Goal: Task Accomplishment & Management: Complete application form

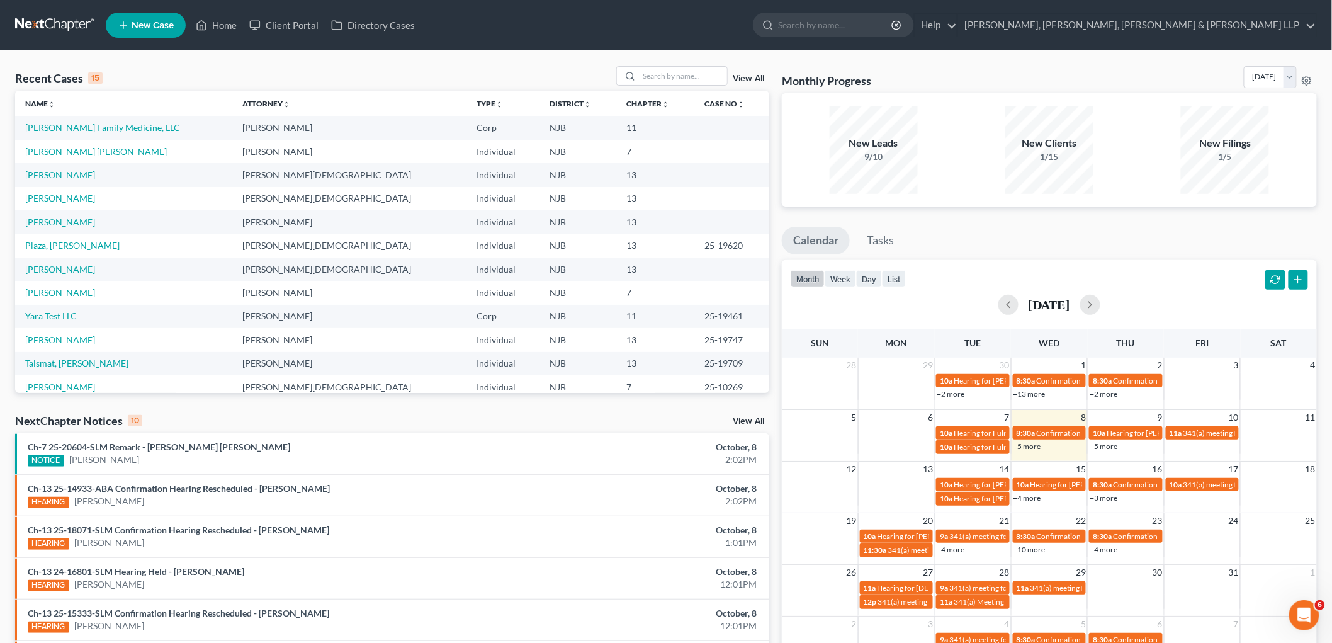
click at [152, 69] on div "Recent Cases 15 View All" at bounding box center [392, 78] width 754 height 25
click at [658, 74] on input "search" at bounding box center [683, 76] width 88 height 18
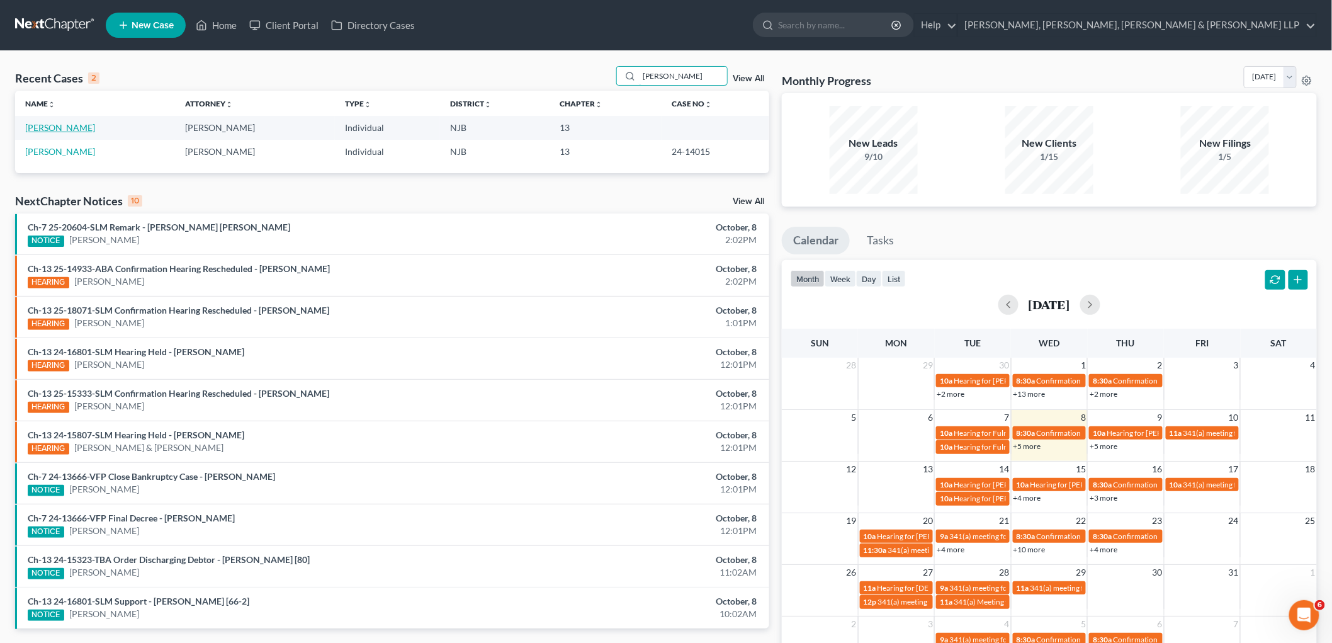
type input "[PERSON_NAME]"
click at [54, 126] on link "[PERSON_NAME]" at bounding box center [60, 127] width 70 height 11
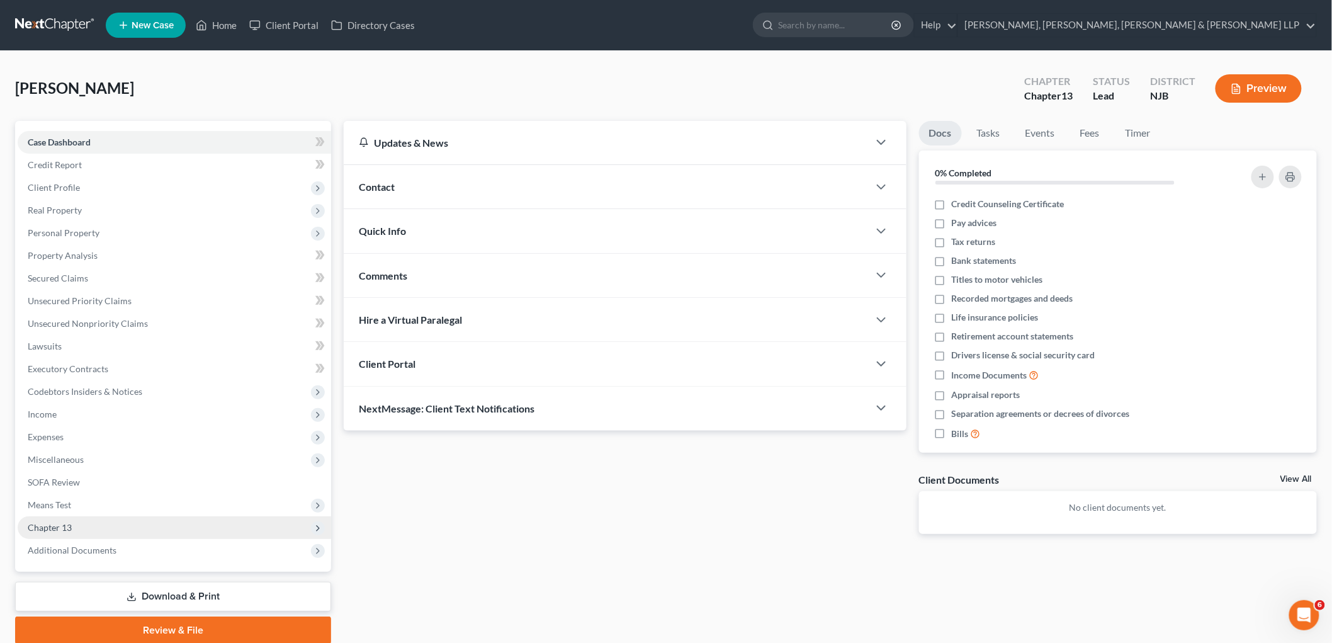
click at [51, 530] on span "Chapter 13" at bounding box center [50, 527] width 44 height 11
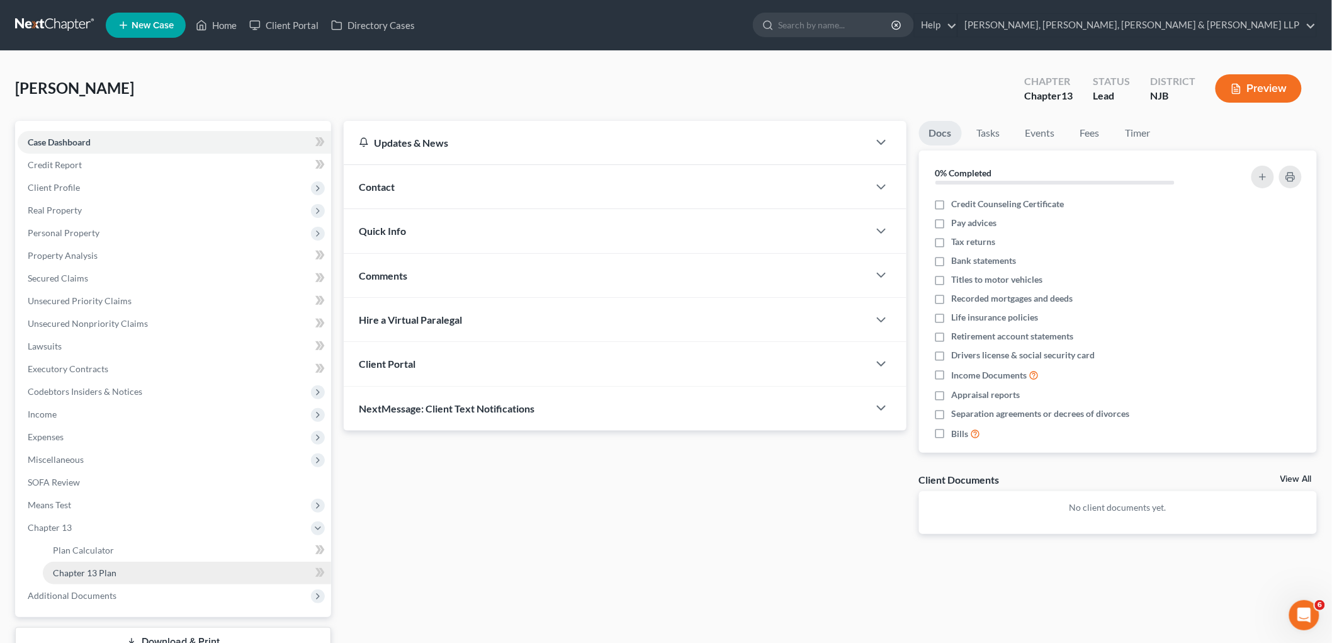
click at [74, 575] on span "Chapter 13 Plan" at bounding box center [85, 572] width 64 height 11
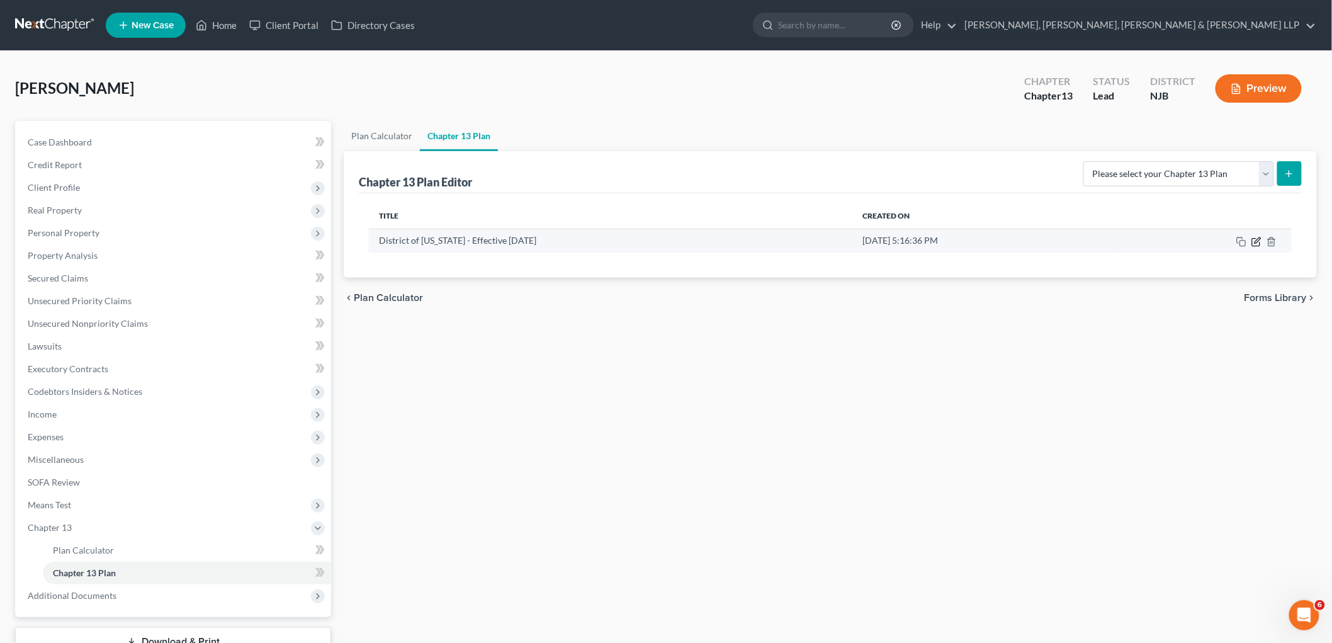
click at [714, 240] on icon "button" at bounding box center [1257, 240] width 6 height 6
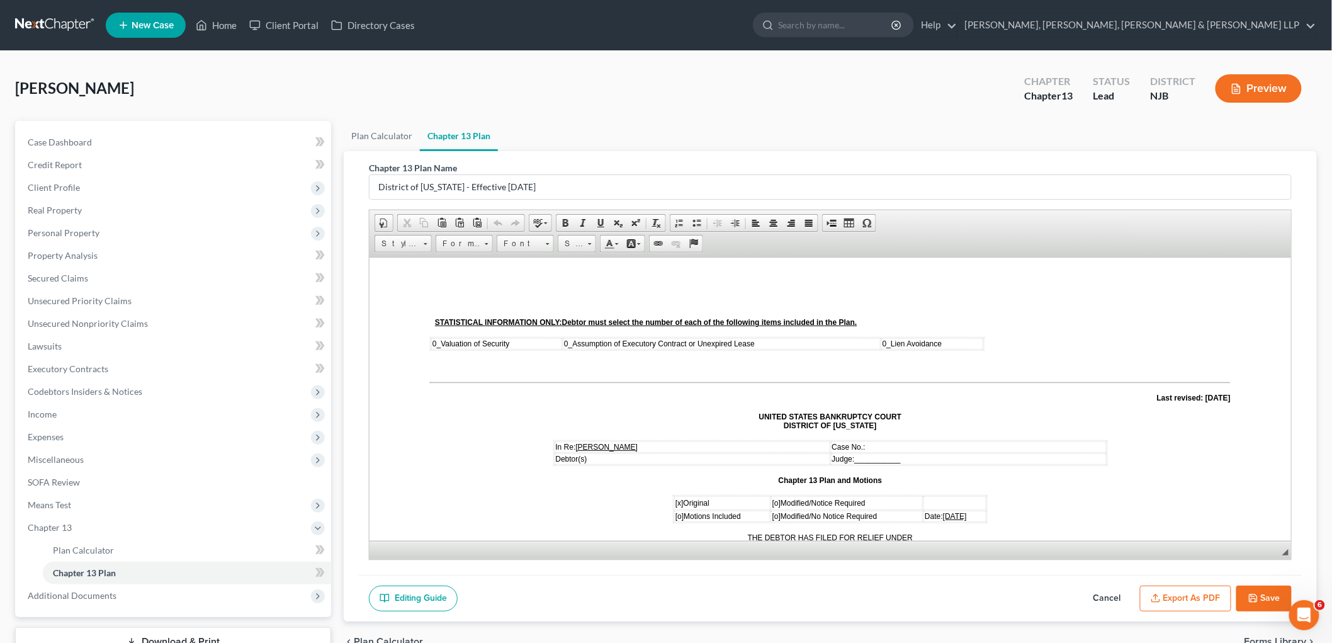
click at [714, 512] on span "[DATE]" at bounding box center [954, 515] width 24 height 9
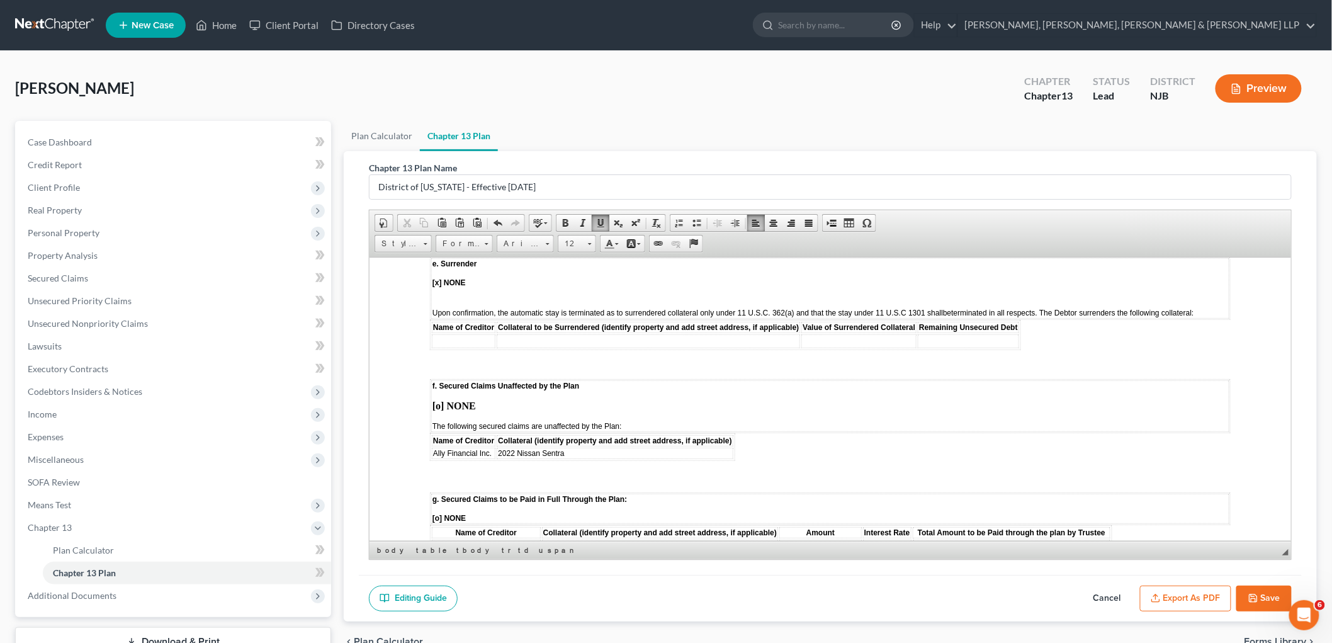
scroll to position [1817, 0]
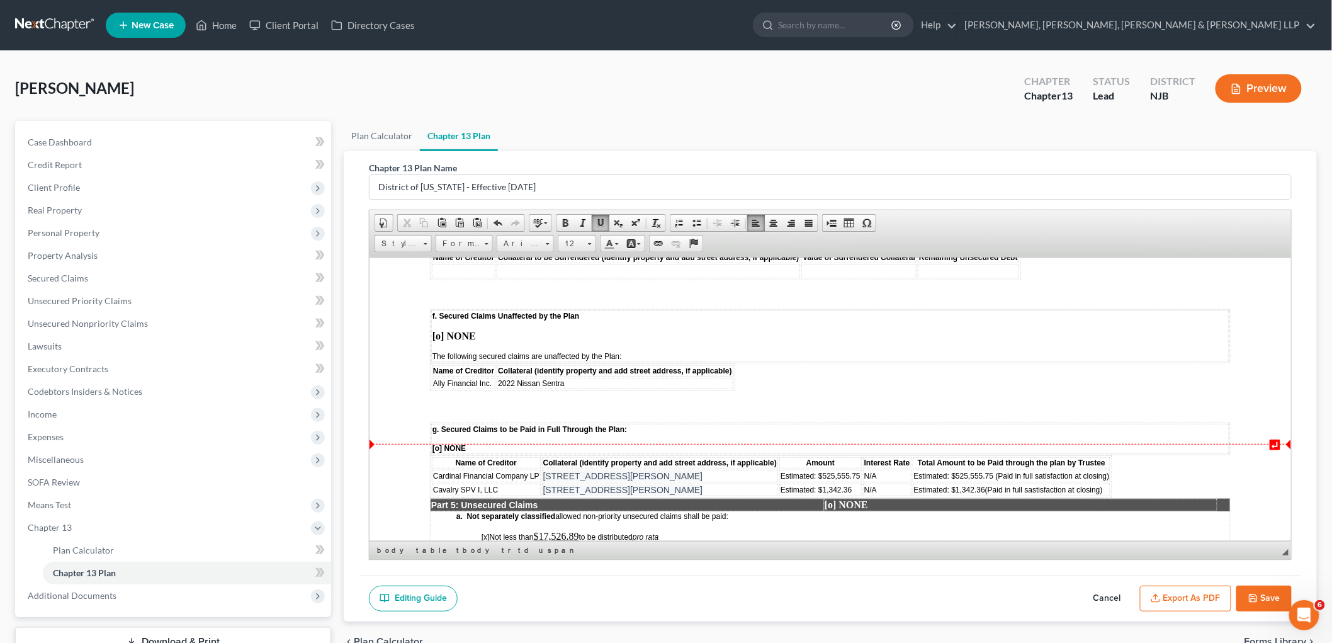
click at [521, 483] on td "Cavalry SPV I, LLC" at bounding box center [485, 489] width 109 height 13
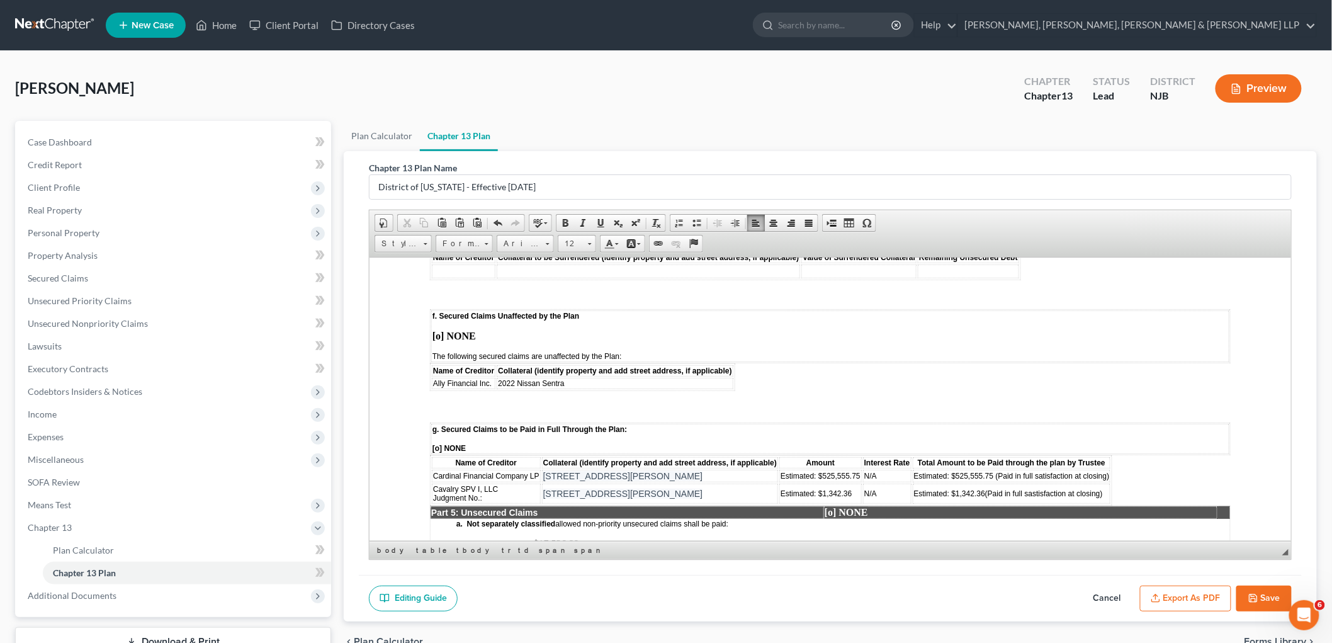
click at [714, 589] on button "Save" at bounding box center [1263, 598] width 55 height 26
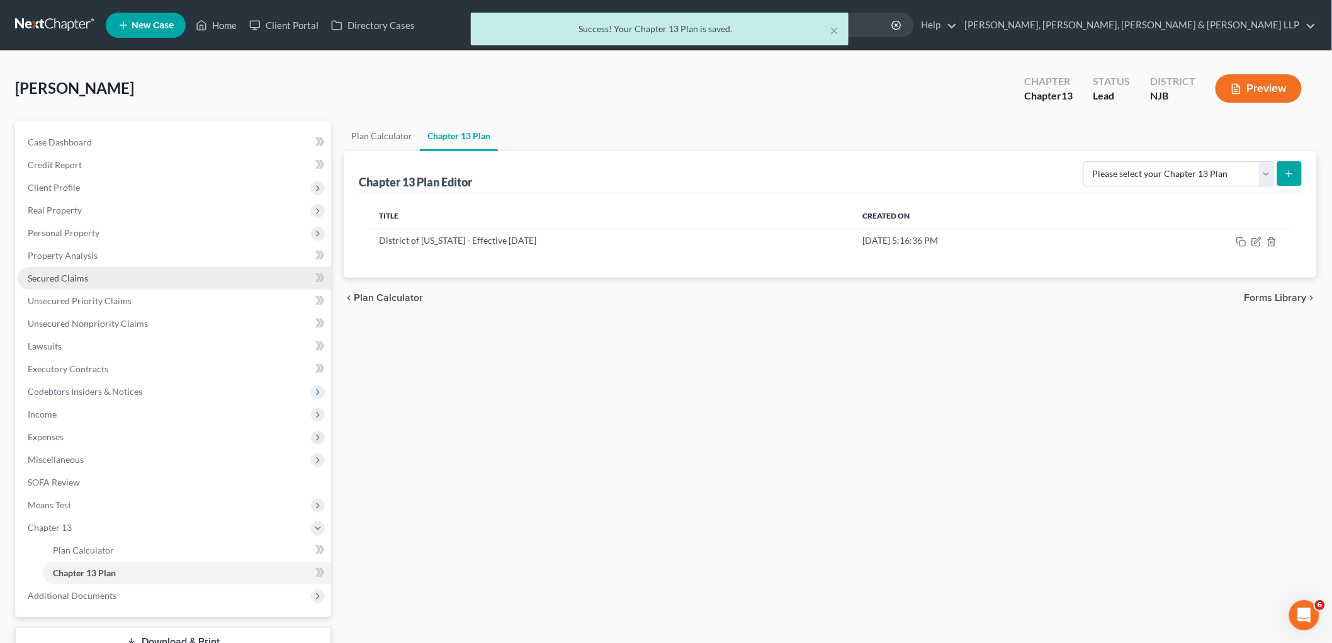
click at [85, 276] on span "Secured Claims" at bounding box center [58, 277] width 60 height 11
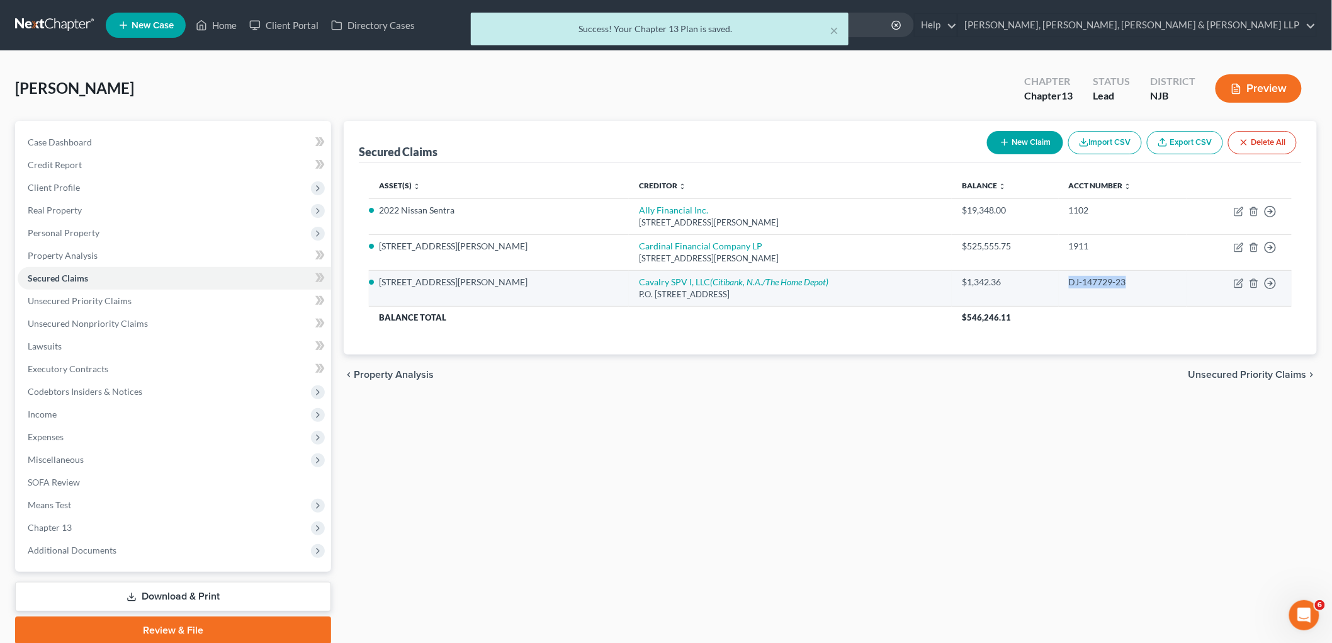
drag, startPoint x: 1033, startPoint y: 281, endPoint x: 1095, endPoint y: 288, distance: 62.8
click at [714, 288] on td "DJ-147729-23" at bounding box center [1122, 288] width 128 height 36
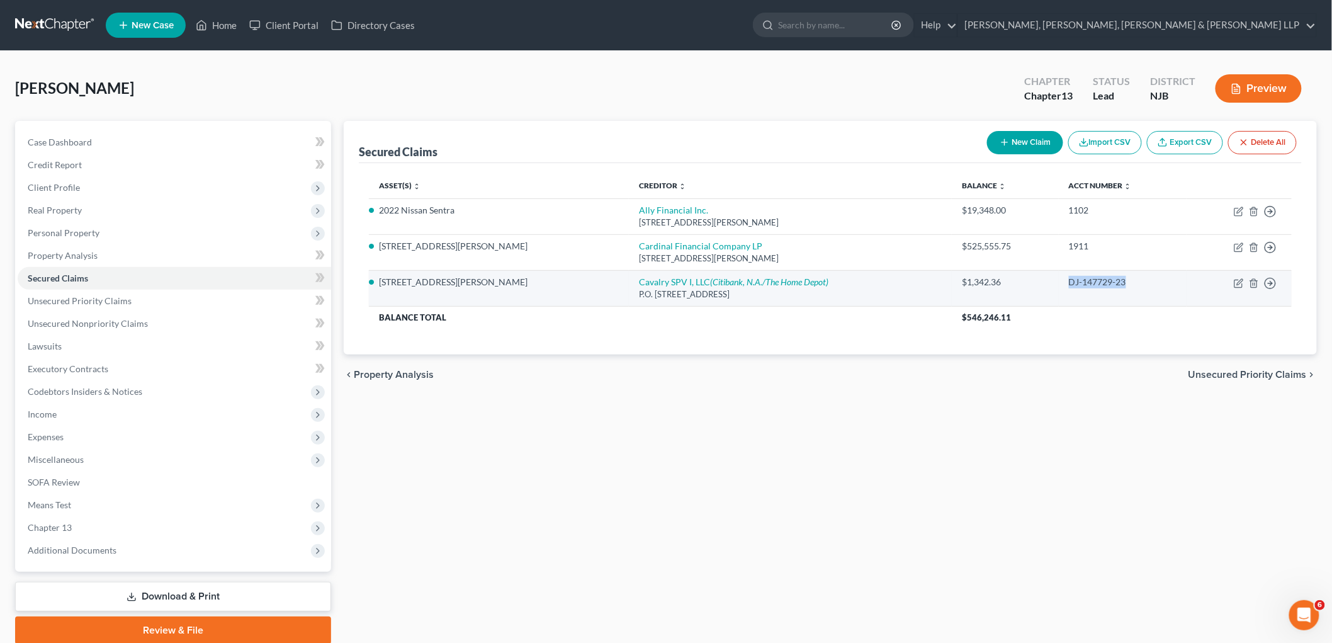
copy div "DJ-147729-23"
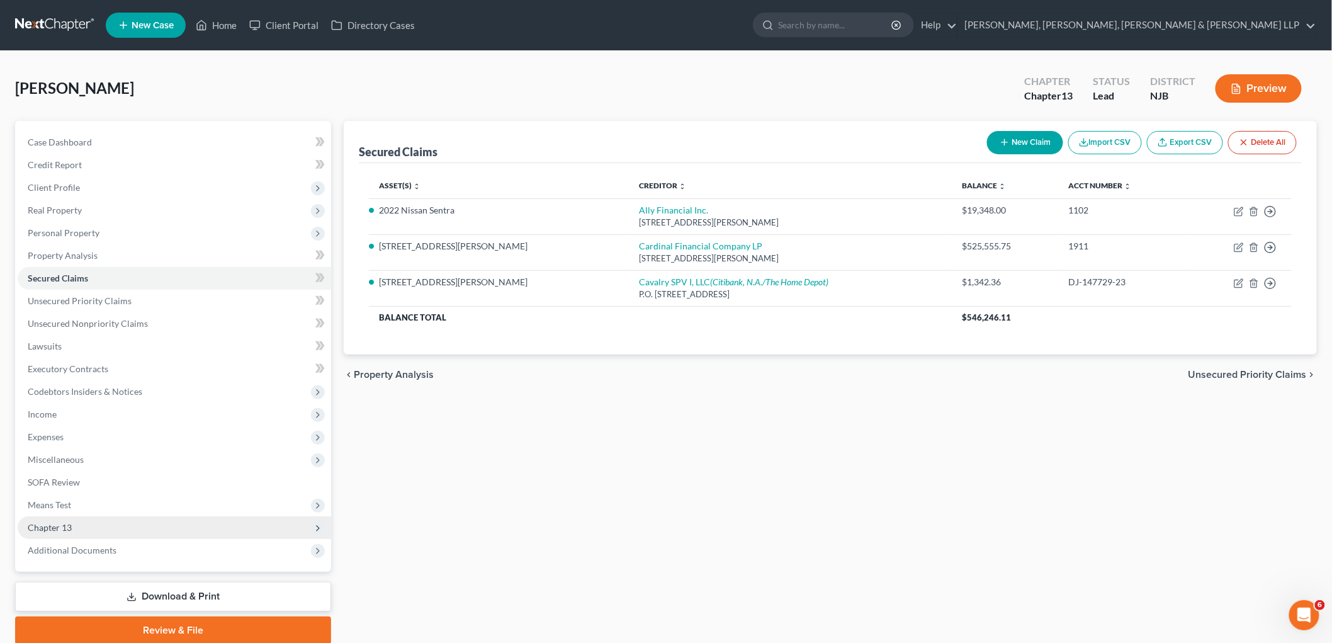
click at [39, 526] on span "Chapter 13" at bounding box center [50, 527] width 44 height 11
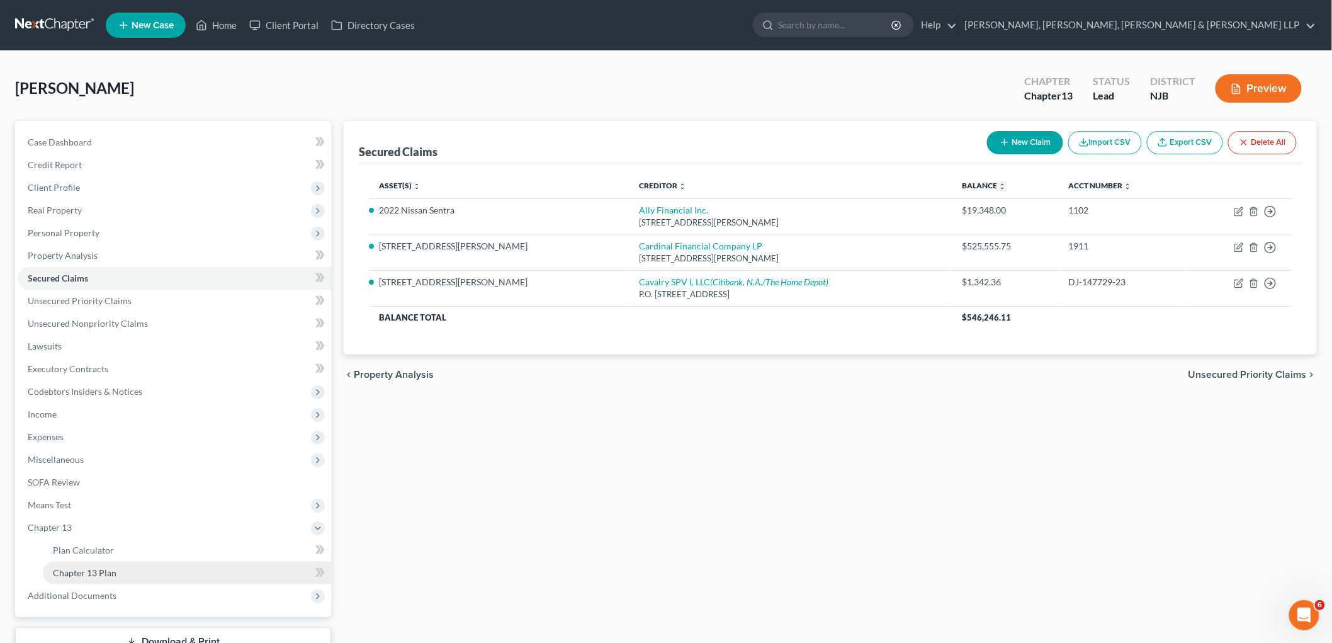
click at [68, 570] on span "Chapter 13 Plan" at bounding box center [85, 572] width 64 height 11
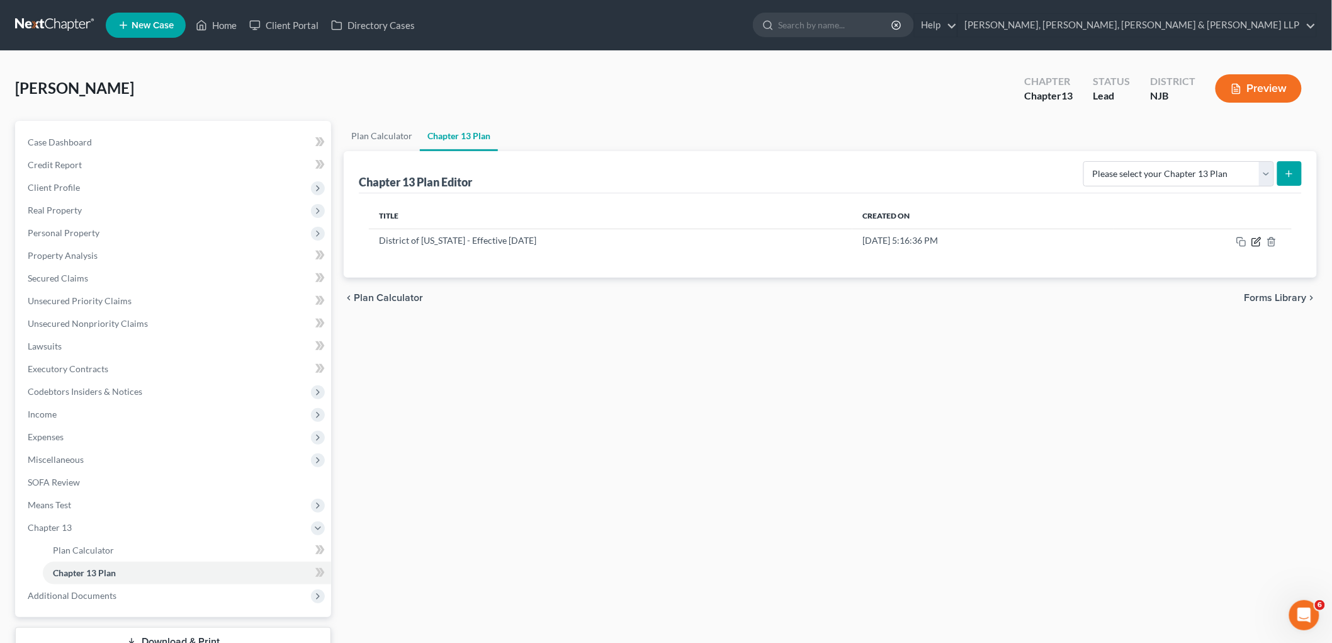
drag, startPoint x: 1257, startPoint y: 240, endPoint x: 997, endPoint y: 471, distance: 347.7
click at [714, 240] on icon "button" at bounding box center [1256, 242] width 10 height 10
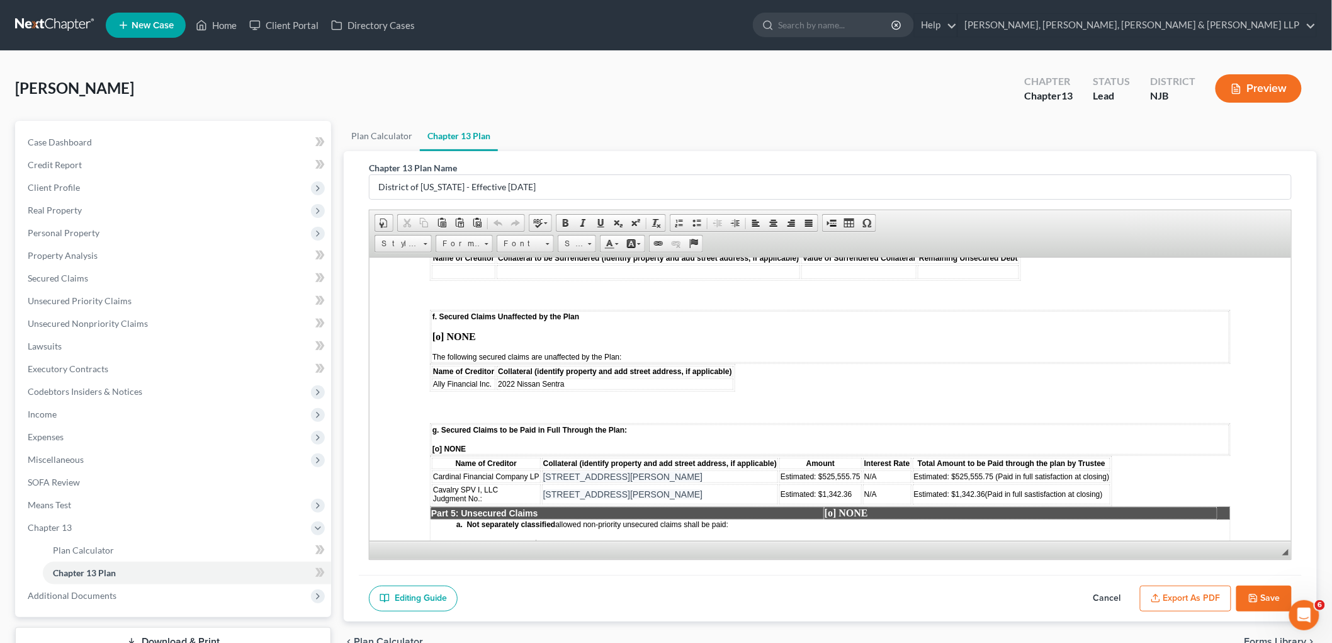
scroll to position [1958, 0]
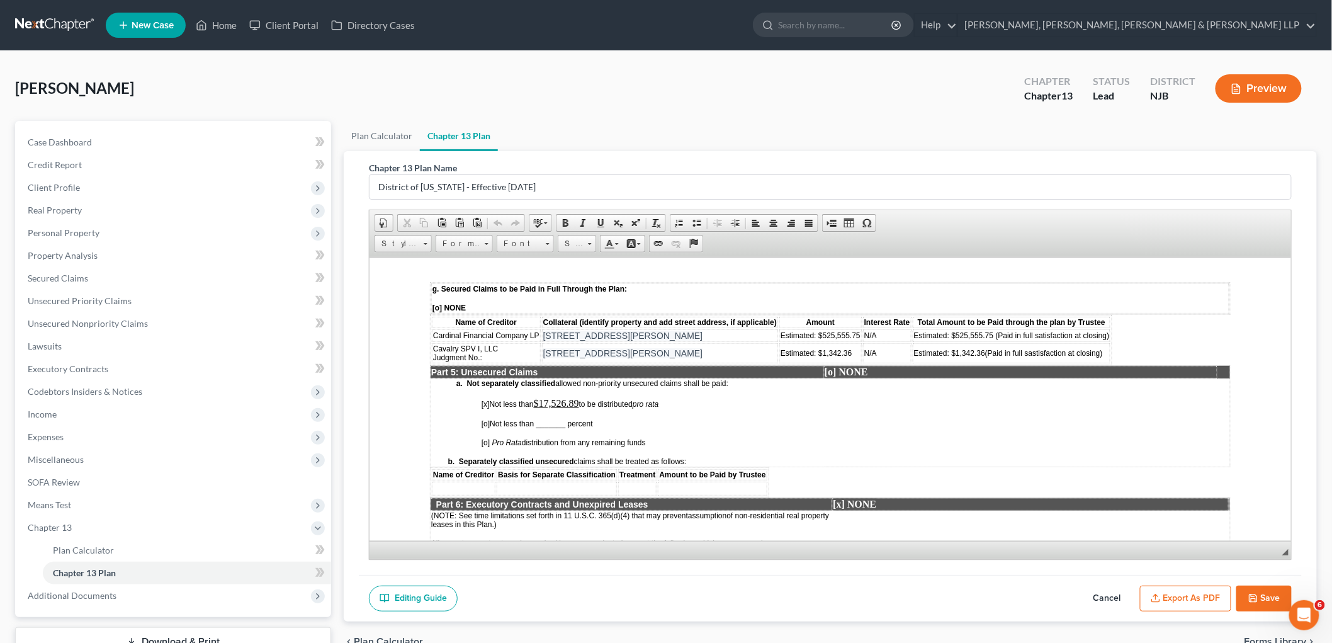
click at [490, 342] on td "Cavalry SPV I, LLC Judgment No.:" at bounding box center [485, 352] width 109 height 20
paste body
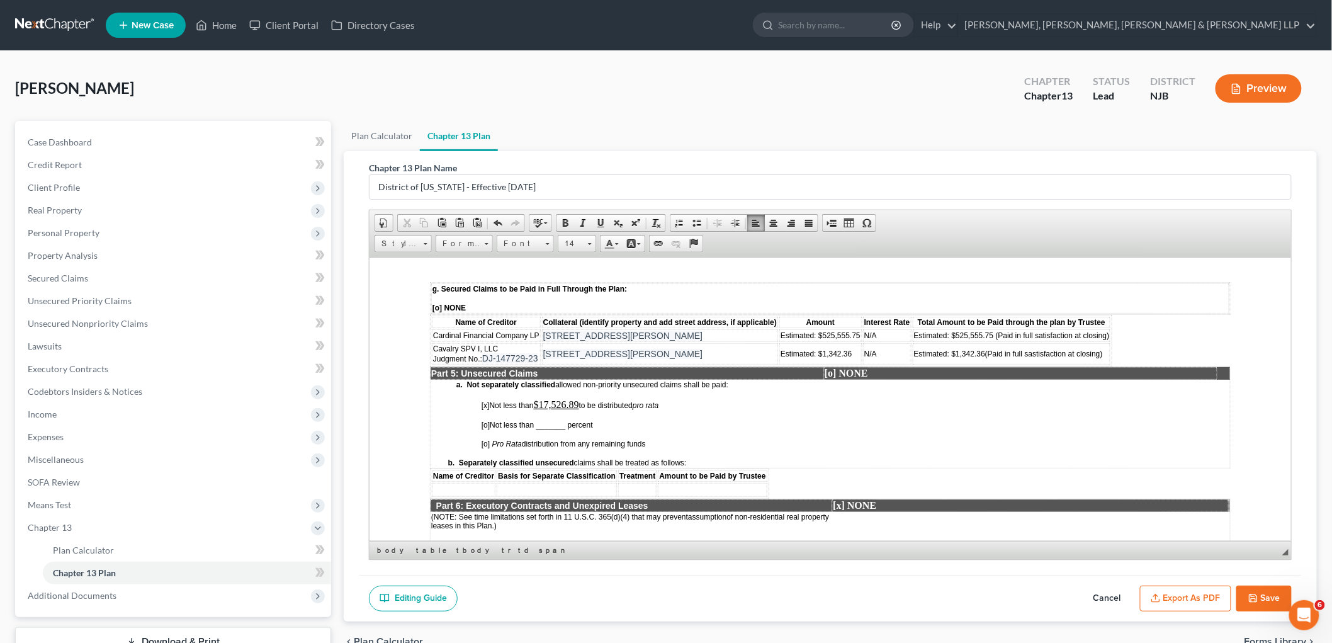
click at [714, 600] on button "Save" at bounding box center [1263, 598] width 55 height 26
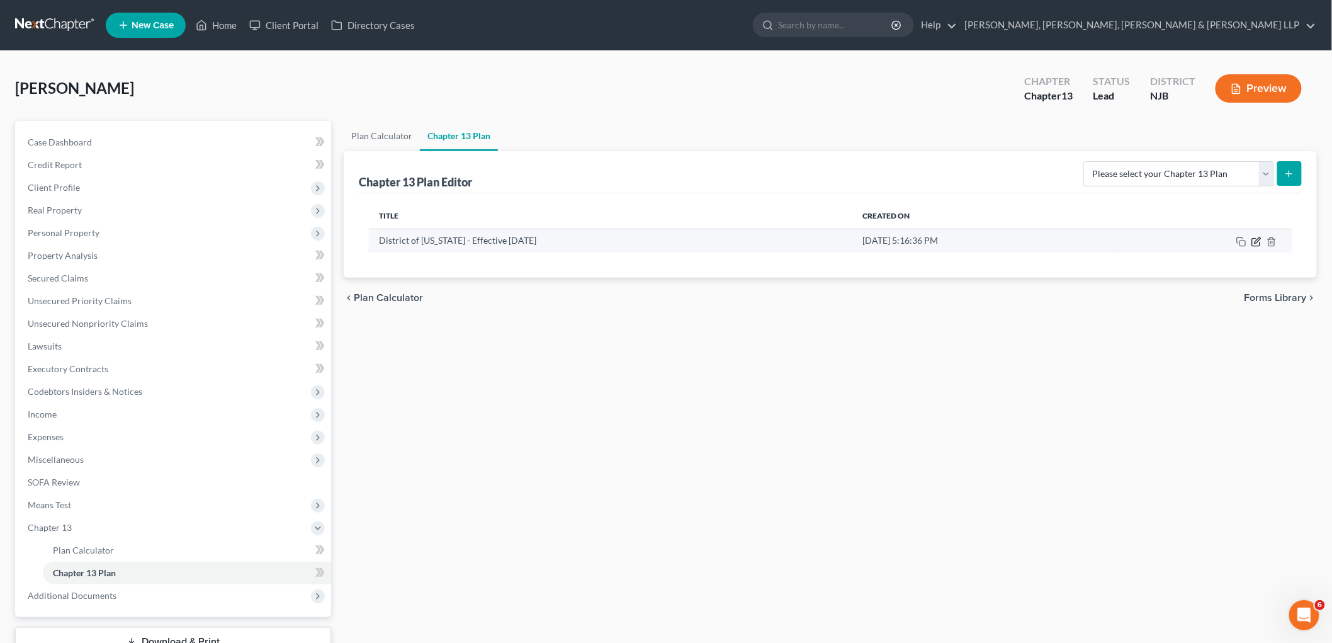
click at [714, 240] on icon "button" at bounding box center [1256, 242] width 10 height 10
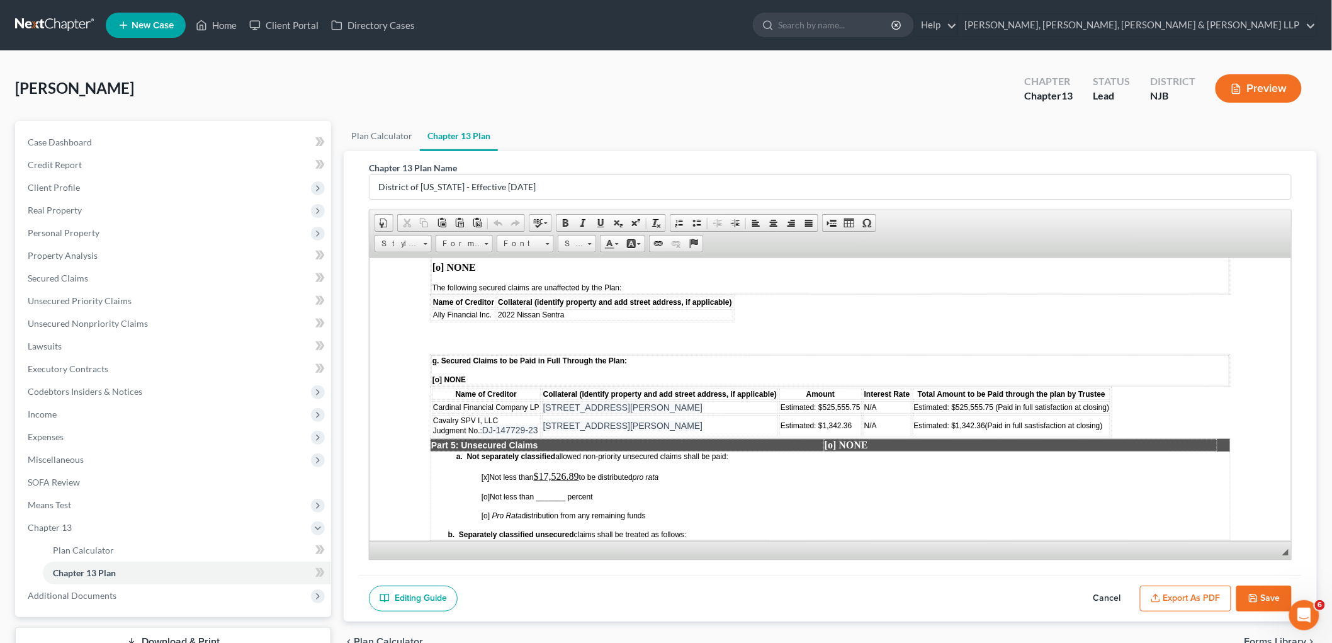
scroll to position [1888, 0]
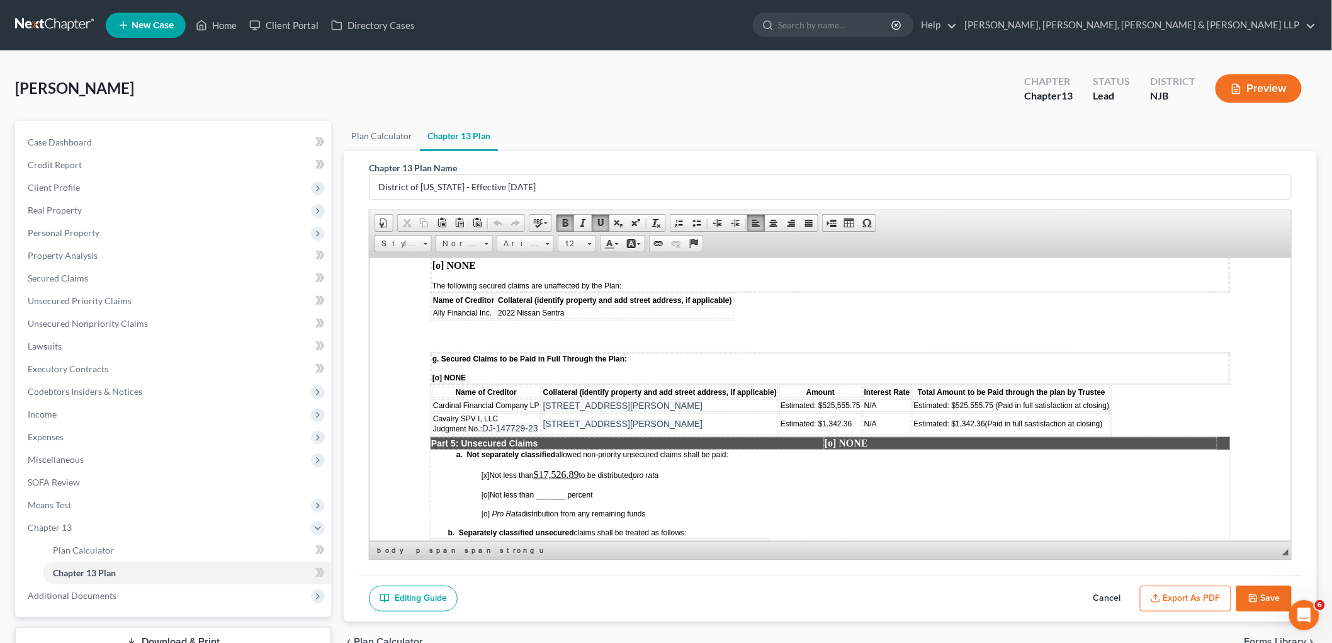
drag, startPoint x: 882, startPoint y: 352, endPoint x: 862, endPoint y: 352, distance: 20.1
click at [714, 398] on td "N/A" at bounding box center [886, 404] width 48 height 13
drag, startPoint x: 887, startPoint y: 350, endPoint x: 862, endPoint y: 351, distance: 25.8
click at [714, 398] on td "2.25%" at bounding box center [886, 404] width 48 height 13
copy span "2.25%"
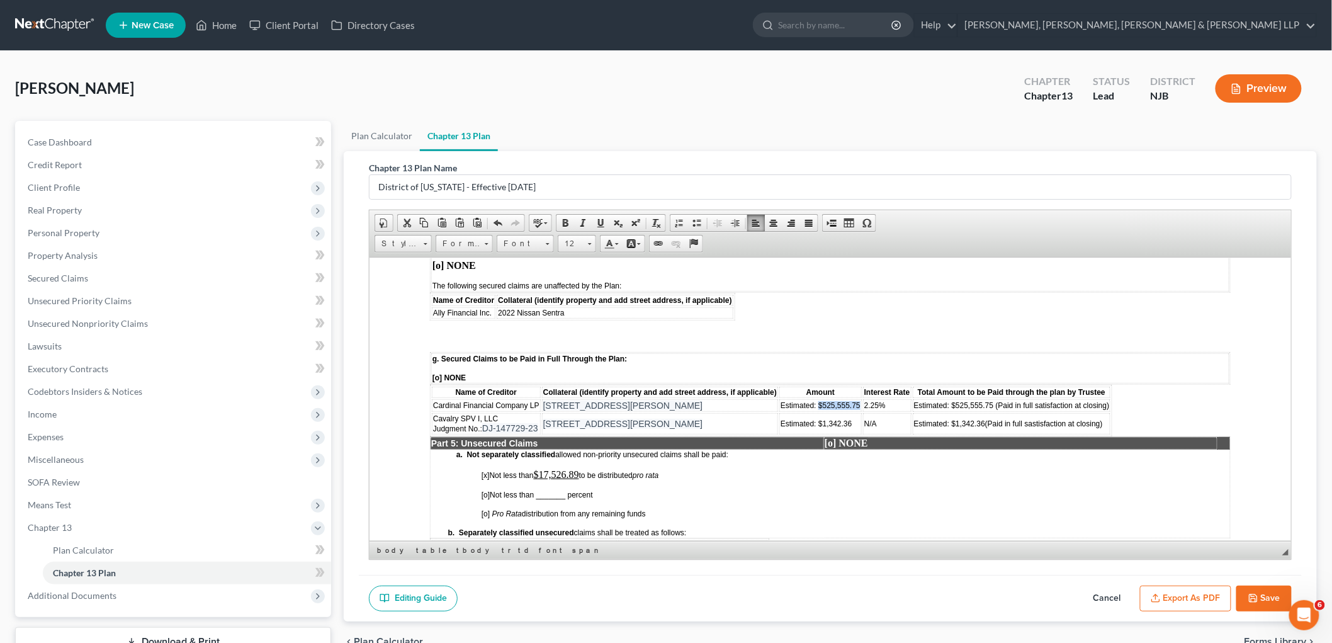
drag, startPoint x: 859, startPoint y: 350, endPoint x: 817, endPoint y: 349, distance: 41.5
click at [714, 398] on td "Estimated: $525,555.75" at bounding box center [819, 404] width 82 height 13
copy span "$525,555.75"
click at [714, 400] on span "Estimated: $525,555.75 (Paid in full satisfaction at closing)" at bounding box center [1011, 404] width 196 height 9
drag, startPoint x: 981, startPoint y: 352, endPoint x: 950, endPoint y: 352, distance: 31.5
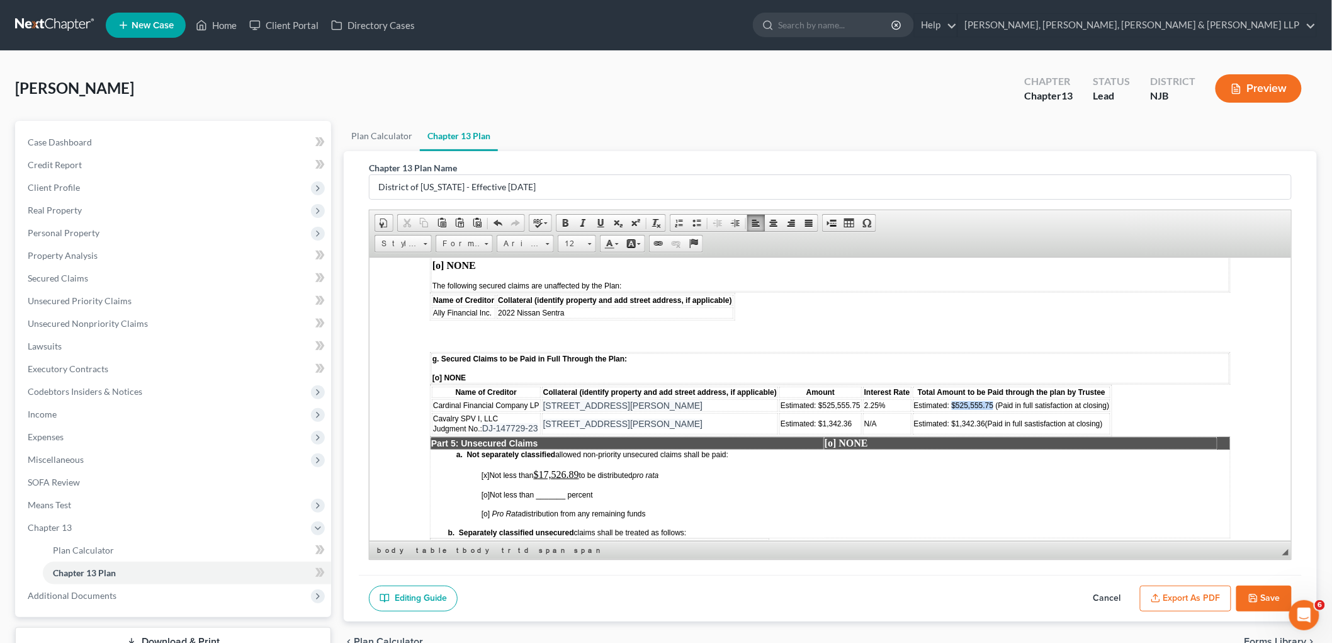
click at [714, 400] on span "Estimated: $525,555.75 (Paid in full satisfaction at closing)" at bounding box center [1011, 404] width 196 height 9
drag, startPoint x: 946, startPoint y: 370, endPoint x: 912, endPoint y: 370, distance: 34.6
click at [714, 420] on span "Estimated: $1,342.36" at bounding box center [948, 424] width 71 height 9
drag, startPoint x: 813, startPoint y: 373, endPoint x: 780, endPoint y: 372, distance: 32.7
click at [714, 420] on span "Estimated: $1,342.36" at bounding box center [815, 424] width 71 height 9
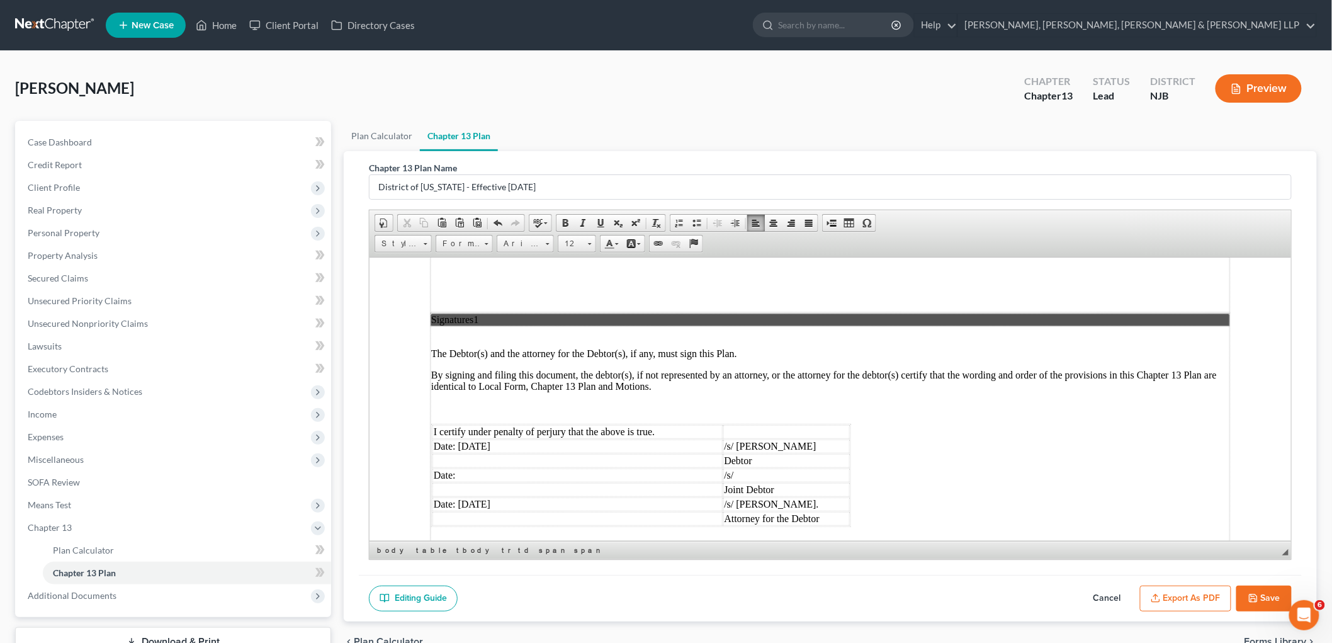
scroll to position [3174, 0]
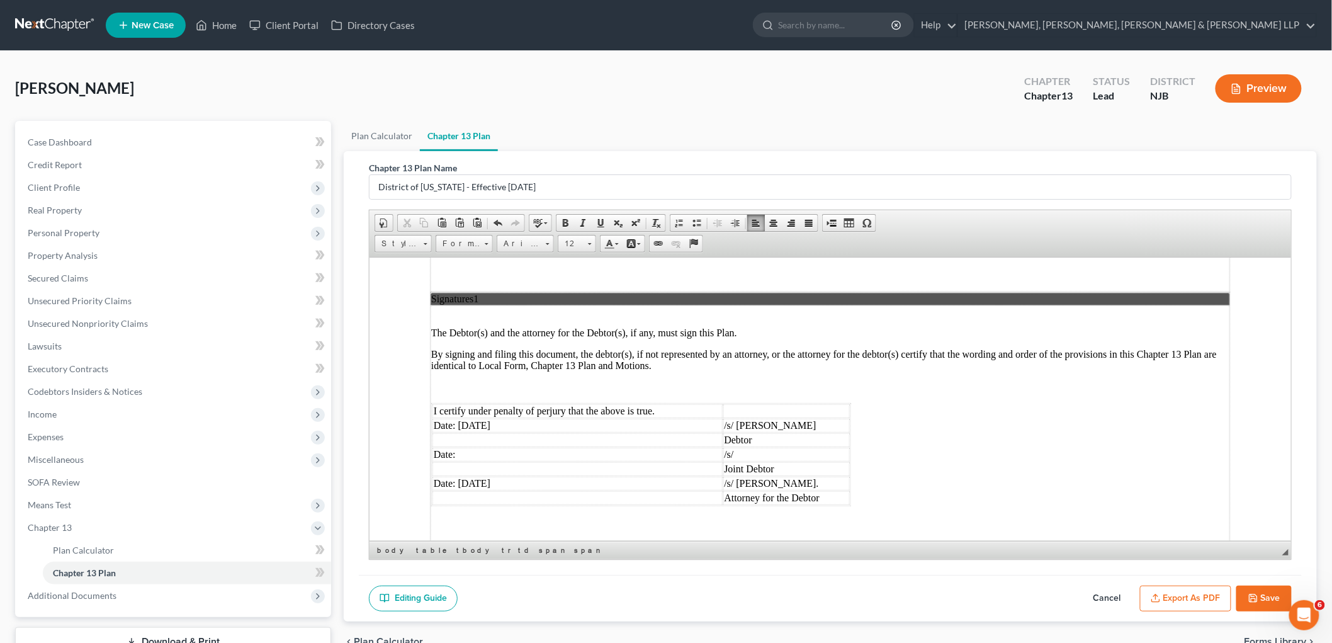
click at [475, 418] on td "Date: [DATE]" at bounding box center [577, 425] width 290 height 14
click at [473, 476] on td "Date: [DATE]" at bounding box center [577, 483] width 290 height 14
click at [714, 590] on button "Export as PDF" at bounding box center [1185, 598] width 91 height 26
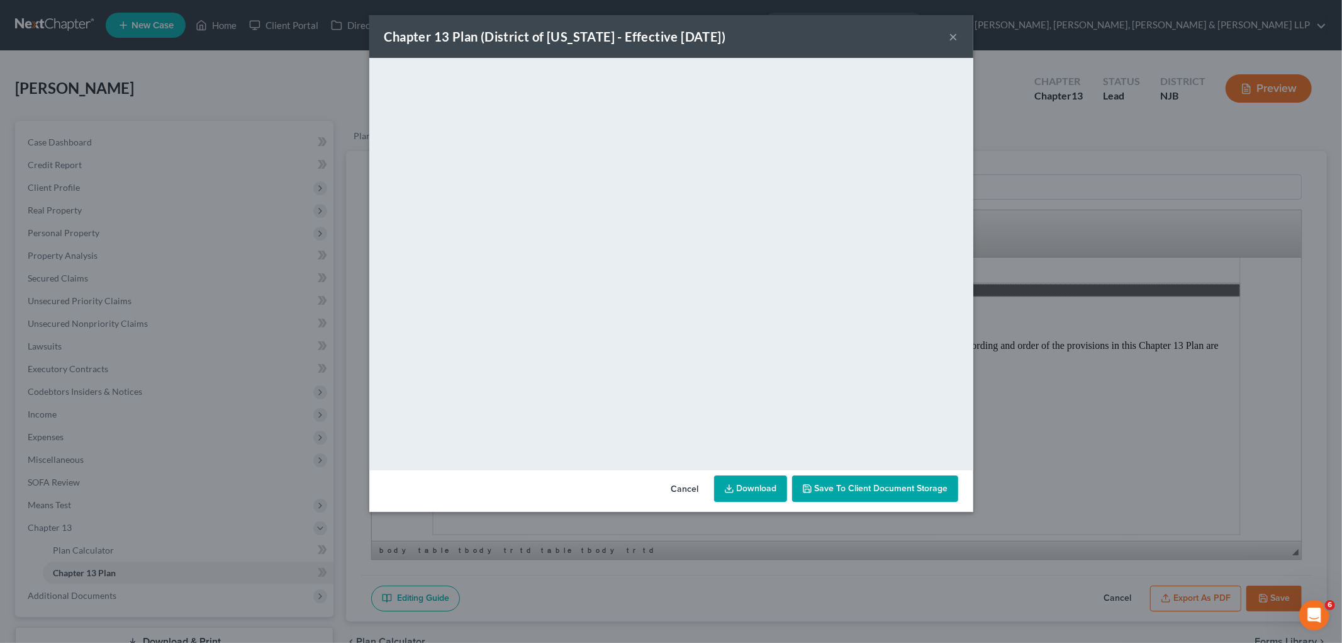
drag, startPoint x: 683, startPoint y: 490, endPoint x: 1193, endPoint y: 526, distance: 511.0
click at [683, 489] on button "Cancel" at bounding box center [685, 488] width 48 height 25
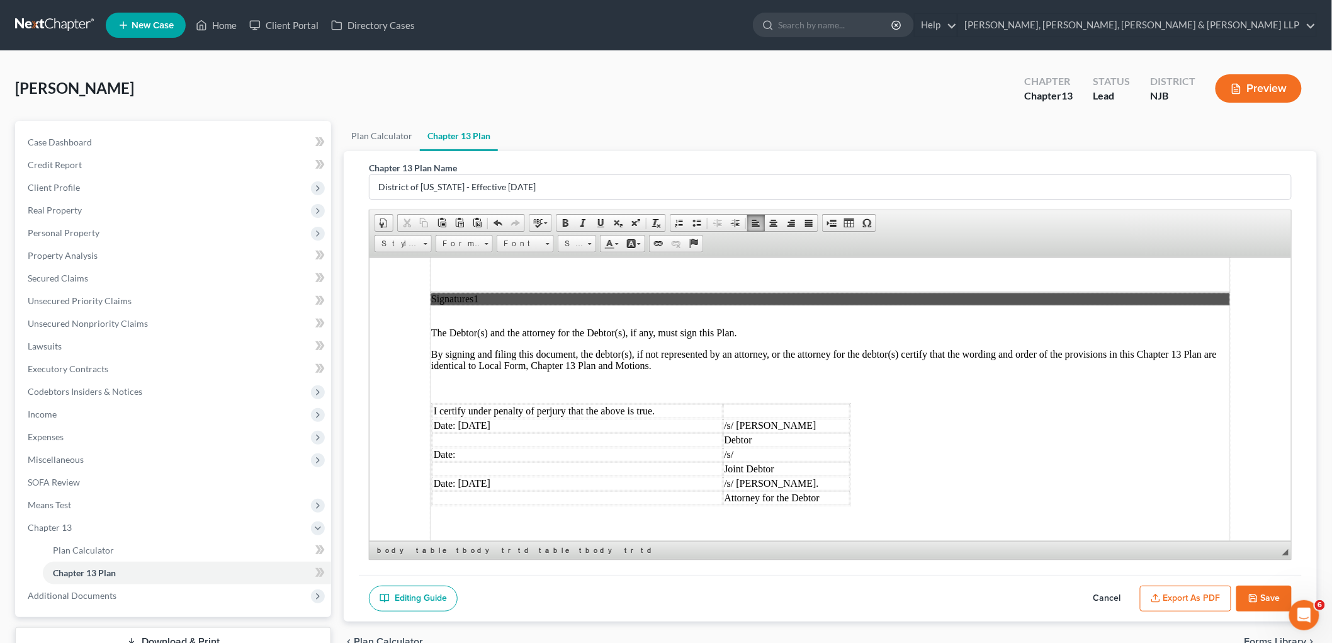
click at [714, 590] on button "Save" at bounding box center [1263, 598] width 55 height 26
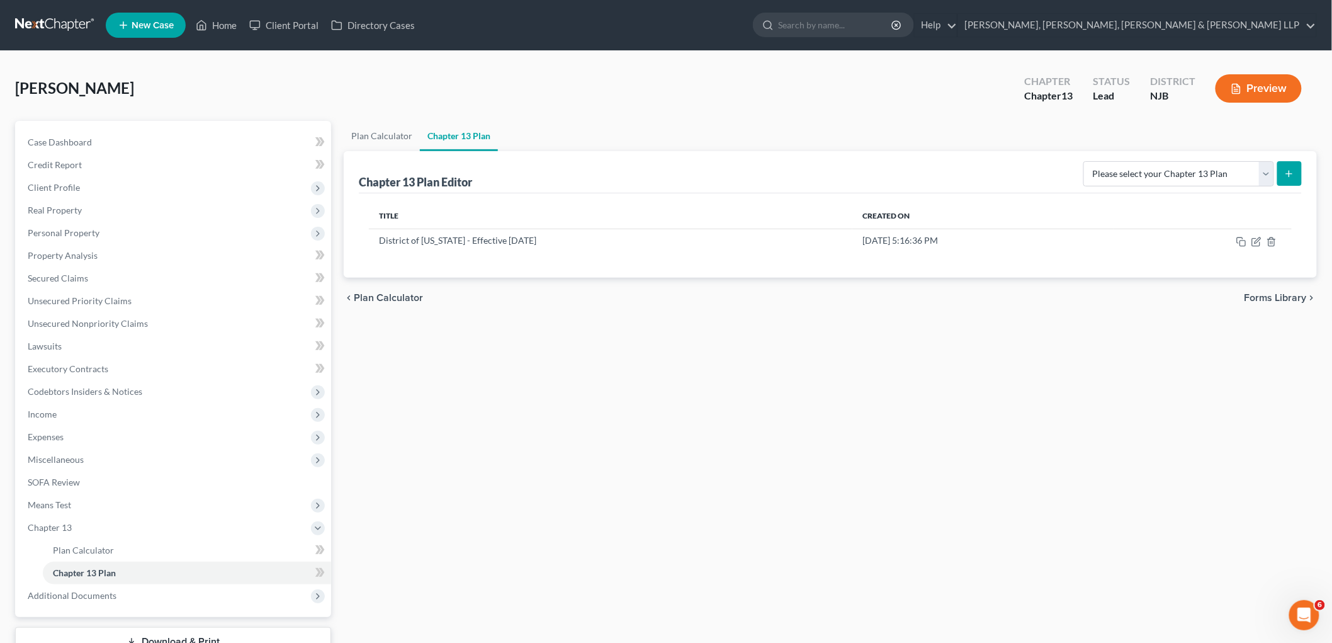
click at [360, 347] on div "Plan Calculator Chapter 13 Plan Chapter 13 Plan Editor Please select your Chapt…" at bounding box center [829, 405] width 985 height 568
click at [53, 278] on span "Secured Claims" at bounding box center [58, 277] width 60 height 11
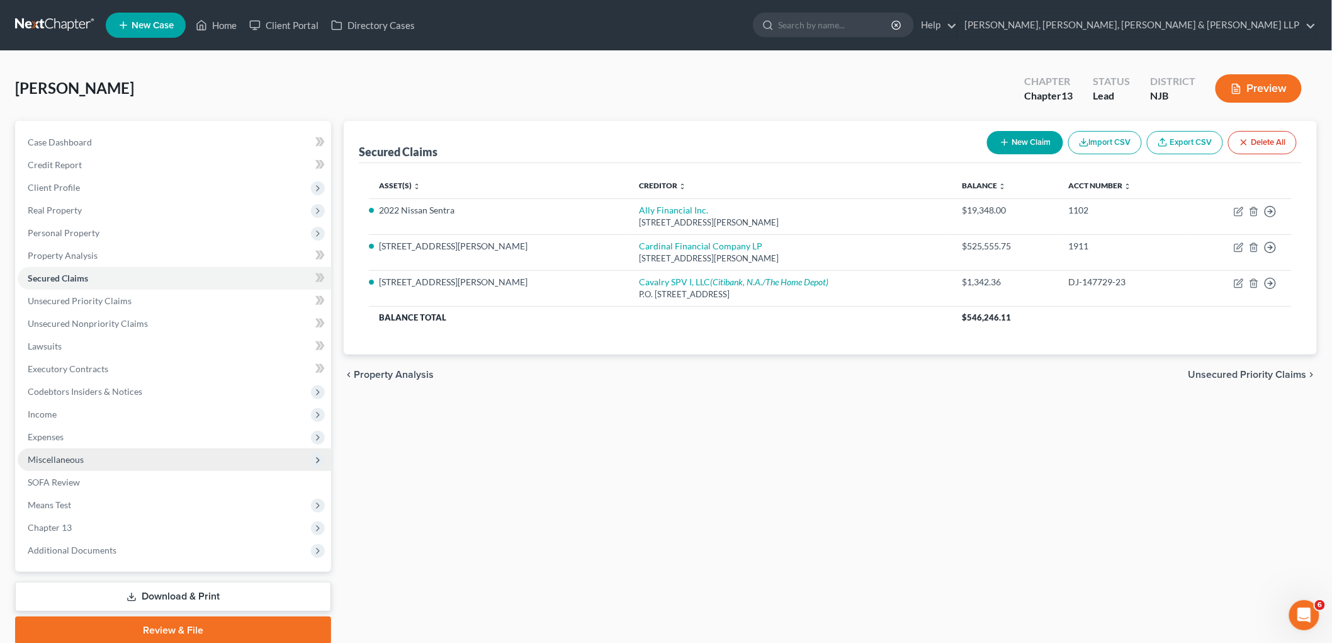
click at [55, 433] on span "Expenses" at bounding box center [46, 436] width 36 height 11
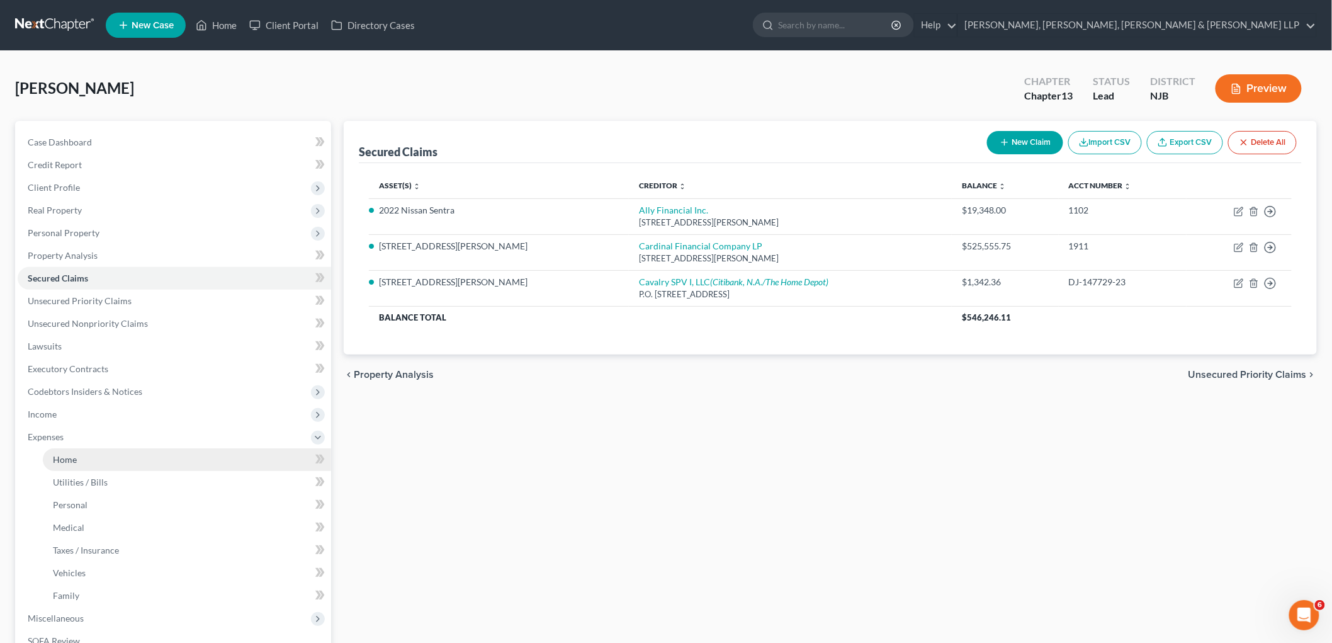
click at [66, 450] on link "Home" at bounding box center [187, 459] width 288 height 23
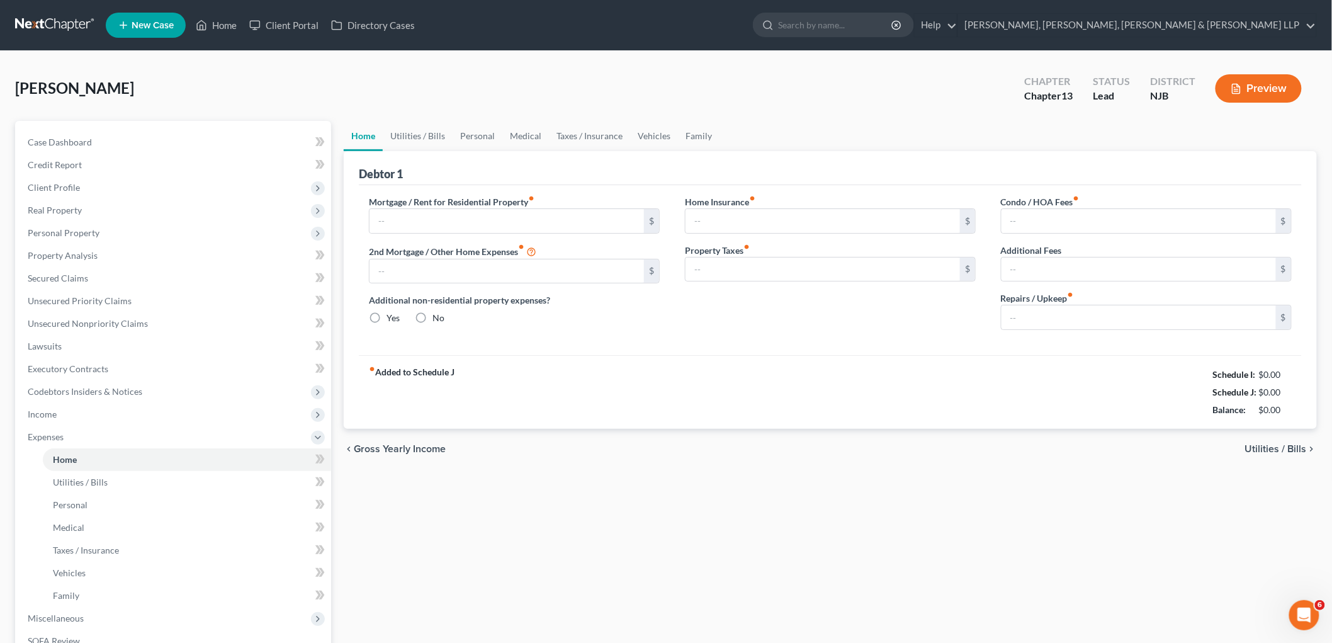
type input "0.00"
radio input "true"
type input "0.00"
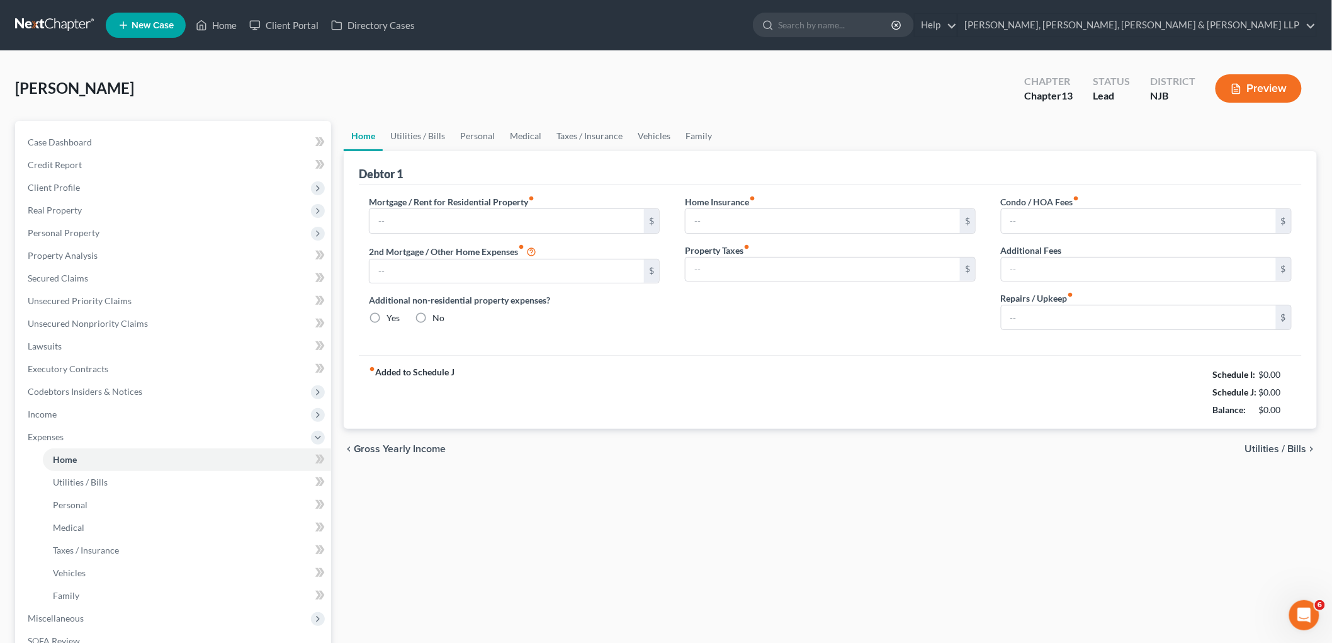
type input "0.00"
click at [714, 317] on input "0.00" at bounding box center [1138, 317] width 274 height 24
type input "70.00"
click at [714, 354] on div "Mortgage / Rent for Residential Property fiber_manual_record $ 2nd Mortgage / O…" at bounding box center [830, 270] width 943 height 170
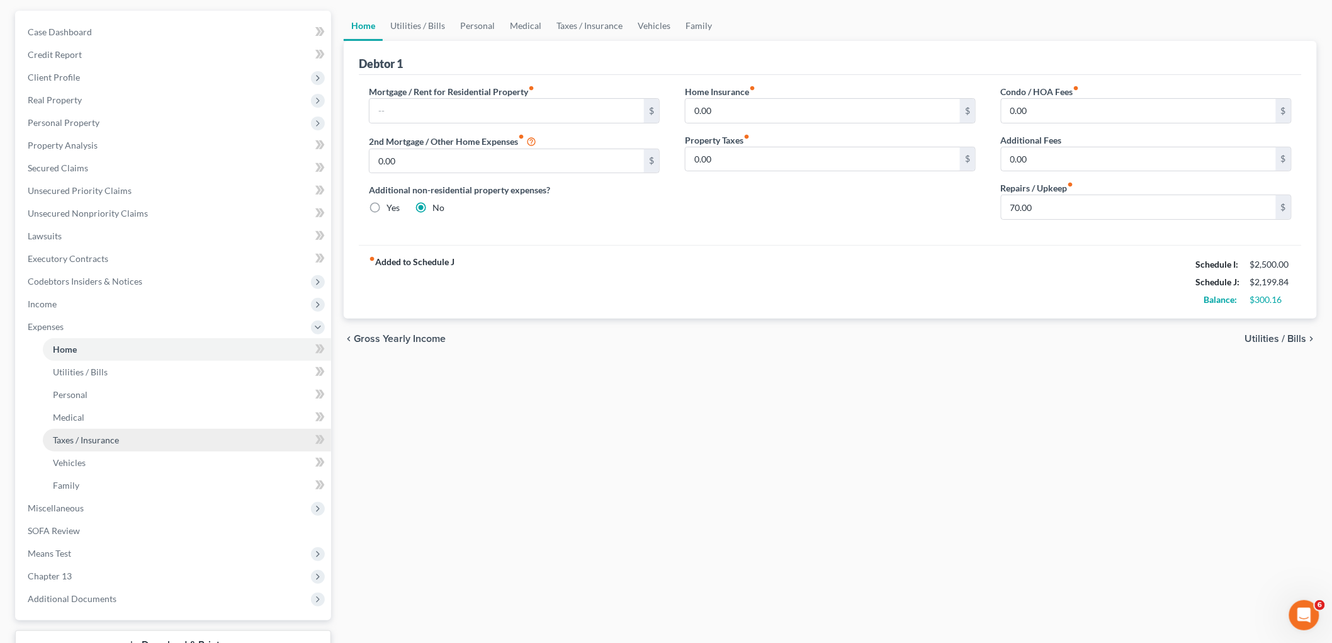
scroll to position [206, 0]
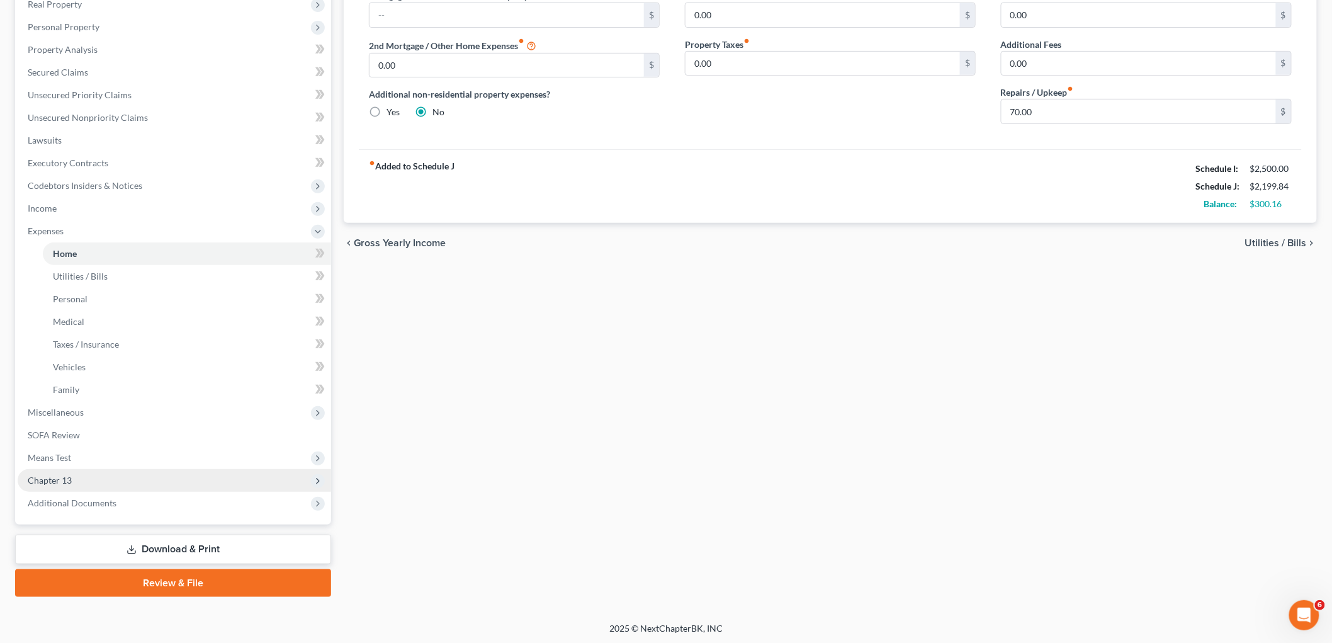
click at [55, 475] on span "Chapter 13" at bounding box center [50, 479] width 44 height 11
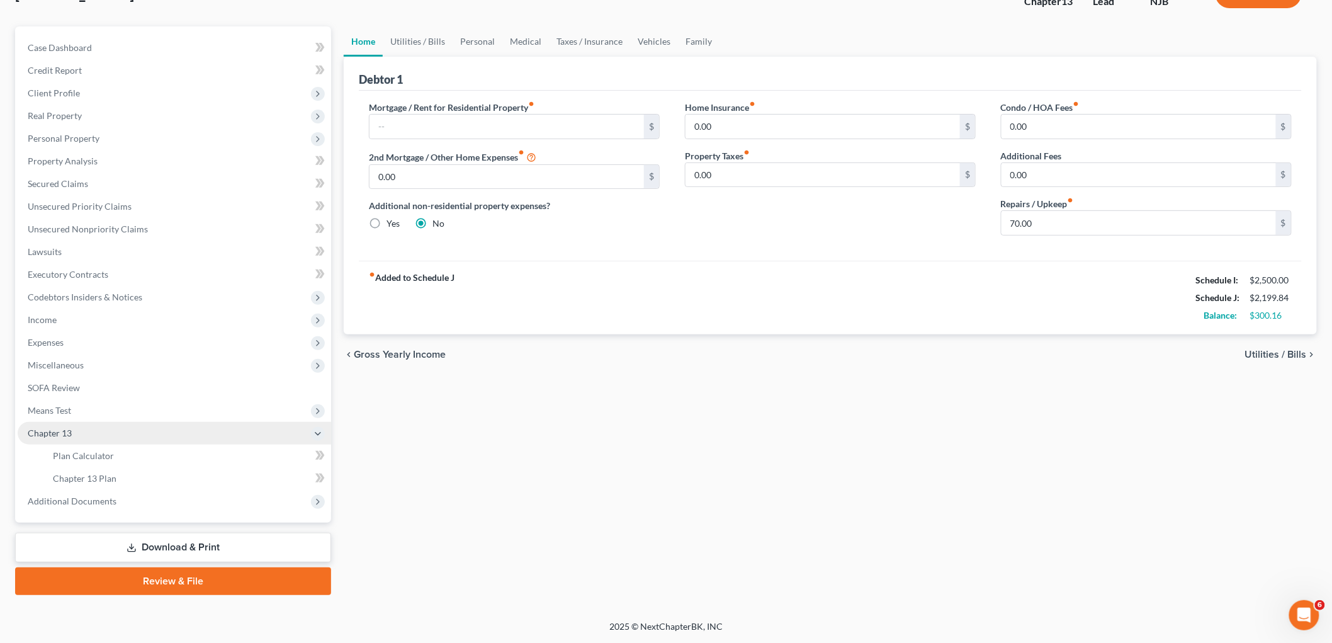
scroll to position [93, 0]
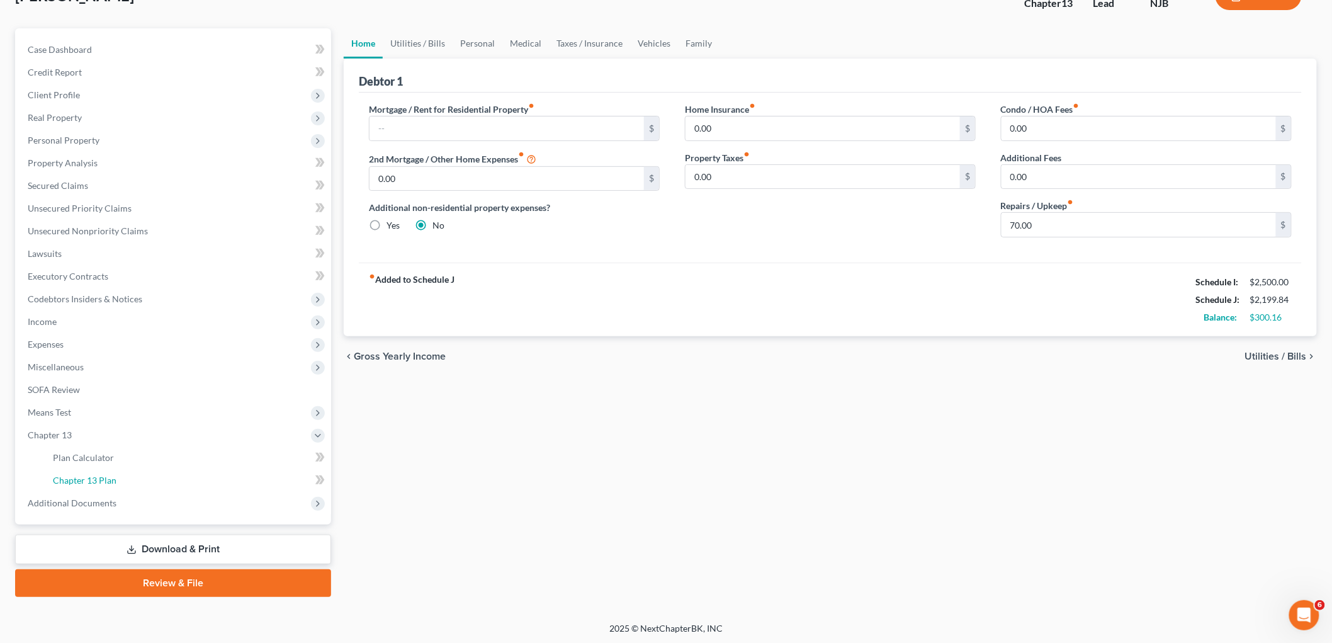
drag, startPoint x: 93, startPoint y: 475, endPoint x: 1017, endPoint y: 334, distance: 934.5
click at [93, 474] on span "Chapter 13 Plan" at bounding box center [85, 479] width 64 height 11
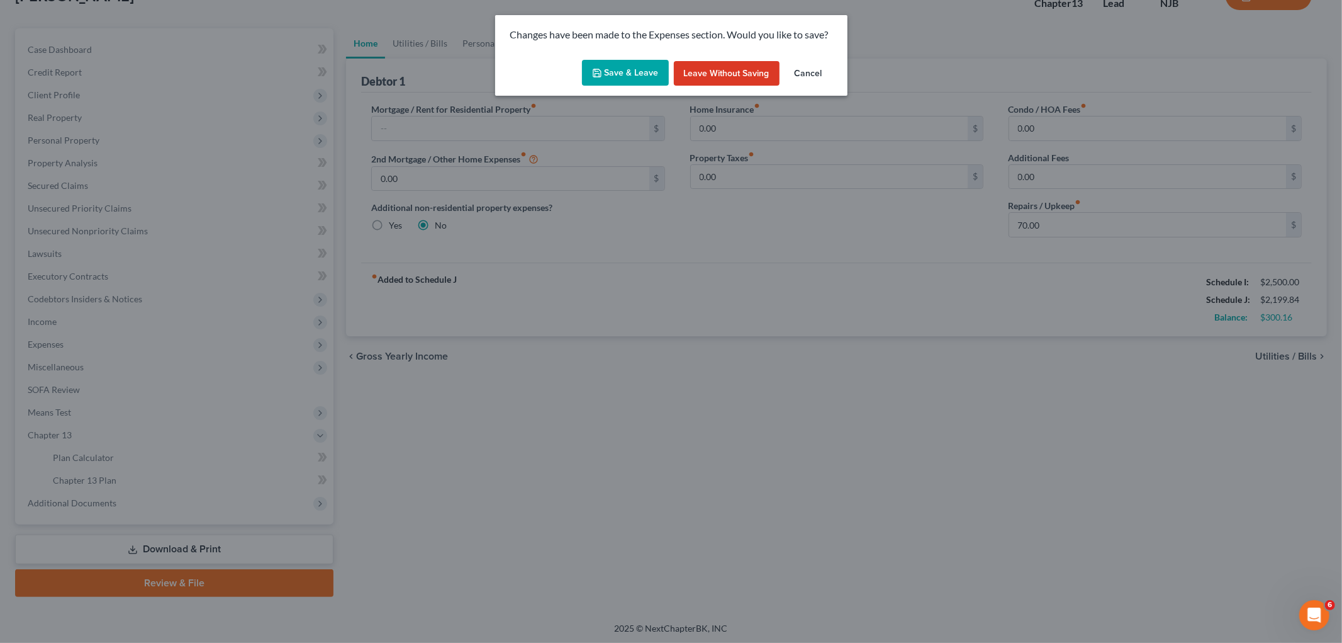
click at [628, 68] on button "Save & Leave" at bounding box center [625, 73] width 87 height 26
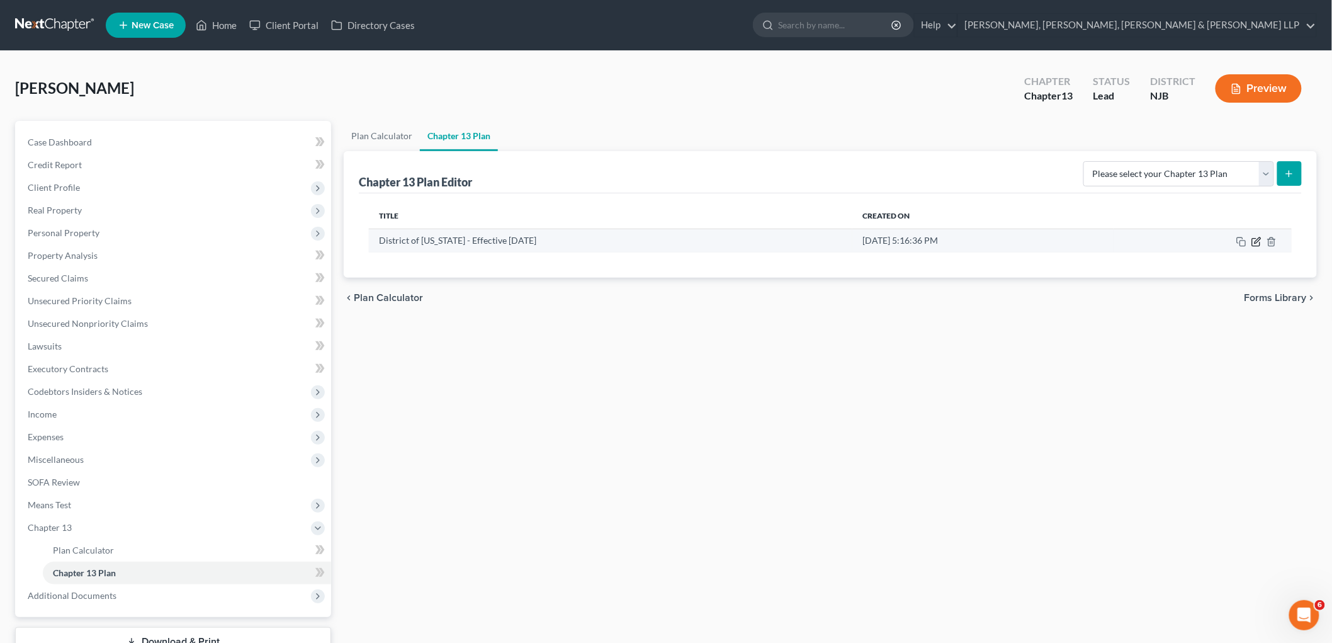
click at [714, 240] on icon "button" at bounding box center [1256, 242] width 10 height 10
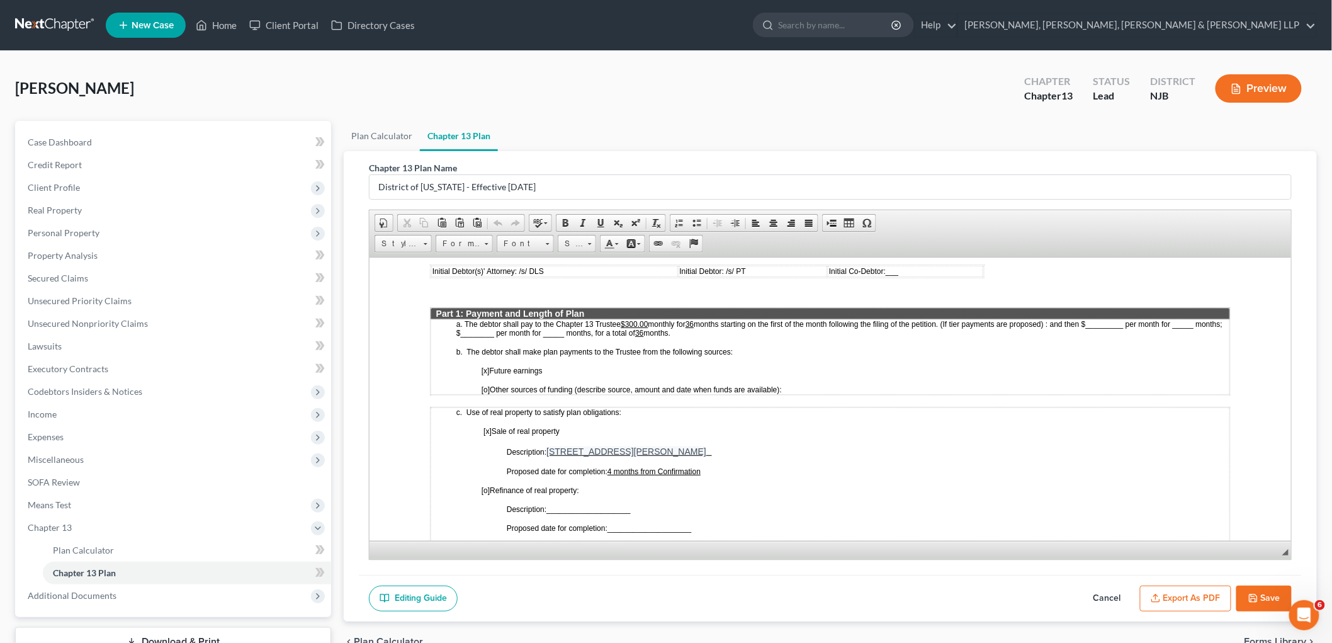
scroll to position [489, 0]
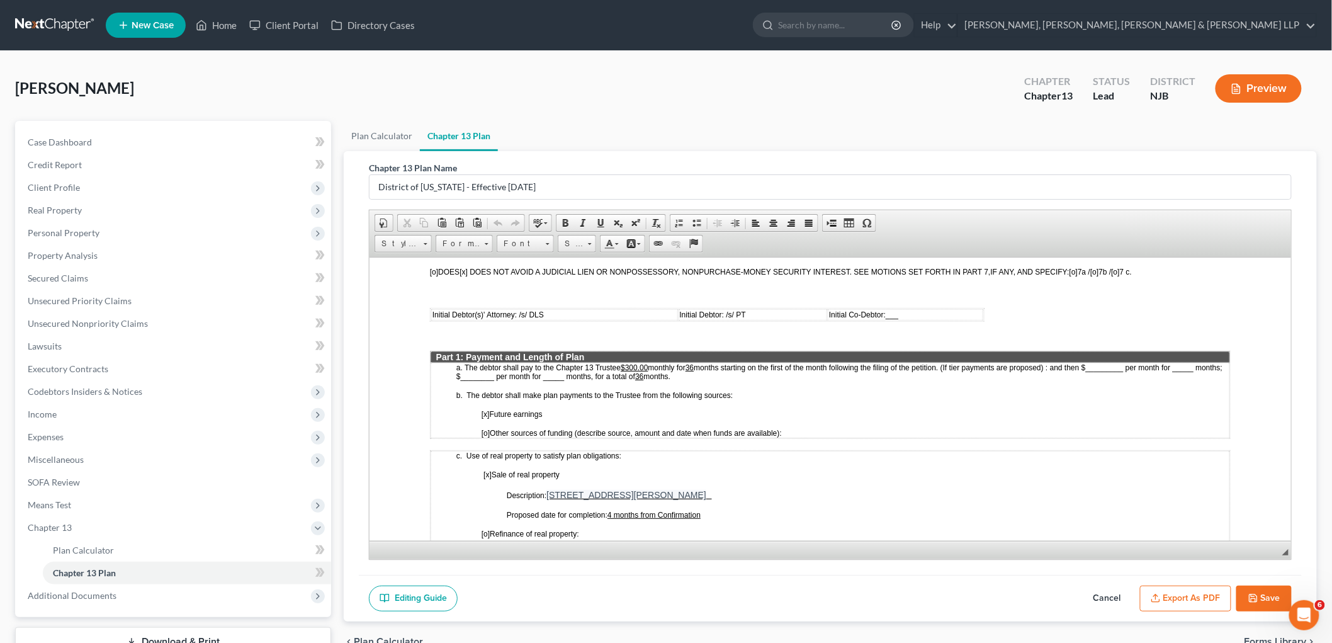
click at [714, 600] on button "Cancel" at bounding box center [1106, 598] width 55 height 26
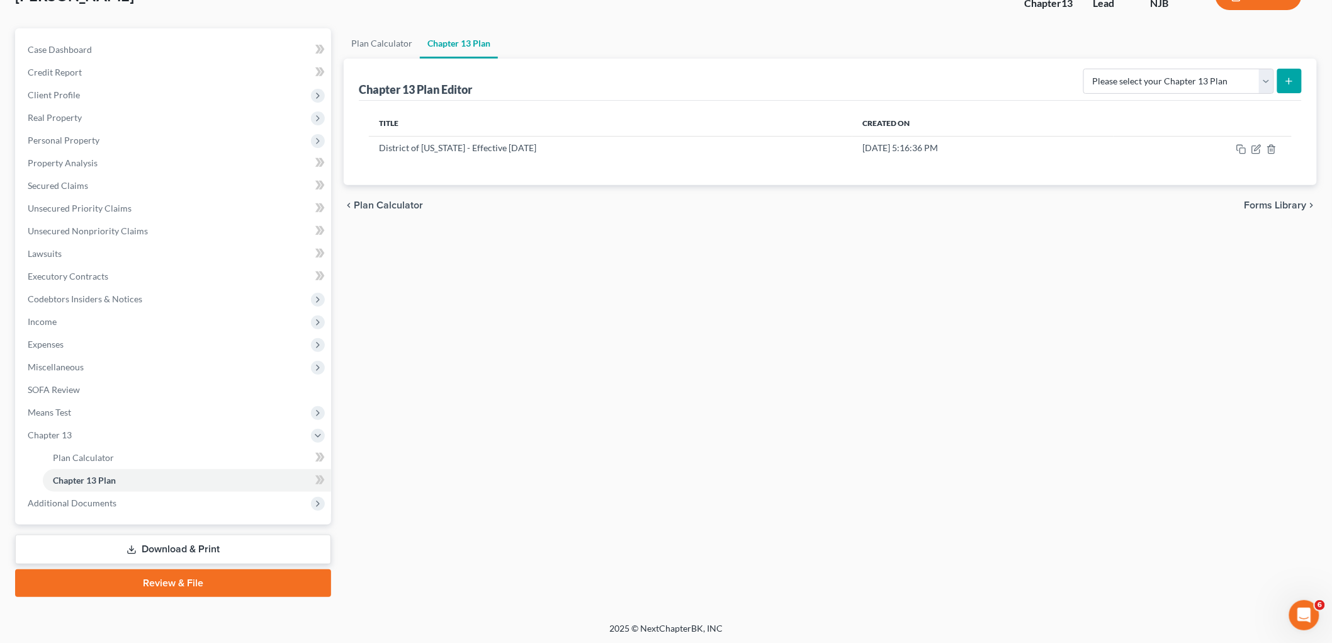
click at [199, 546] on link "Download & Print" at bounding box center [173, 549] width 316 height 30
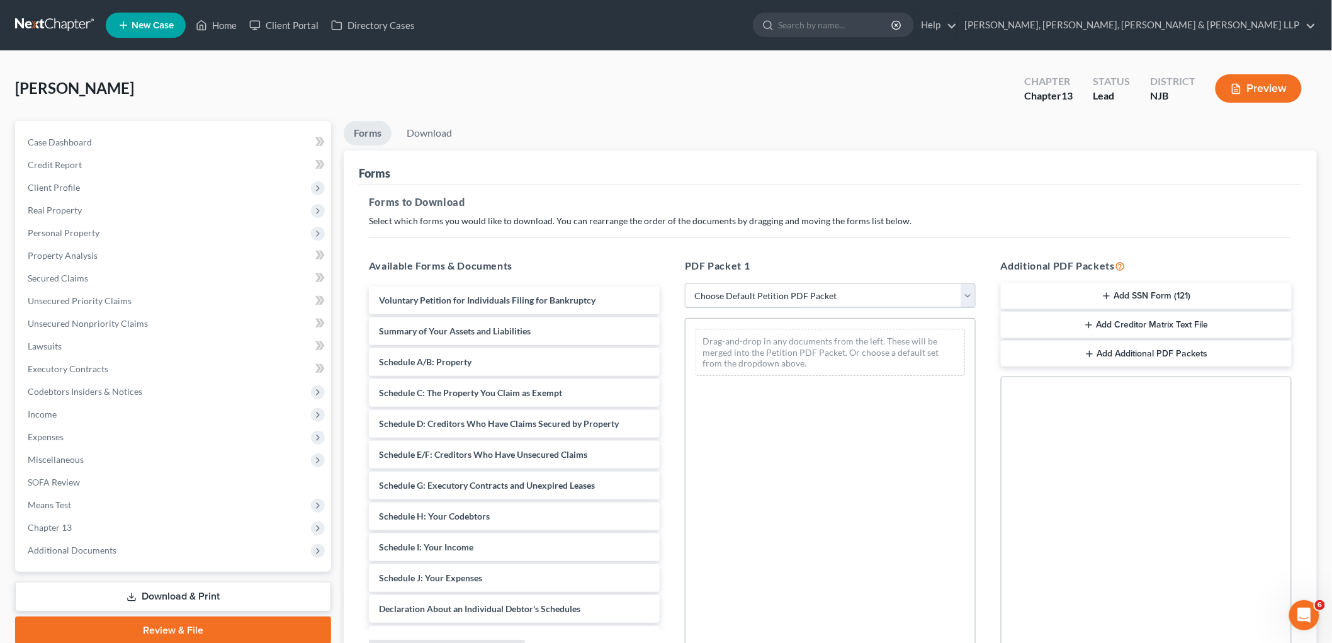
click at [714, 299] on select "Choose Default Petition PDF Packet Complete Bankruptcy Petition (all forms and …" at bounding box center [830, 295] width 291 height 25
select select "0"
click at [685, 283] on select "Choose Default Petition PDF Packet Complete Bankruptcy Petition (all forms and …" at bounding box center [830, 295] width 291 height 25
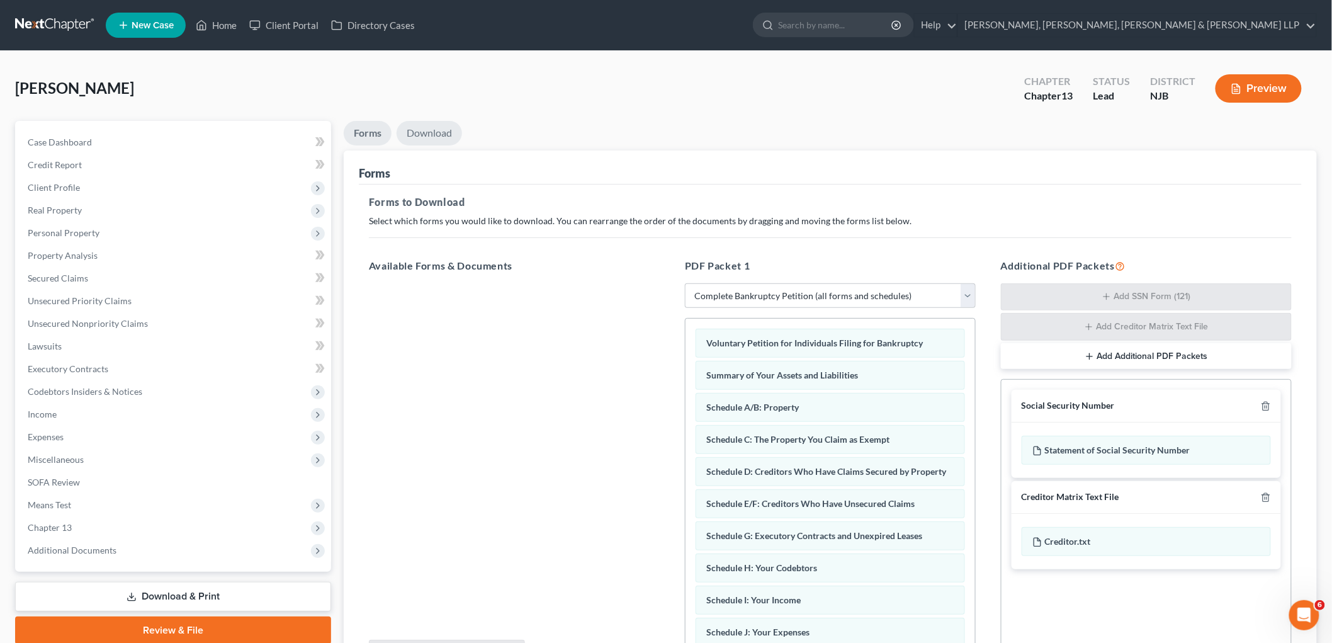
click at [442, 133] on link "Download" at bounding box center [428, 133] width 65 height 25
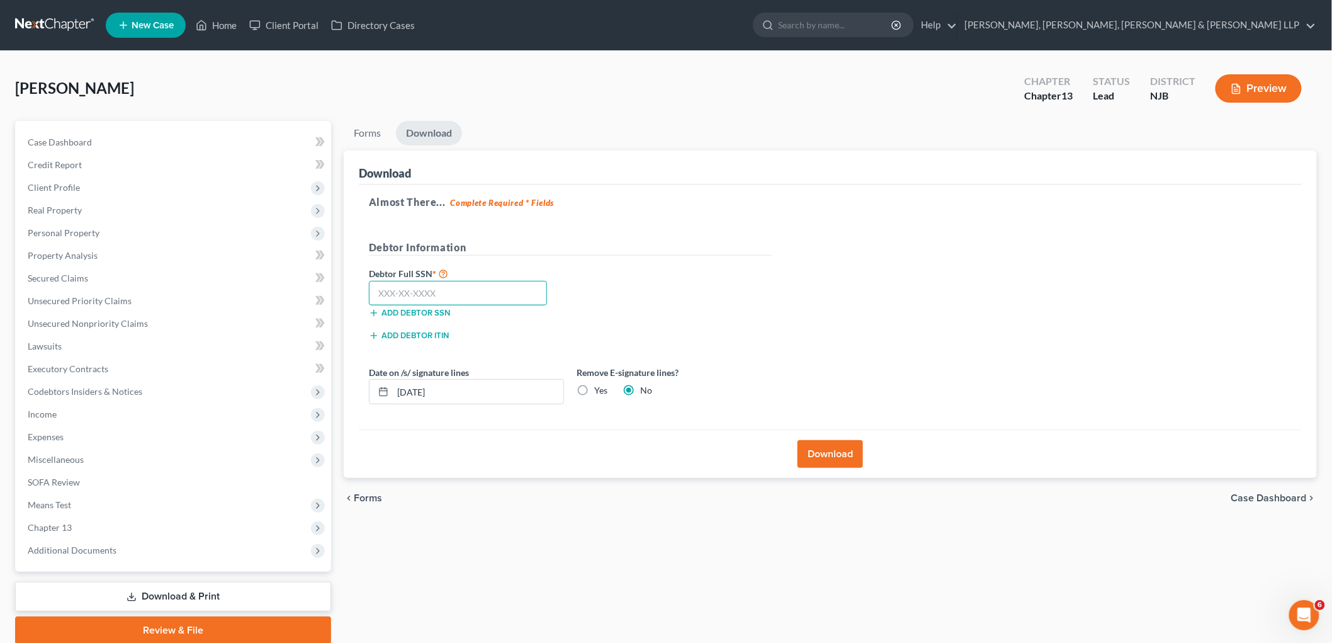
click at [441, 289] on input "text" at bounding box center [458, 293] width 178 height 25
paste input "139-80-7577"
type input "139-80-7577"
click at [669, 293] on div "Debtor Full SSN * 139-80-7577 Add debtor SSN" at bounding box center [569, 297] width 415 height 63
click at [714, 454] on button "Download" at bounding box center [829, 454] width 65 height 28
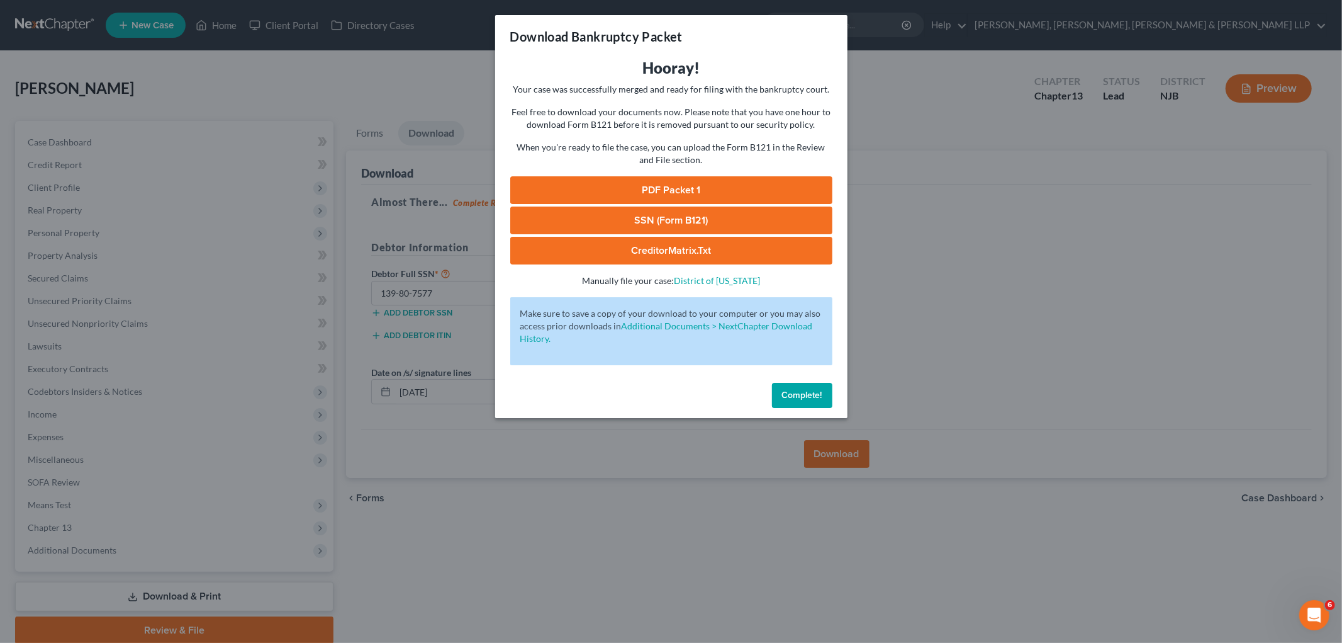
drag, startPoint x: 661, startPoint y: 186, endPoint x: 195, endPoint y: 227, distance: 467.5
click at [661, 186] on link "PDF Packet 1" at bounding box center [671, 190] width 322 height 28
click at [714, 393] on span "Complete!" at bounding box center [802, 395] width 40 height 11
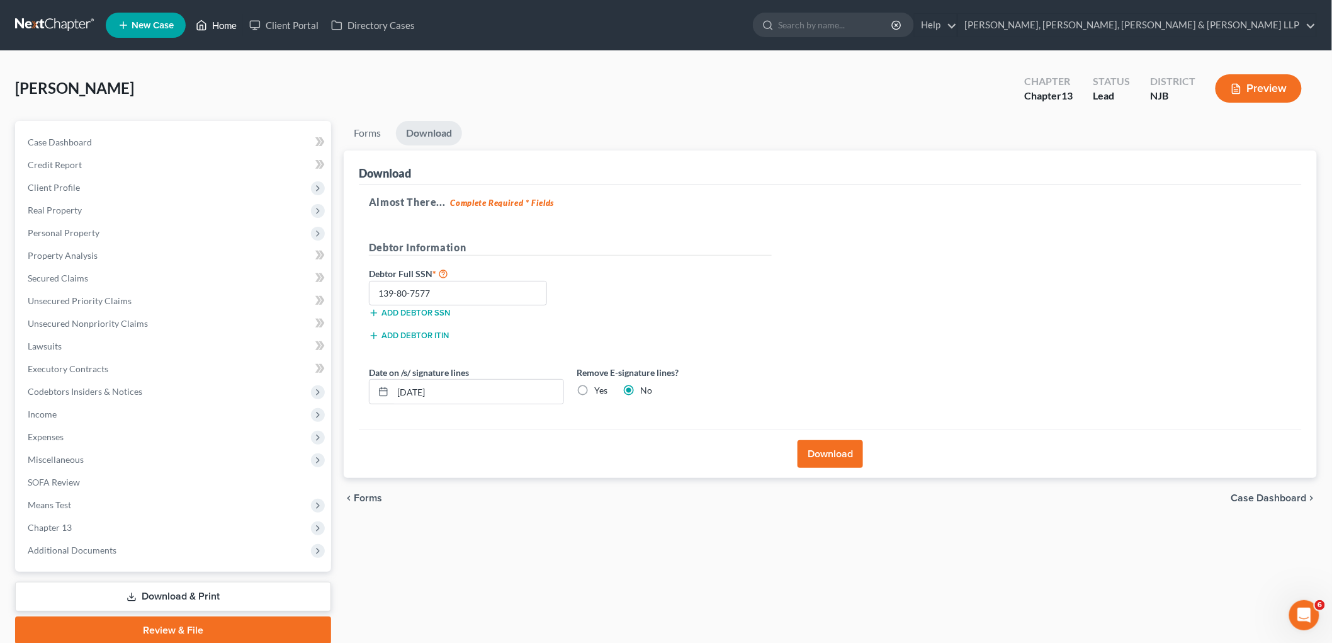
click at [215, 27] on link "Home" at bounding box center [215, 25] width 53 height 23
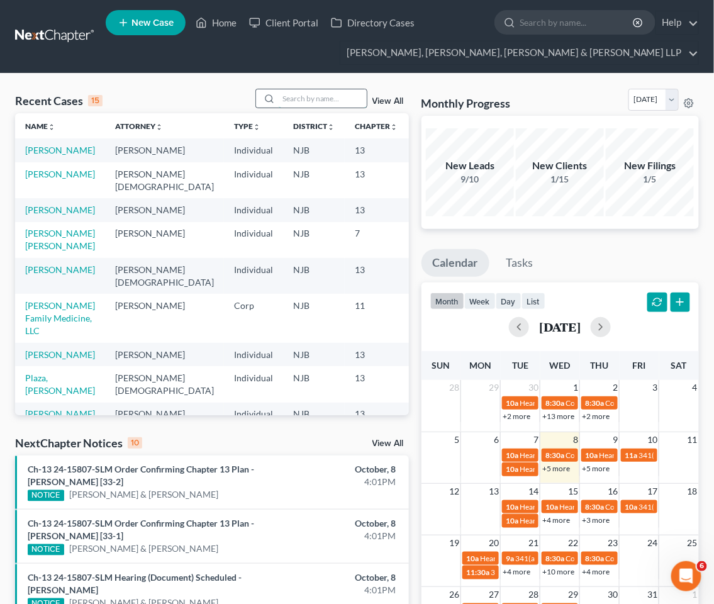
click at [313, 101] on input "search" at bounding box center [323, 98] width 88 height 18
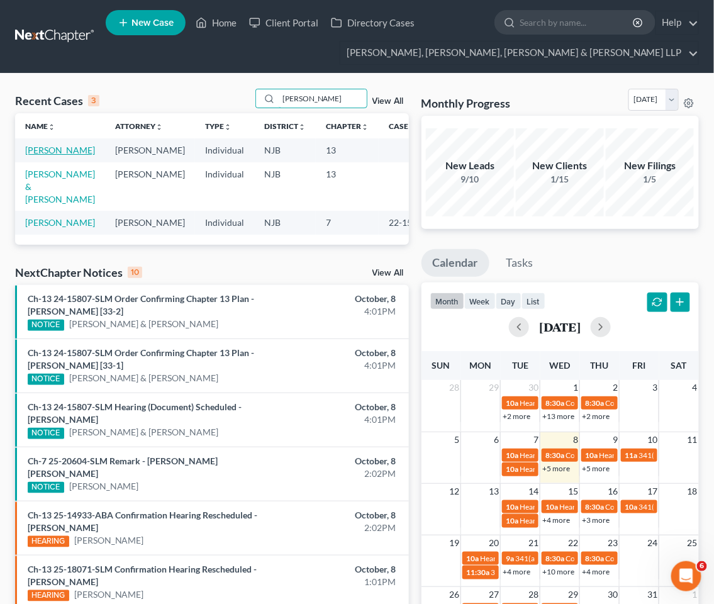
type input "[PERSON_NAME]"
click at [42, 149] on link "[PERSON_NAME]" at bounding box center [60, 150] width 70 height 11
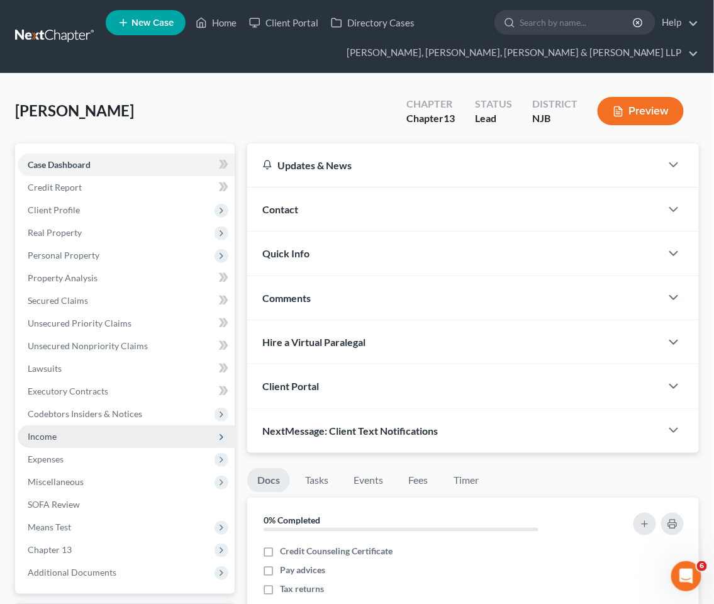
click at [47, 436] on span "Income" at bounding box center [42, 436] width 29 height 11
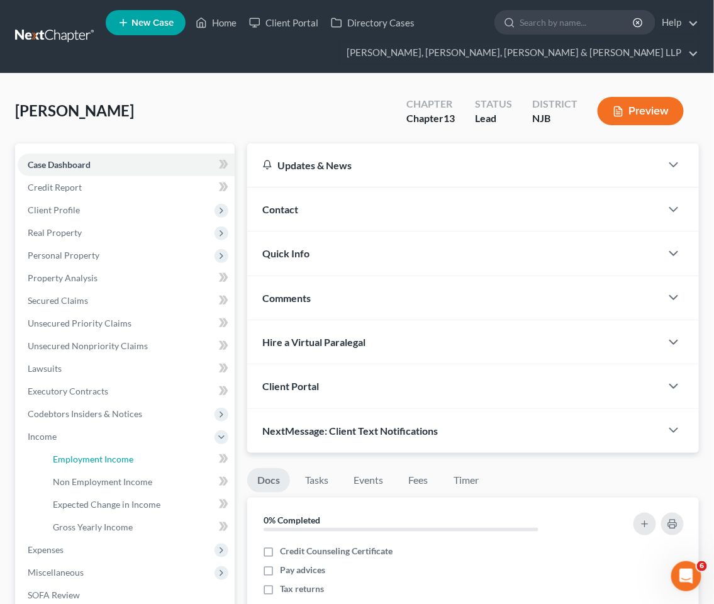
click at [57, 456] on span "Employment Income" at bounding box center [93, 459] width 81 height 11
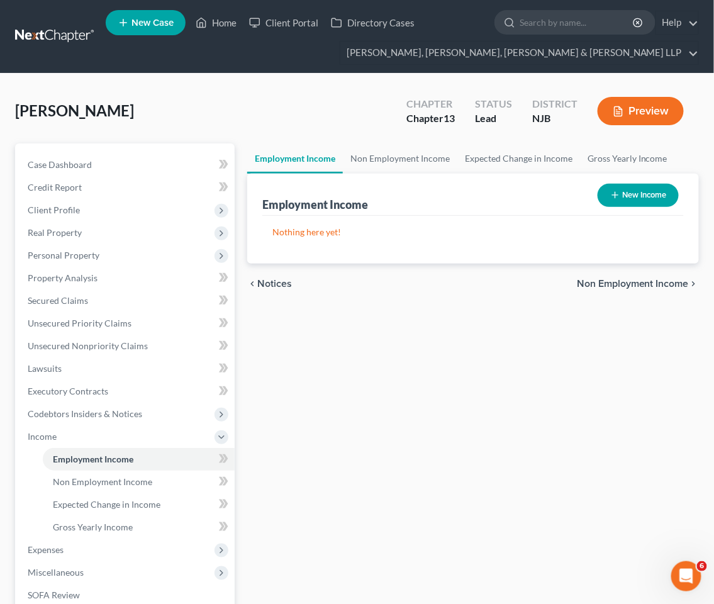
click at [637, 191] on button "New Income" at bounding box center [638, 195] width 81 height 23
select select "0"
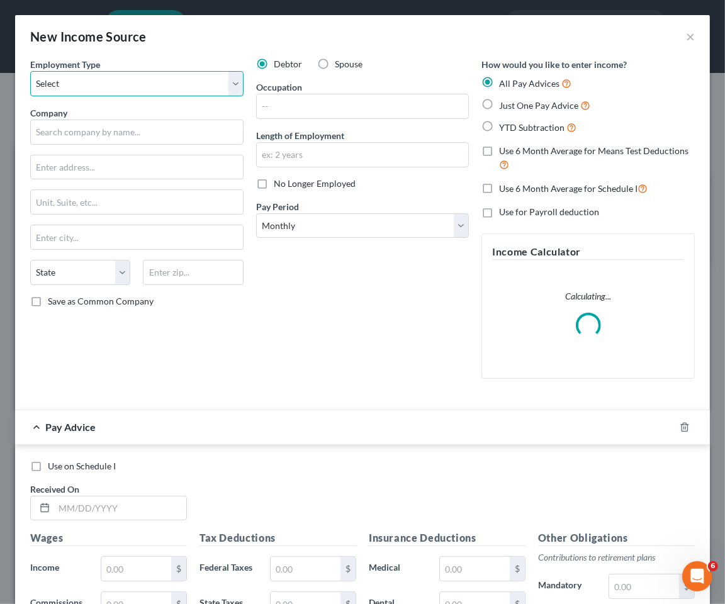
drag, startPoint x: 179, startPoint y: 80, endPoint x: 171, endPoint y: 93, distance: 15.5
click at [179, 80] on select "Select Full or [DEMOGRAPHIC_DATA] Employment Self Employment" at bounding box center [136, 83] width 213 height 25
select select "1"
click at [30, 71] on select "Select Full or [DEMOGRAPHIC_DATA] Employment Self Employment" at bounding box center [136, 83] width 213 height 25
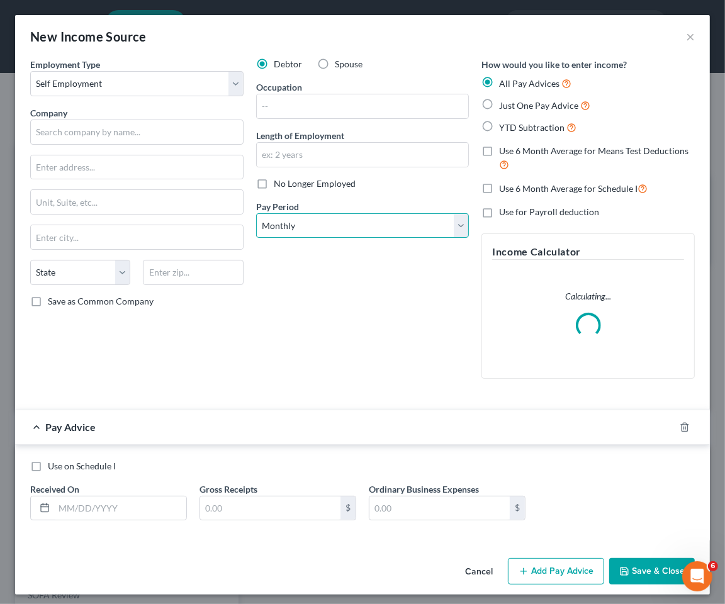
drag, startPoint x: 312, startPoint y: 225, endPoint x: 309, endPoint y: 236, distance: 11.0
click at [312, 225] on select "Select Monthly Twice Monthly Every Other Week Weekly" at bounding box center [362, 225] width 213 height 25
select select "3"
click at [256, 213] on select "Select Monthly Twice Monthly Every Other Week Weekly" at bounding box center [362, 225] width 213 height 25
click at [137, 505] on input "text" at bounding box center [120, 509] width 132 height 24
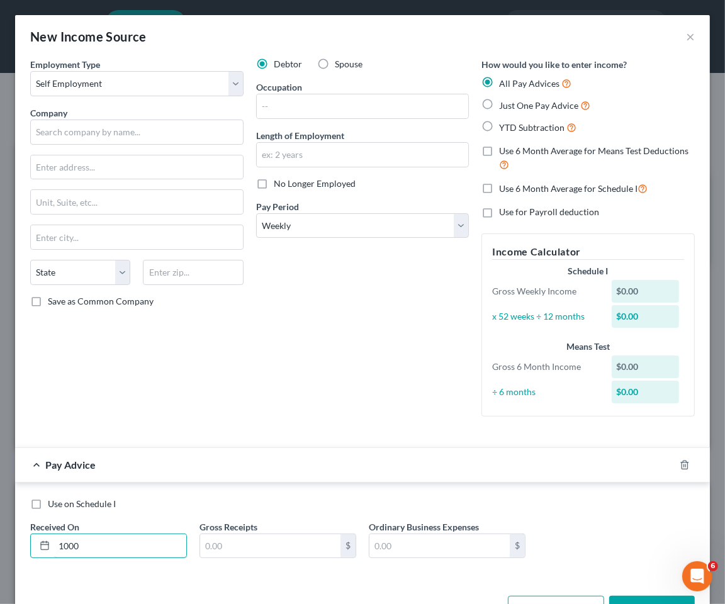
type input "1000"
click at [249, 468] on div "Pay Advice" at bounding box center [345, 464] width 660 height 33
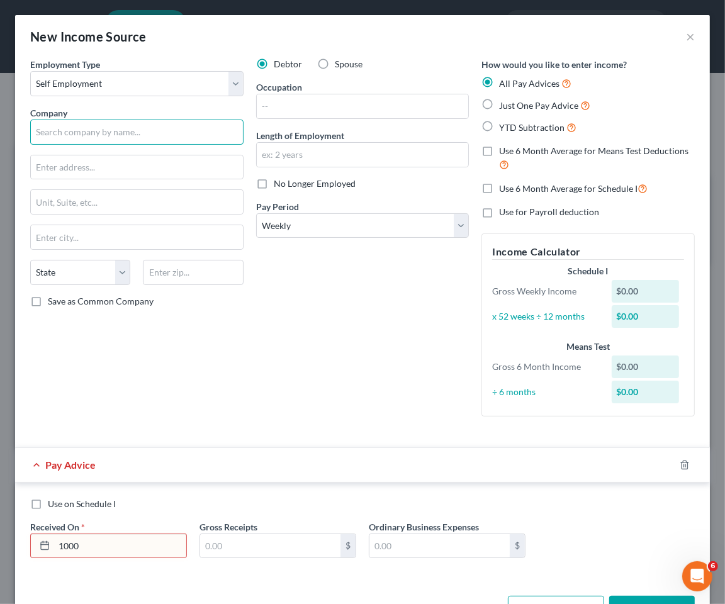
click at [129, 134] on input "text" at bounding box center [136, 132] width 213 height 25
type input "Liberty [MEDICAL_DATA] and Physical"
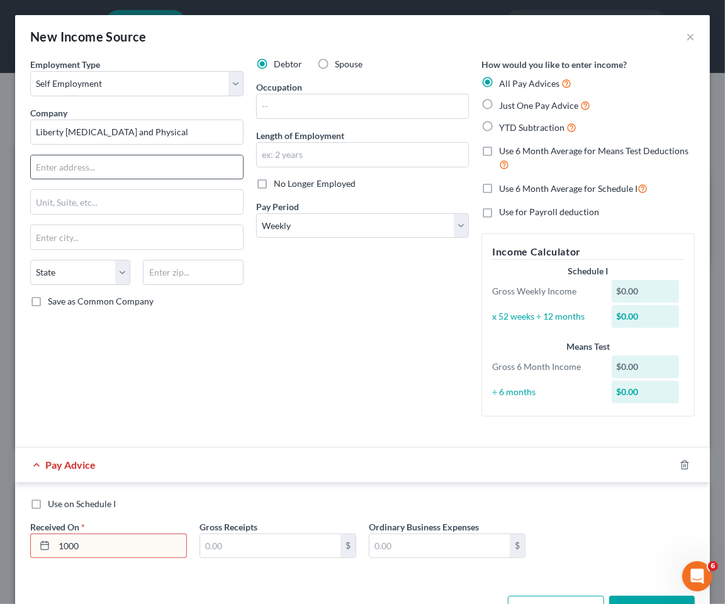
click at [134, 169] on input "text" at bounding box center [137, 167] width 212 height 24
type input "[STREET_ADDRESS]"
click at [200, 272] on input "text" at bounding box center [193, 272] width 100 height 25
type input "07306"
type input "[GEOGRAPHIC_DATA]"
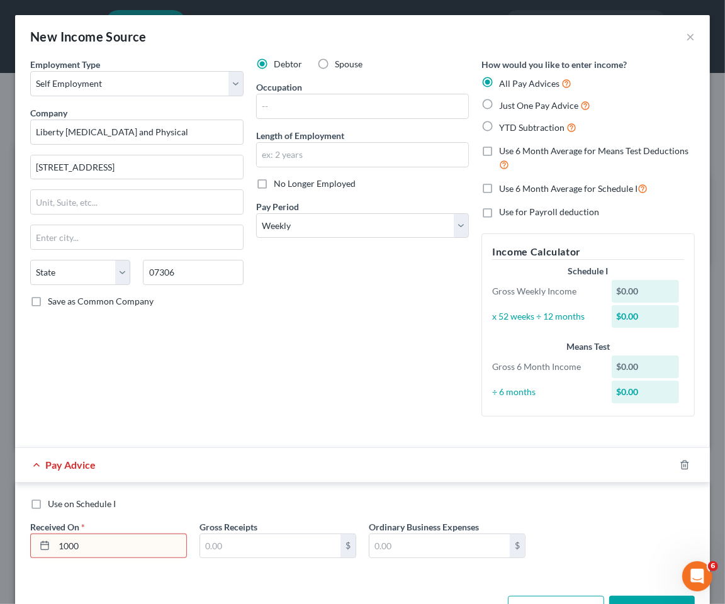
select select "33"
click at [296, 368] on div "Debtor Spouse Occupation Length of Employment No Longer Employed Pay Period * S…" at bounding box center [363, 242] width 226 height 369
click at [121, 549] on input "1000" at bounding box center [120, 546] width 132 height 24
drag, startPoint x: 110, startPoint y: 549, endPoint x: 4, endPoint y: 533, distance: 107.0
click at [4, 533] on div "New Income Source × Employment Type * Select Full or [DEMOGRAPHIC_DATA] Employm…" at bounding box center [362, 302] width 725 height 604
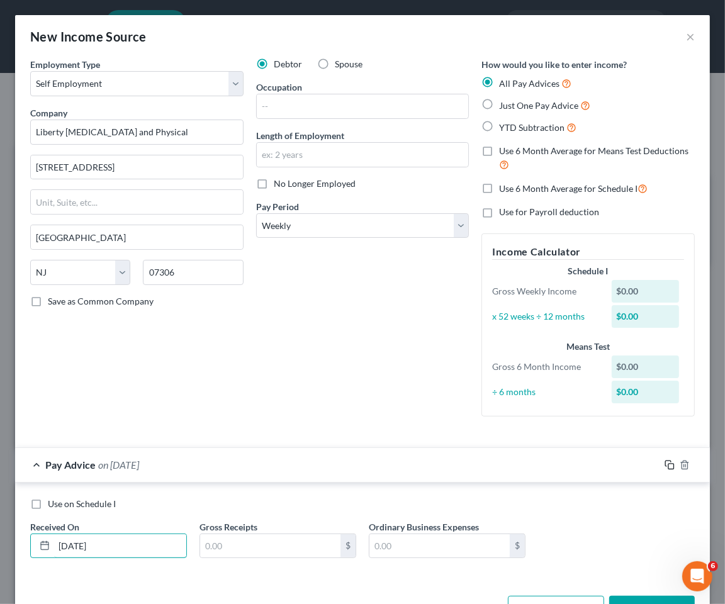
type input "[DATE]"
drag, startPoint x: 659, startPoint y: 463, endPoint x: 263, endPoint y: 476, distance: 396.1
click at [665, 463] on icon "button" at bounding box center [670, 465] width 10 height 10
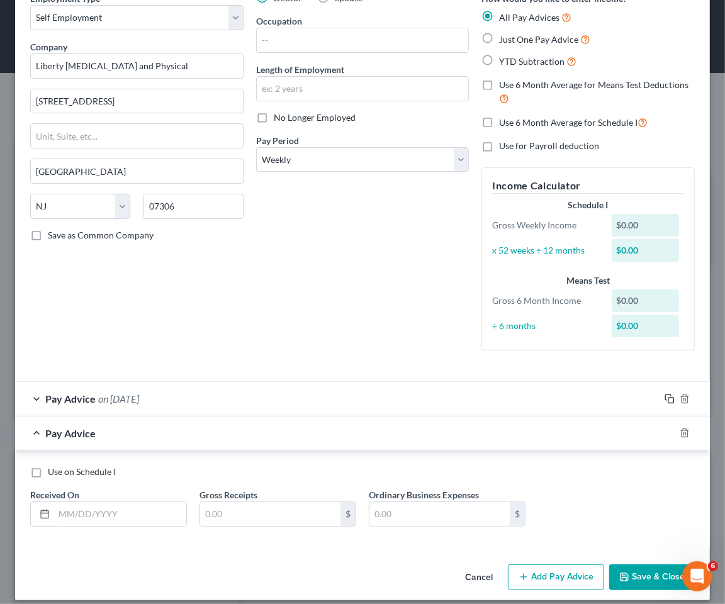
scroll to position [77, 0]
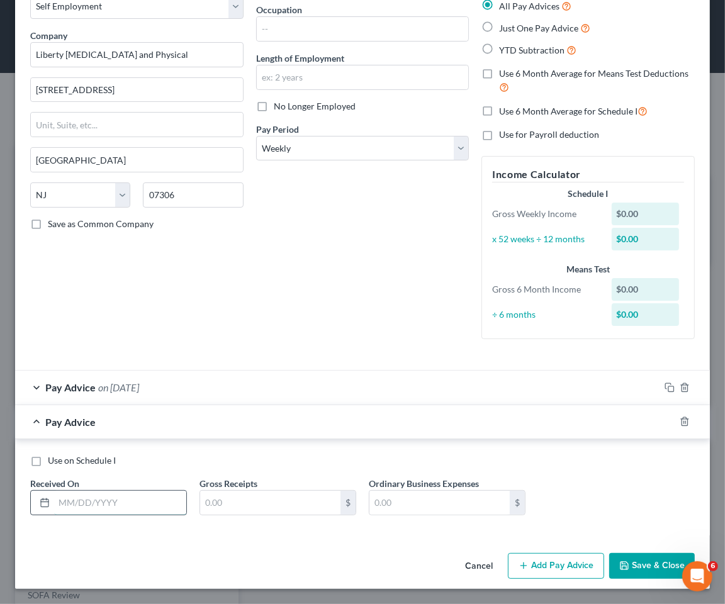
click at [120, 494] on input "text" at bounding box center [120, 503] width 132 height 24
type input "[DATE]"
click at [233, 425] on div "Pay Advice on [DATE]" at bounding box center [337, 421] width 644 height 33
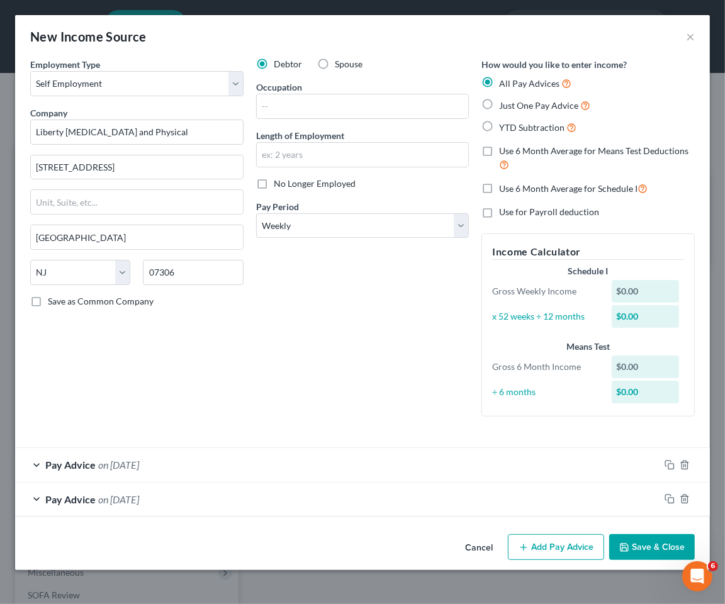
scroll to position [0, 0]
click at [240, 469] on div "Pay Advice on [DATE]" at bounding box center [337, 464] width 644 height 33
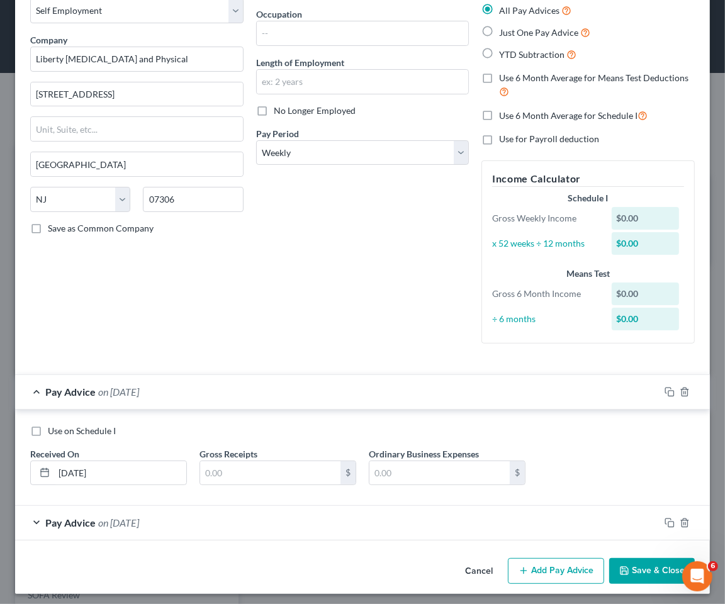
scroll to position [78, 0]
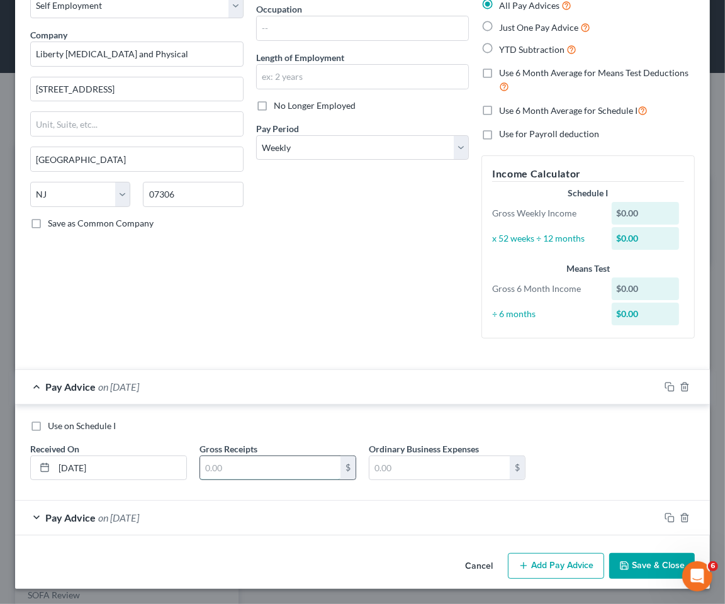
click at [254, 463] on input "text" at bounding box center [270, 468] width 140 height 24
type input "1,000"
click at [260, 524] on div "Pay Advice on [DATE]" at bounding box center [337, 517] width 644 height 33
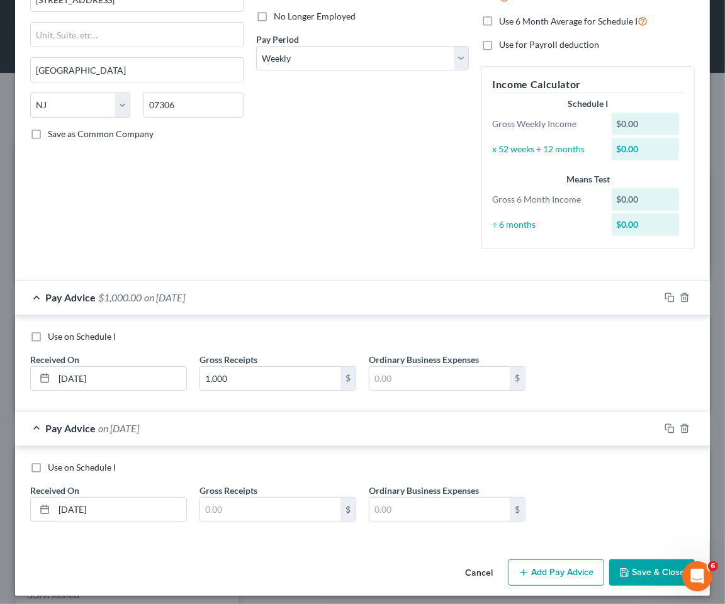
scroll to position [174, 0]
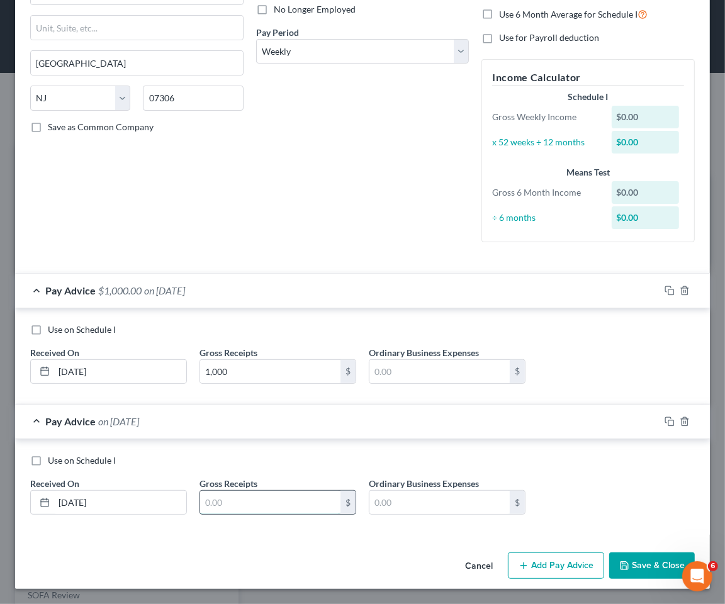
click at [256, 502] on input "text" at bounding box center [270, 503] width 140 height 24
type input "1,000"
click at [298, 432] on div "Pay Advice $1,000.00 on [DATE]" at bounding box center [337, 421] width 644 height 33
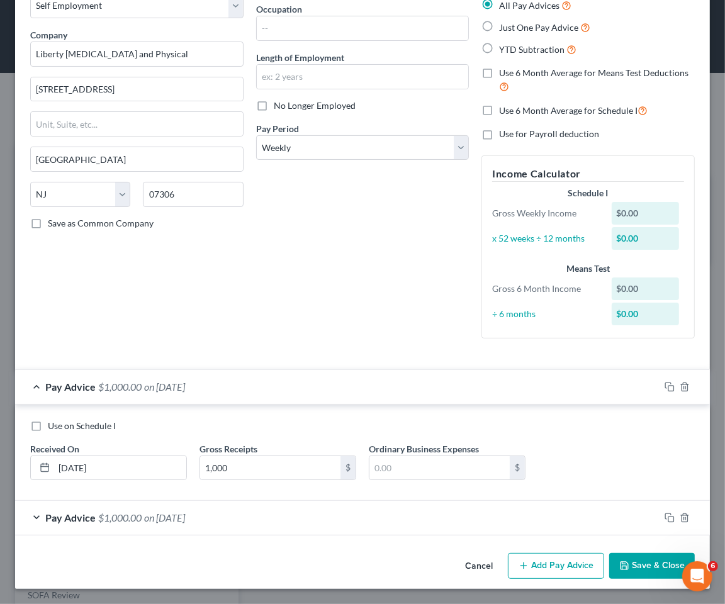
scroll to position [78, 0]
click at [312, 379] on div "Pay Advice $1,000.00 on [DATE]" at bounding box center [337, 386] width 644 height 33
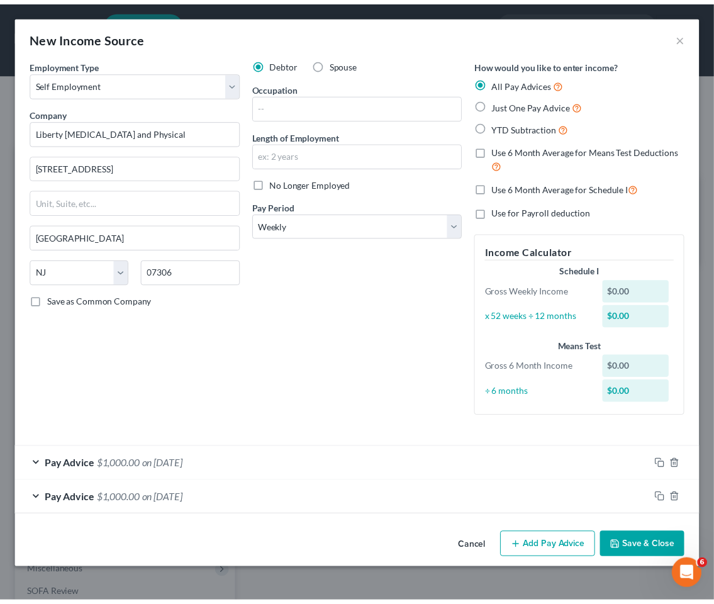
scroll to position [0, 0]
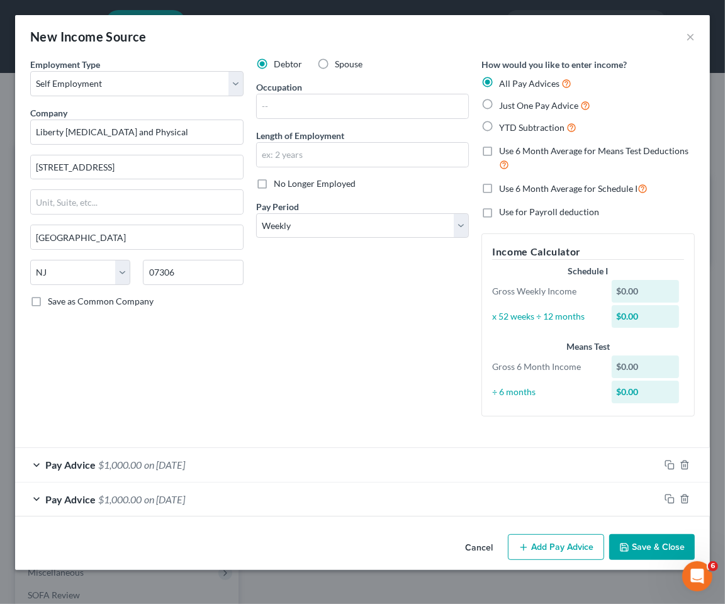
click at [665, 546] on button "Save & Close" at bounding box center [652, 547] width 86 height 26
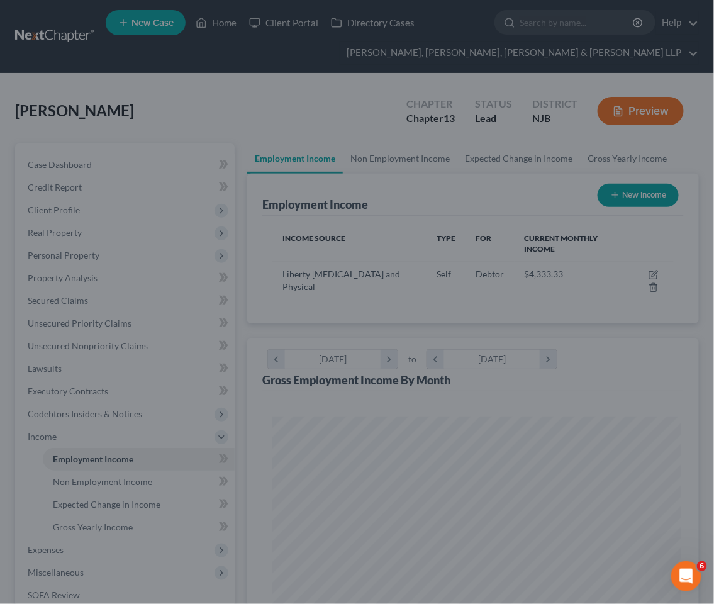
scroll to position [629108, 628881]
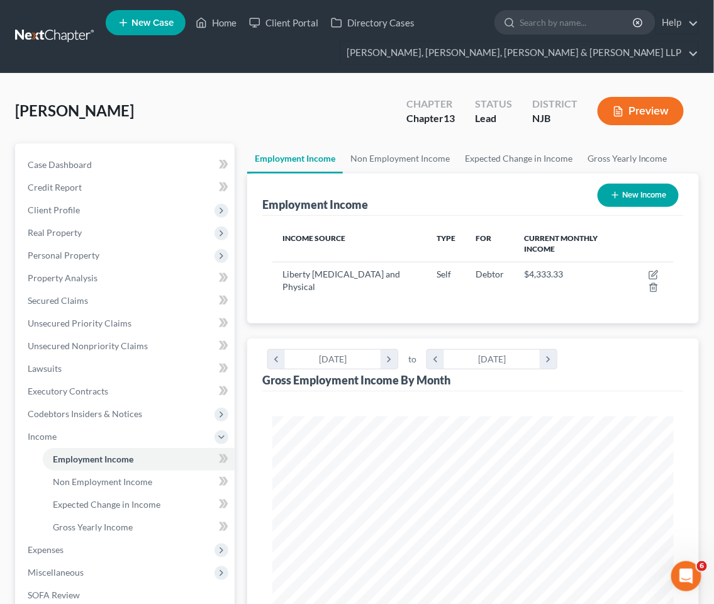
drag, startPoint x: 299, startPoint y: 101, endPoint x: 62, endPoint y: 2, distance: 257.0
click at [299, 101] on div "[PERSON_NAME] Upgraded Chapter Chapter 13 Status Lead District NJB Preview" at bounding box center [357, 116] width 684 height 55
click at [424, 157] on link "Non Employment Income" at bounding box center [400, 158] width 115 height 30
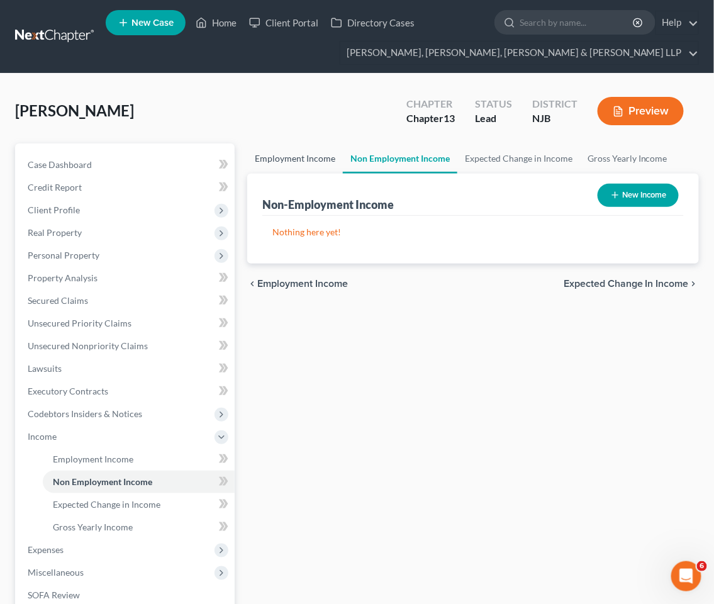
click at [303, 157] on link "Employment Income" at bounding box center [295, 158] width 96 height 30
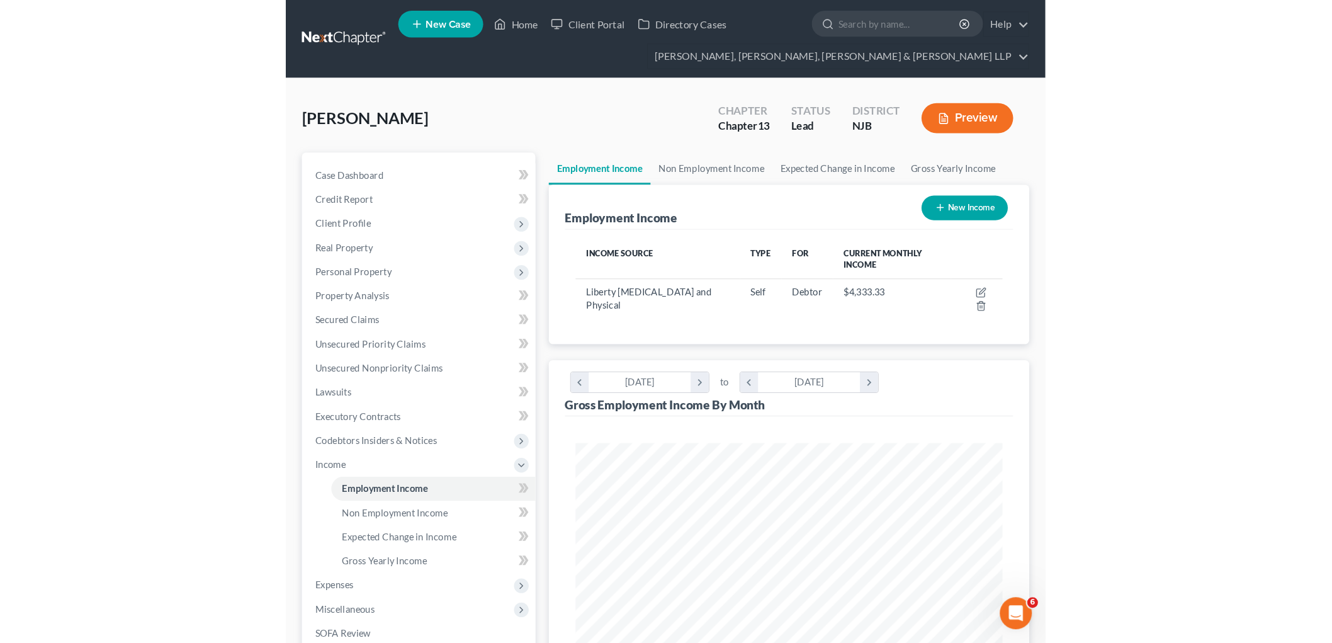
scroll to position [200, 426]
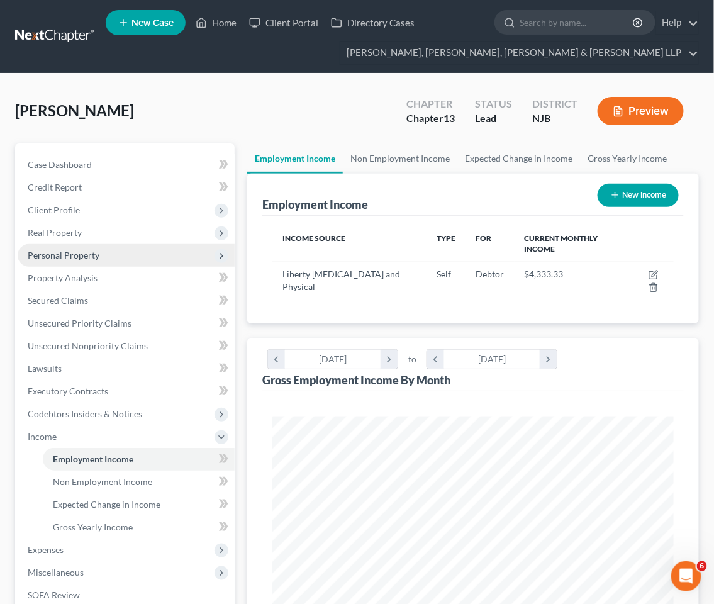
click at [73, 255] on span "Personal Property" at bounding box center [64, 255] width 72 height 11
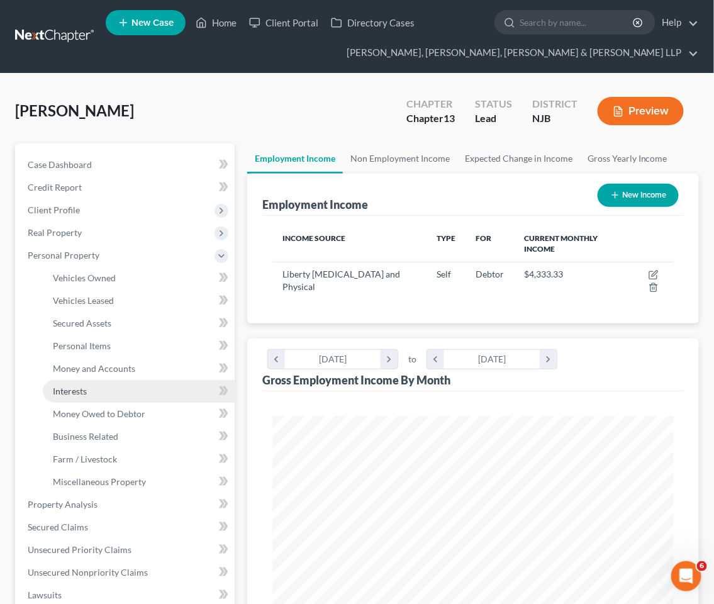
click at [83, 395] on span "Interests" at bounding box center [70, 391] width 34 height 11
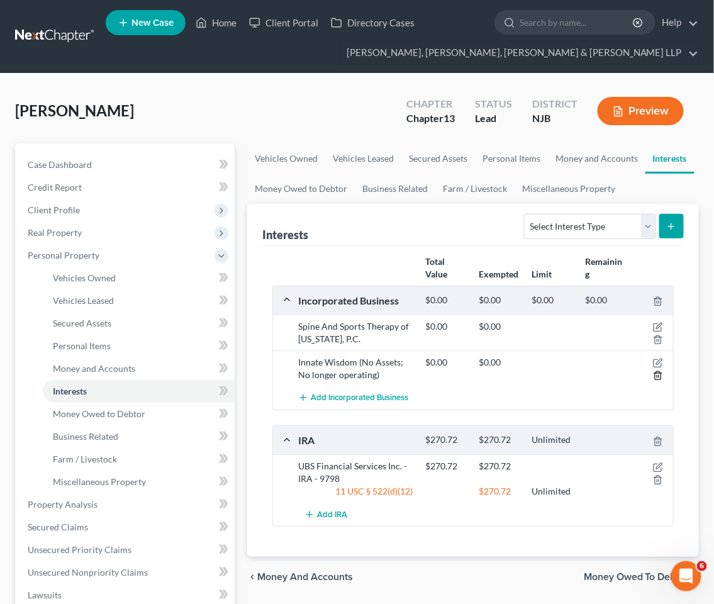
click at [658, 374] on icon "button" at bounding box center [658, 376] width 10 height 10
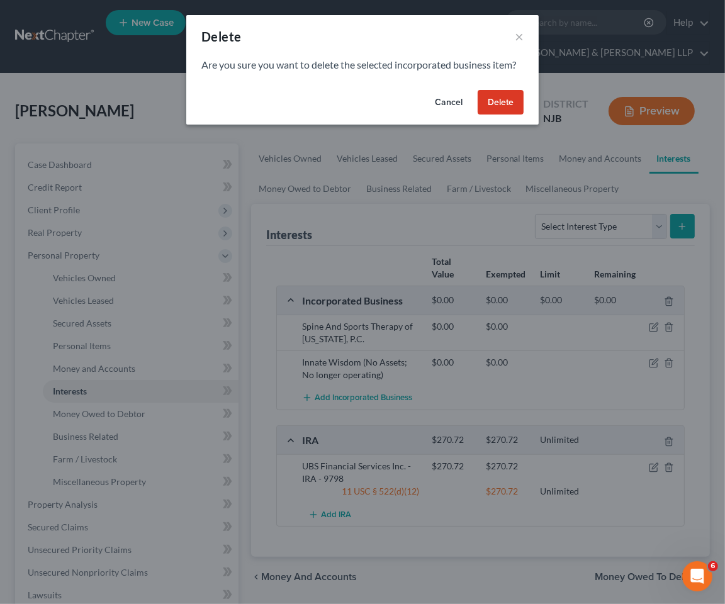
click at [493, 101] on button "Delete" at bounding box center [501, 102] width 46 height 25
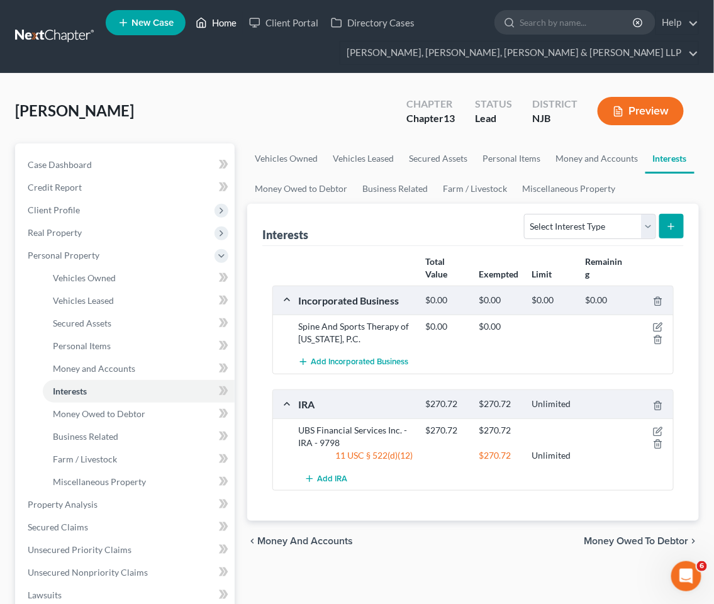
click at [223, 26] on link "Home" at bounding box center [215, 22] width 53 height 23
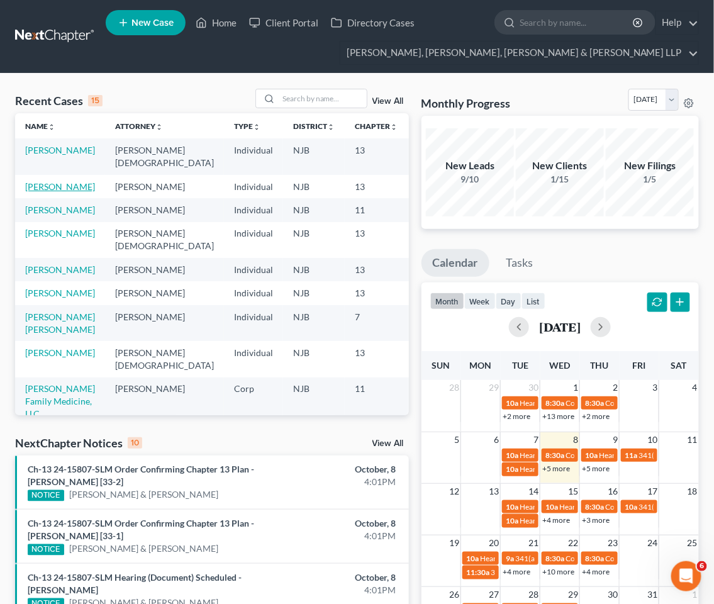
click at [47, 191] on link "[PERSON_NAME]" at bounding box center [60, 186] width 70 height 11
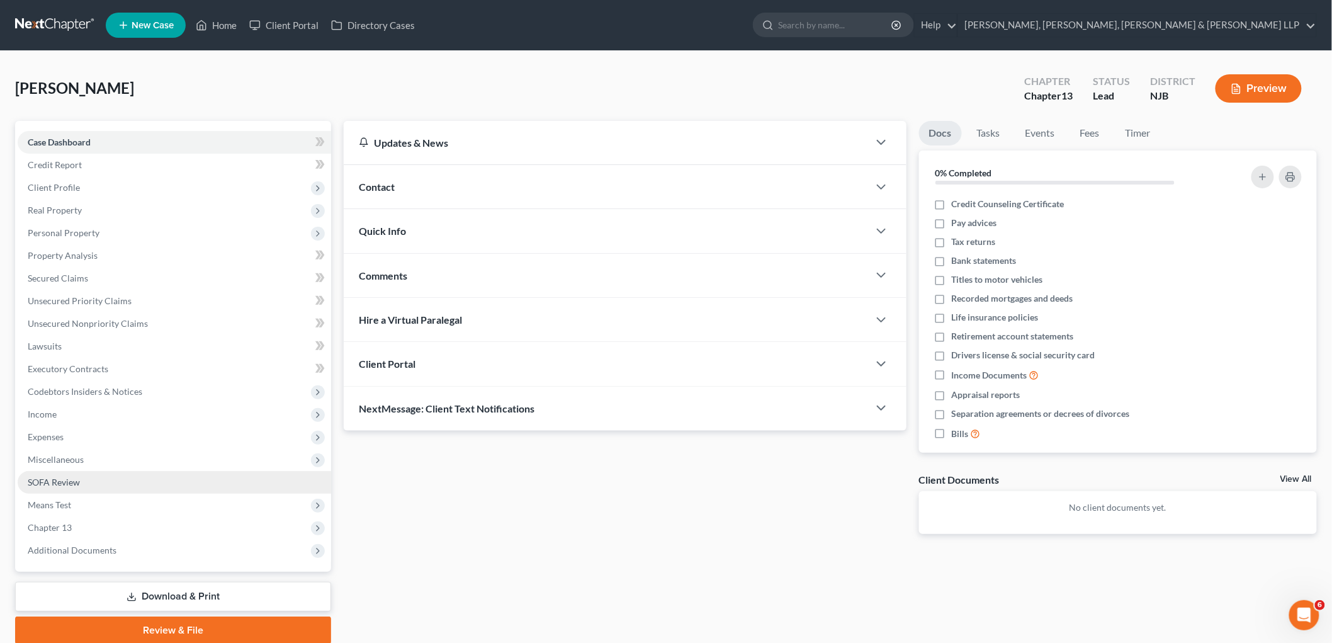
click at [57, 477] on span "SOFA Review" at bounding box center [54, 481] width 52 height 11
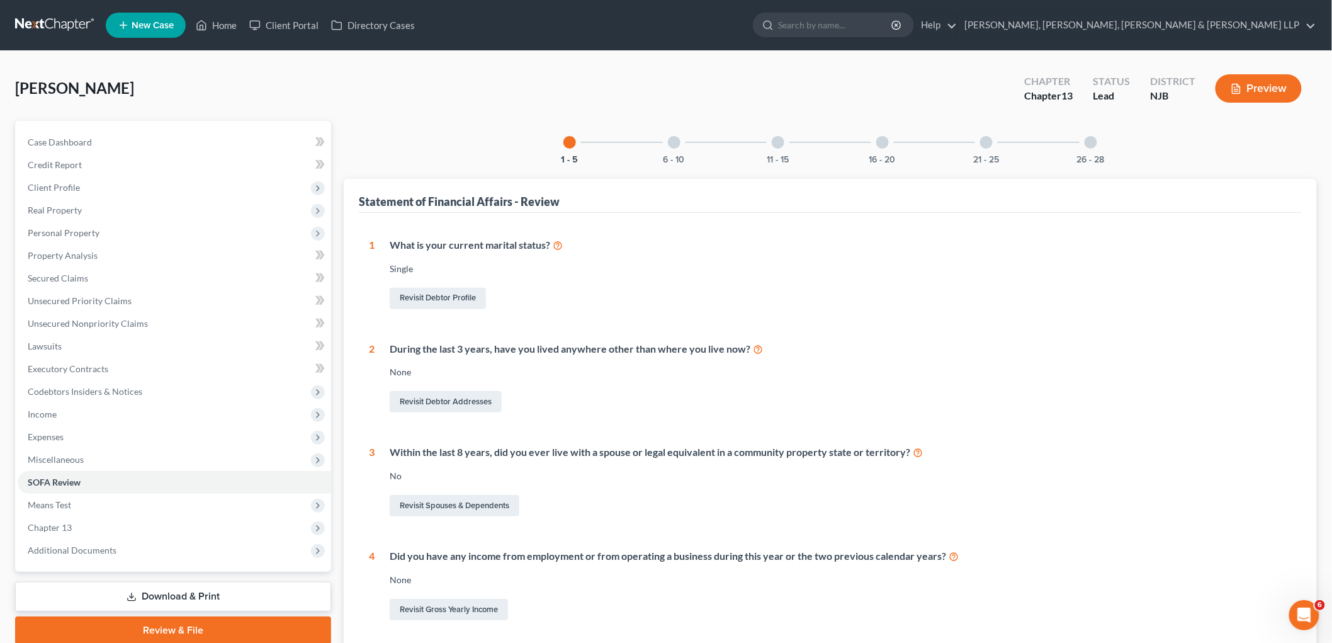
drag, startPoint x: 1089, startPoint y: 140, endPoint x: 702, endPoint y: 410, distance: 472.0
click at [714, 140] on div at bounding box center [1090, 142] width 13 height 13
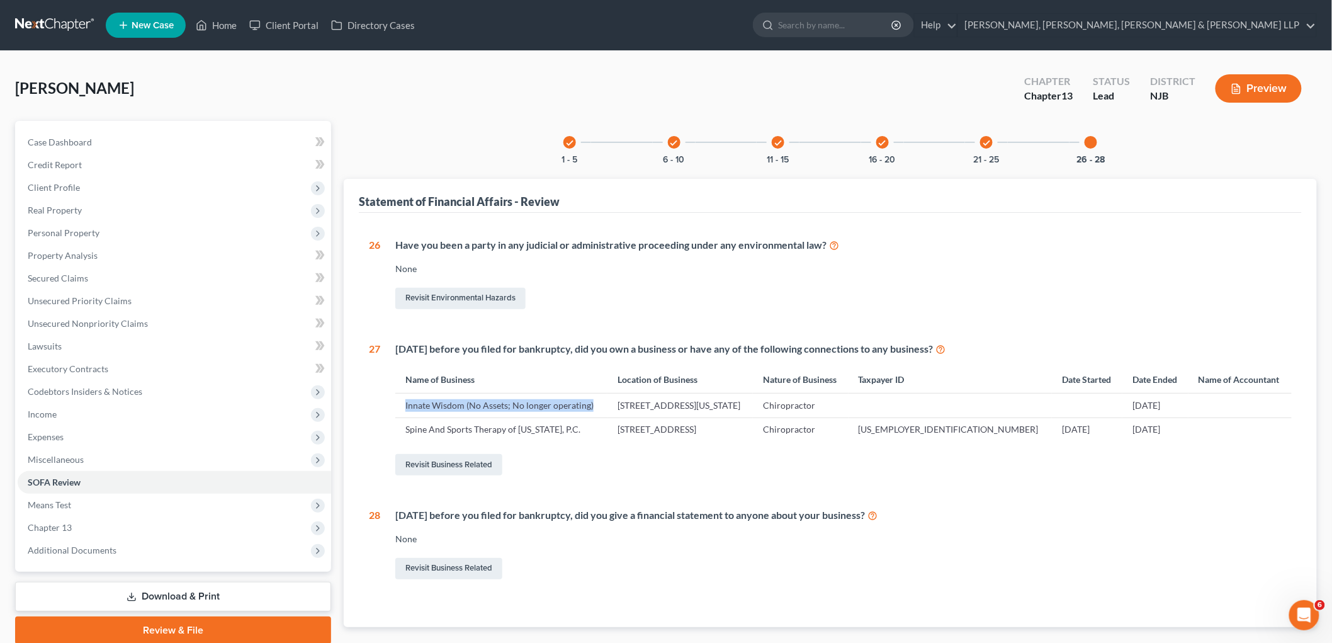
drag, startPoint x: 403, startPoint y: 401, endPoint x: 593, endPoint y: 399, distance: 190.1
click at [593, 399] on td "Innate Wisdom (No Assets; No longer operating)" at bounding box center [501, 405] width 212 height 24
copy td "Innate Wisdom (No Assets; No longer operating)"
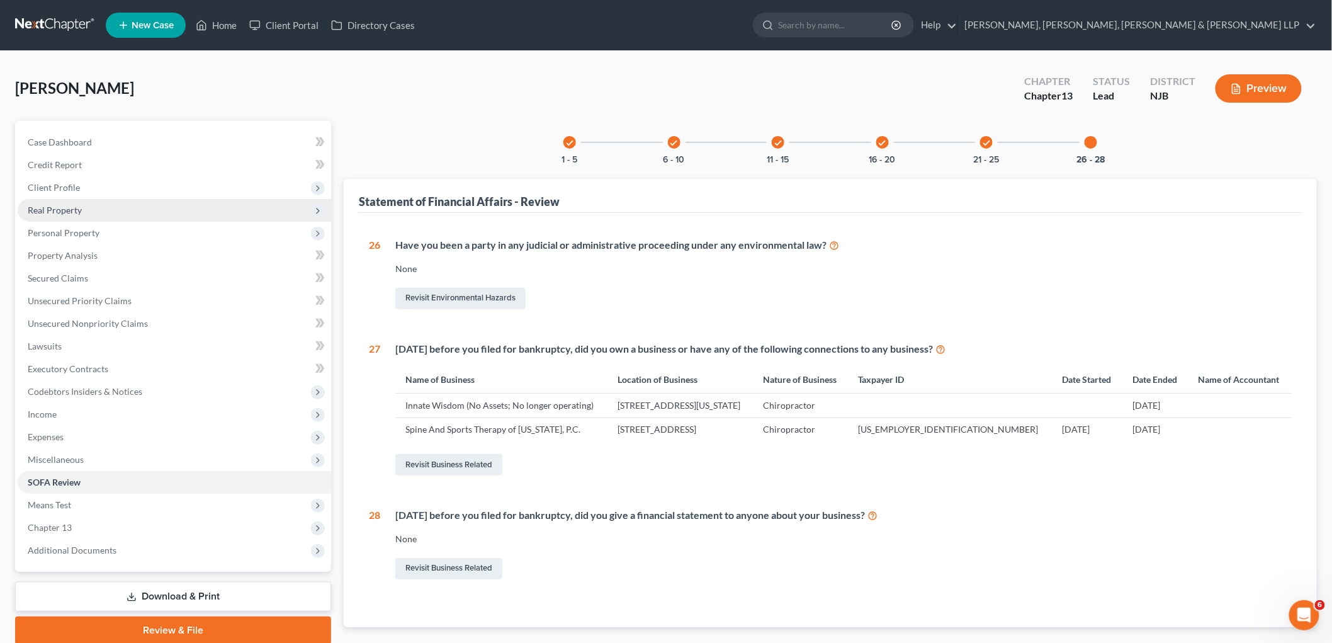
click at [82, 216] on span "Real Property" at bounding box center [174, 210] width 313 height 23
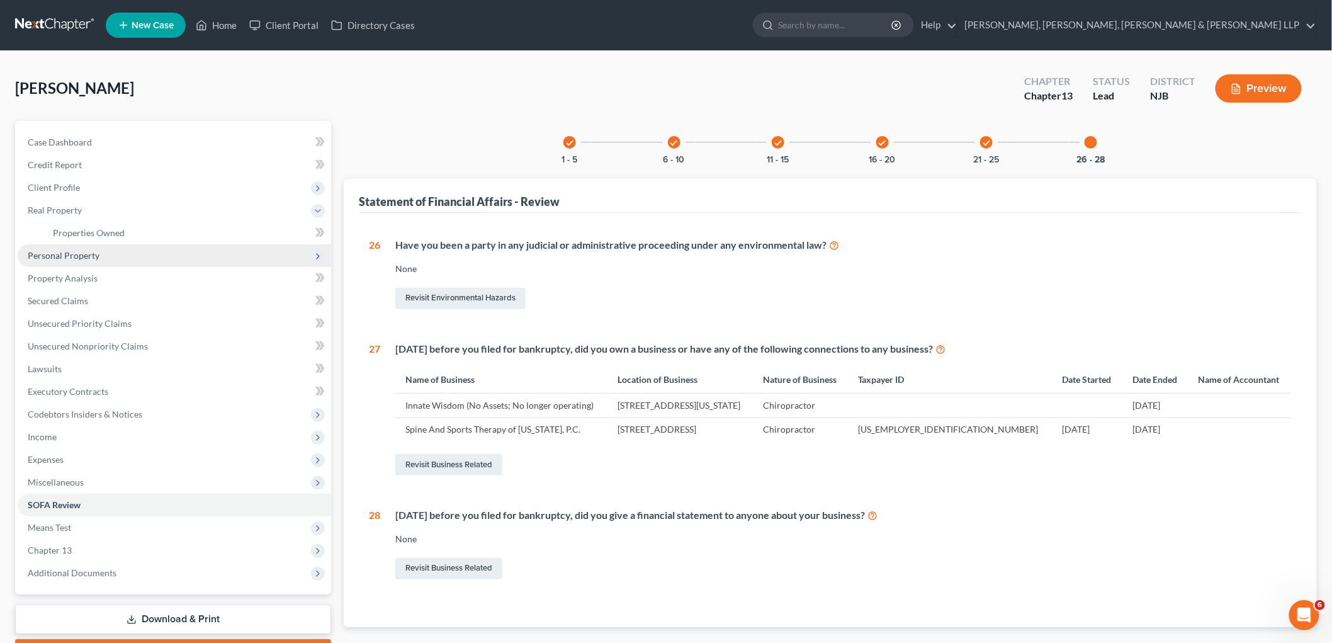
click at [80, 253] on span "Personal Property" at bounding box center [64, 255] width 72 height 11
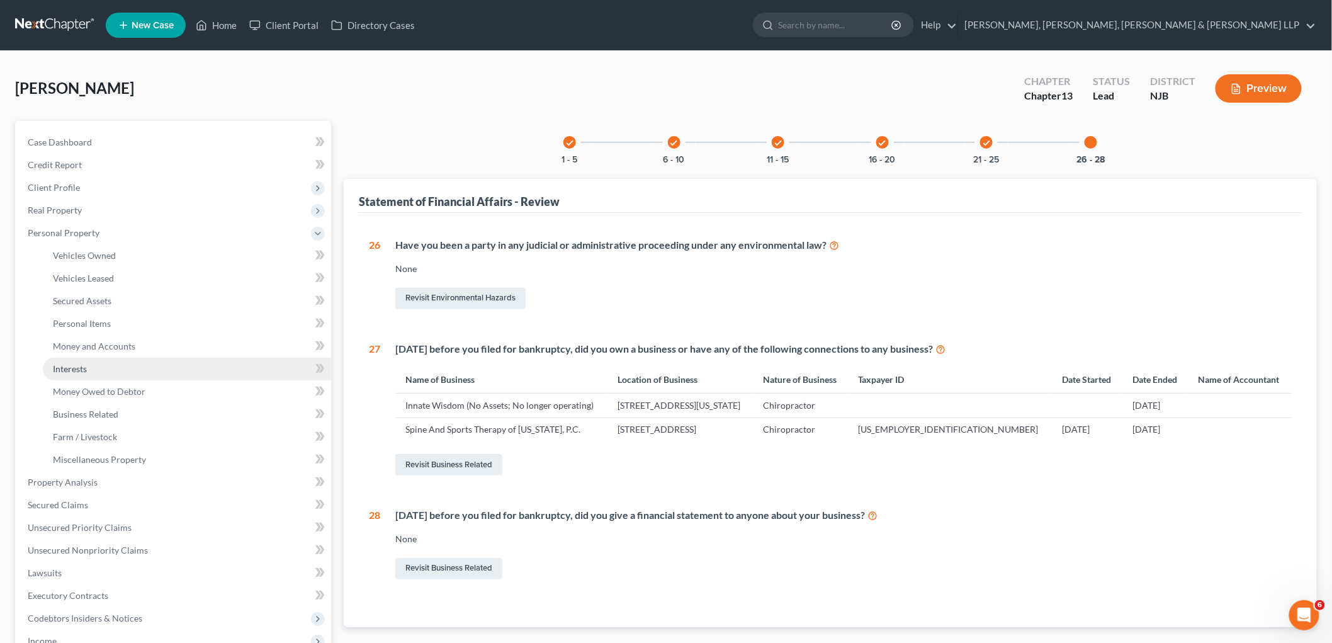
click at [78, 363] on span "Interests" at bounding box center [70, 368] width 34 height 11
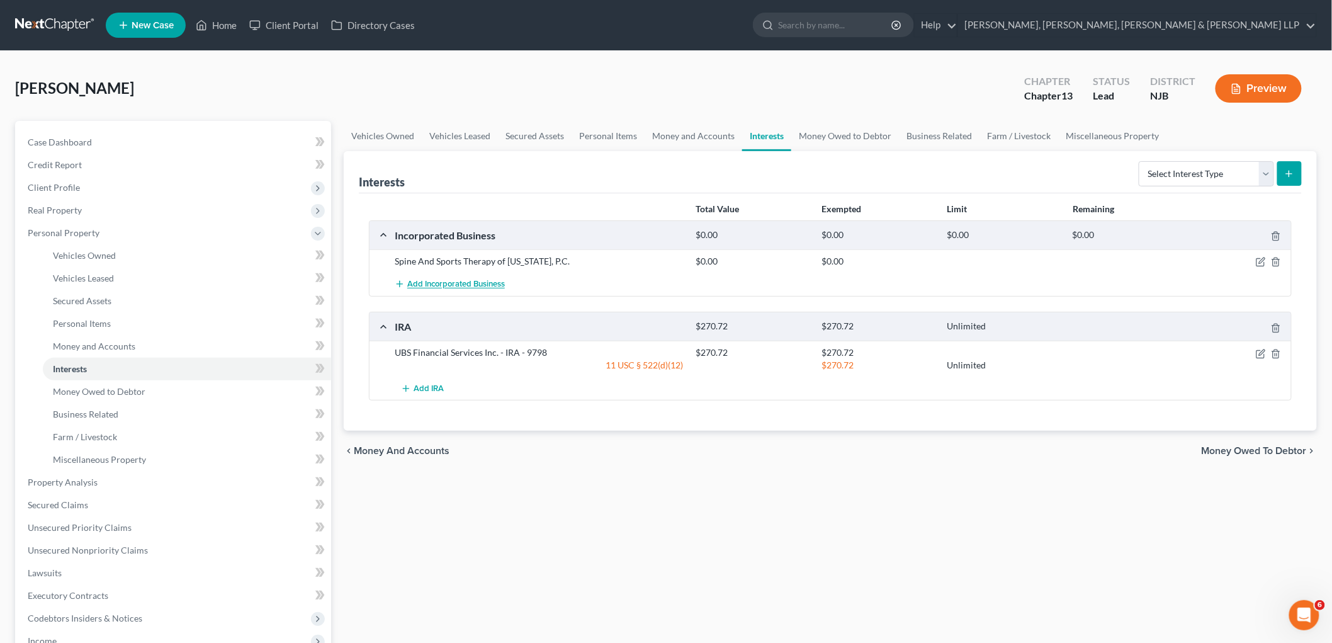
click at [476, 288] on span "Add Incorporated Business" at bounding box center [456, 284] width 98 height 10
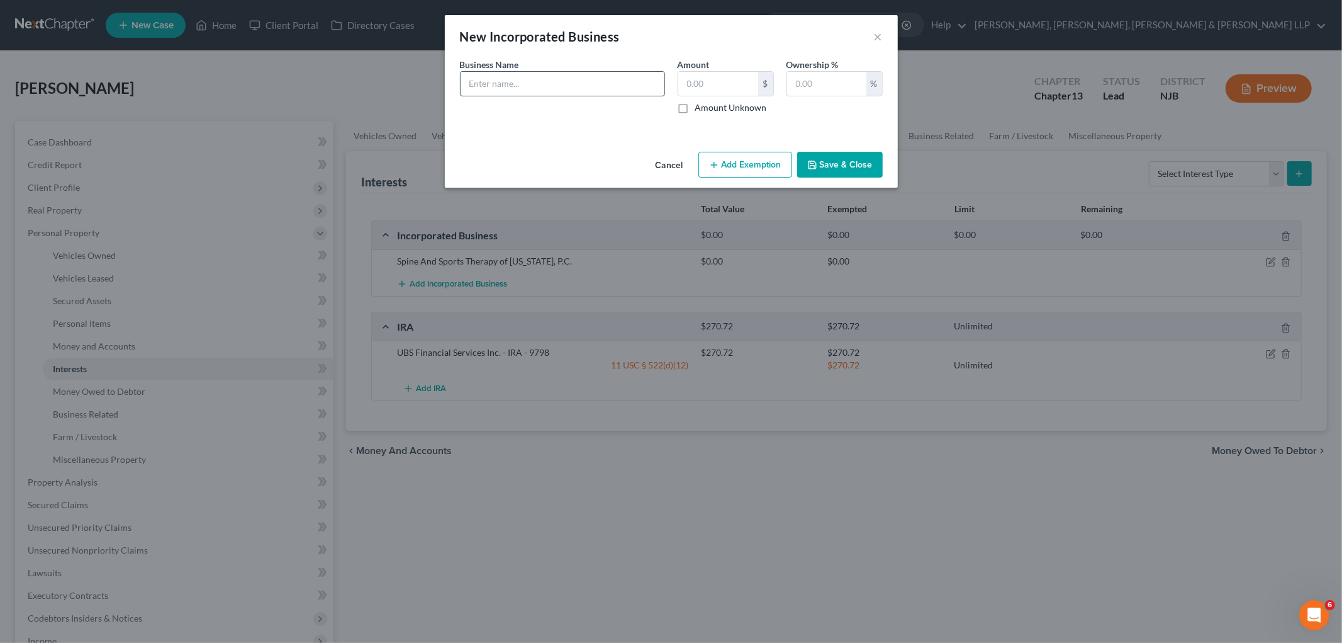
click at [590, 85] on input "text" at bounding box center [563, 84] width 204 height 24
paste input "Innate Wisdom (No Assets; No longer operating)"
type input "Innate Wisdom (No Assets; No longer operating)"
click at [714, 83] on input "text" at bounding box center [826, 84] width 79 height 24
type input "100"
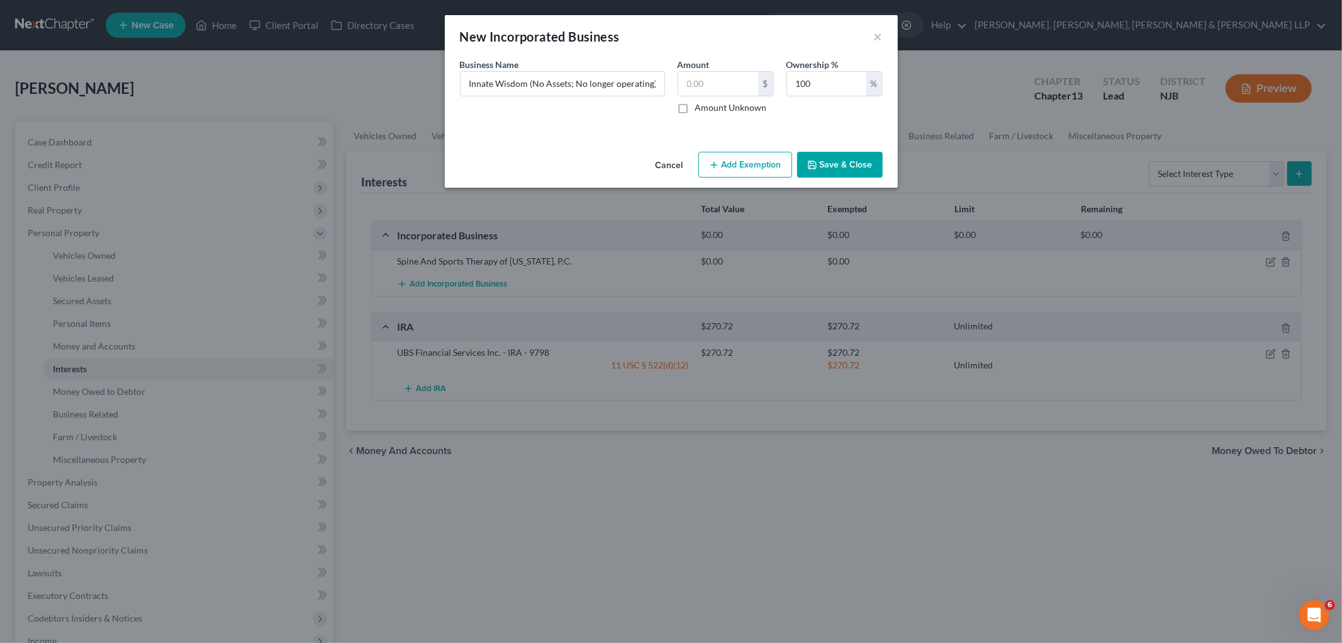
click at [714, 155] on button "Save & Close" at bounding box center [840, 165] width 86 height 26
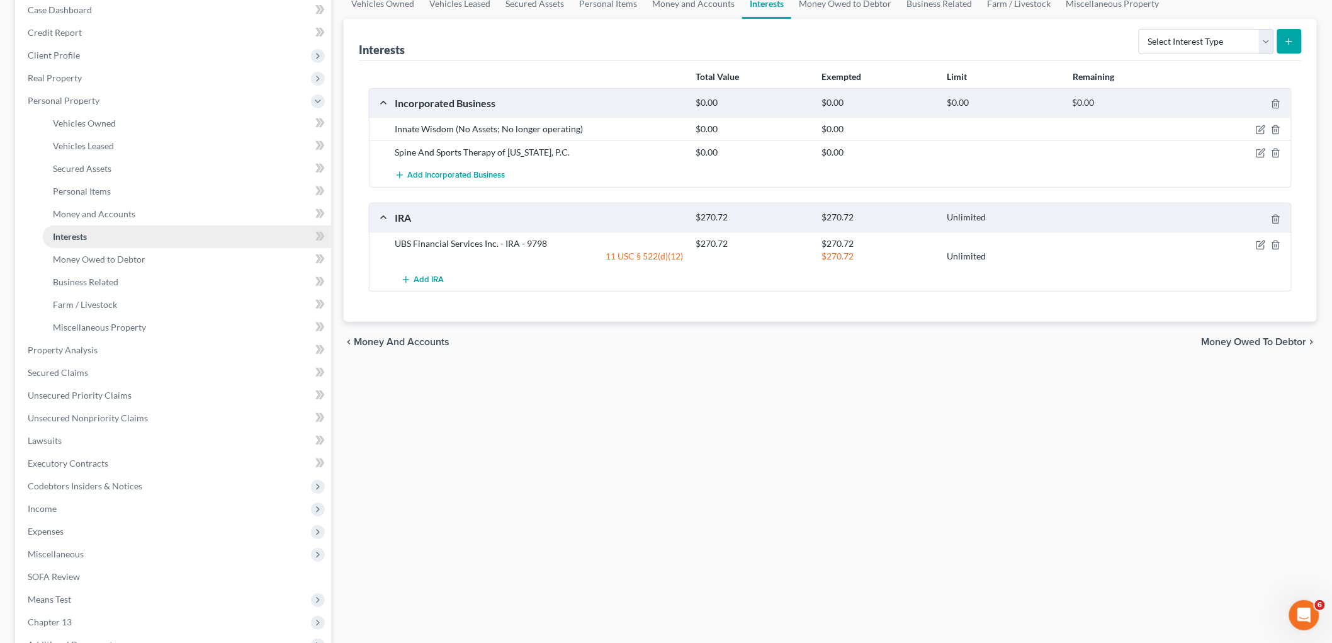
scroll to position [140, 0]
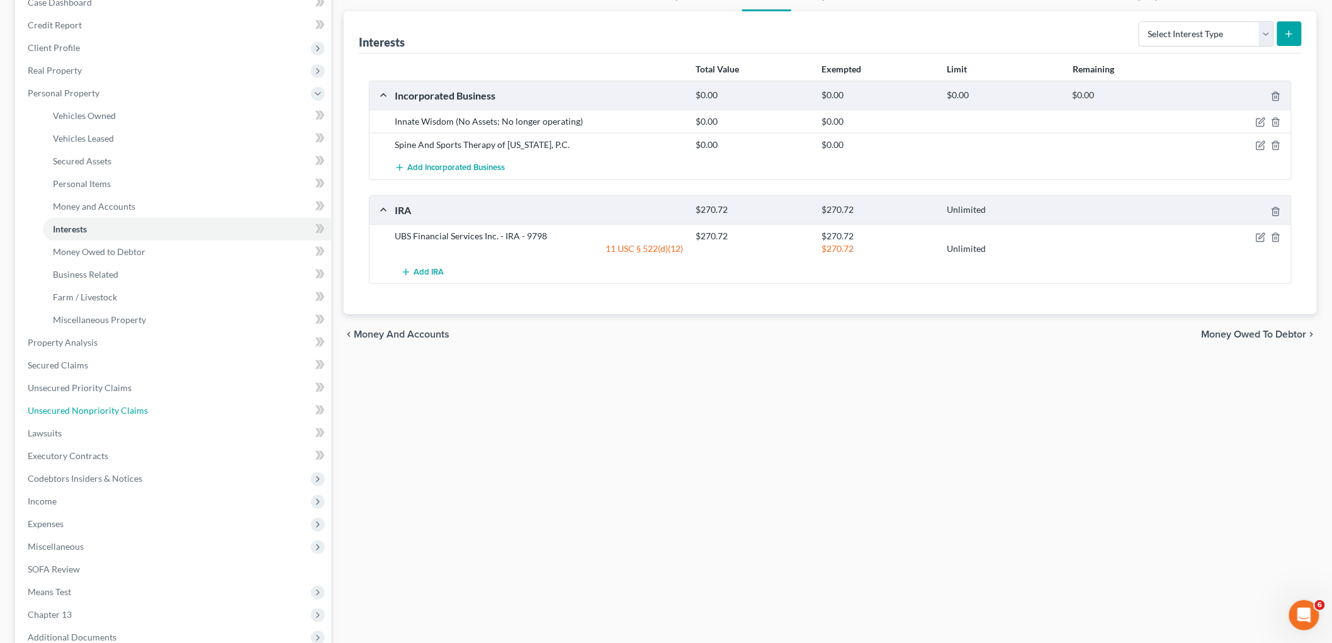
click at [81, 408] on span "Unsecured Nonpriority Claims" at bounding box center [88, 410] width 120 height 11
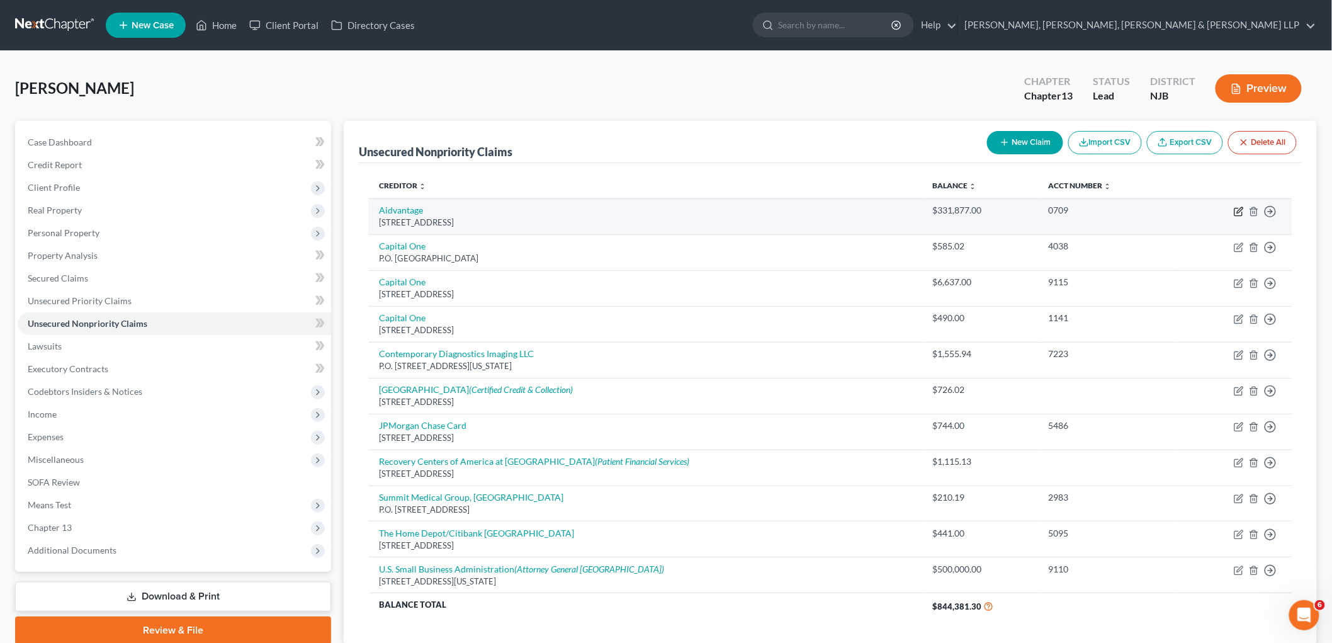
click at [714, 208] on icon "button" at bounding box center [1238, 211] width 10 height 10
select select "45"
select select "17"
select select "0"
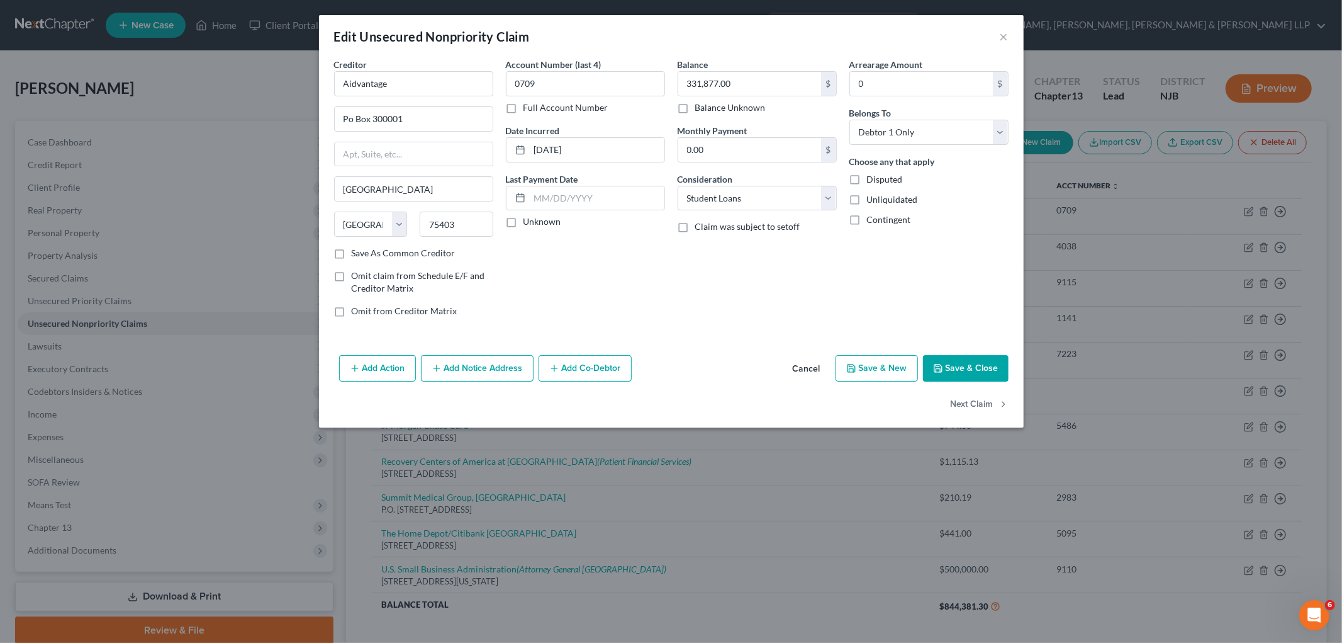
click at [714, 215] on label "Contingent" at bounding box center [889, 219] width 44 height 13
click at [714, 215] on input "Contingent" at bounding box center [876, 217] width 8 height 8
checkbox input "true"
click at [714, 284] on div "Balance 331,877.00 $ Balance Unknown Balance Undetermined 331,877.00 $ Balance …" at bounding box center [757, 192] width 172 height 269
click at [714, 290] on div "Balance 331,877.00 $ Balance Unknown Balance Undetermined 331,877.00 $ Balance …" at bounding box center [757, 192] width 172 height 269
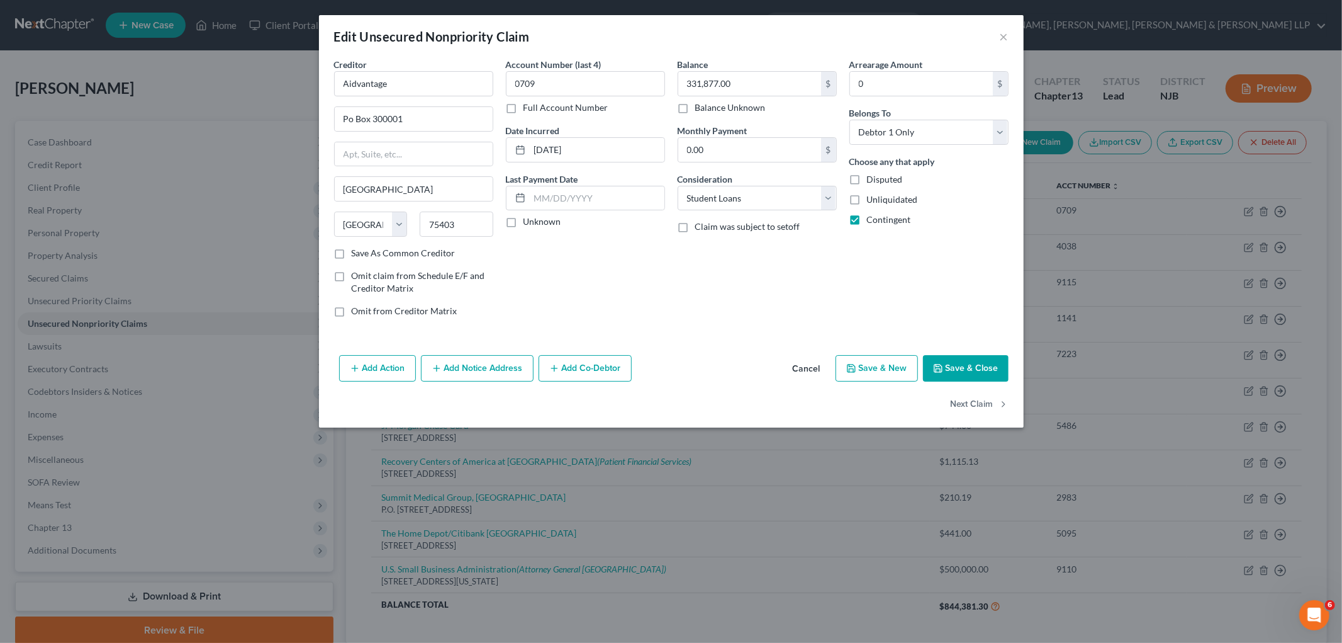
click at [714, 371] on button "Save & Close" at bounding box center [966, 368] width 86 height 26
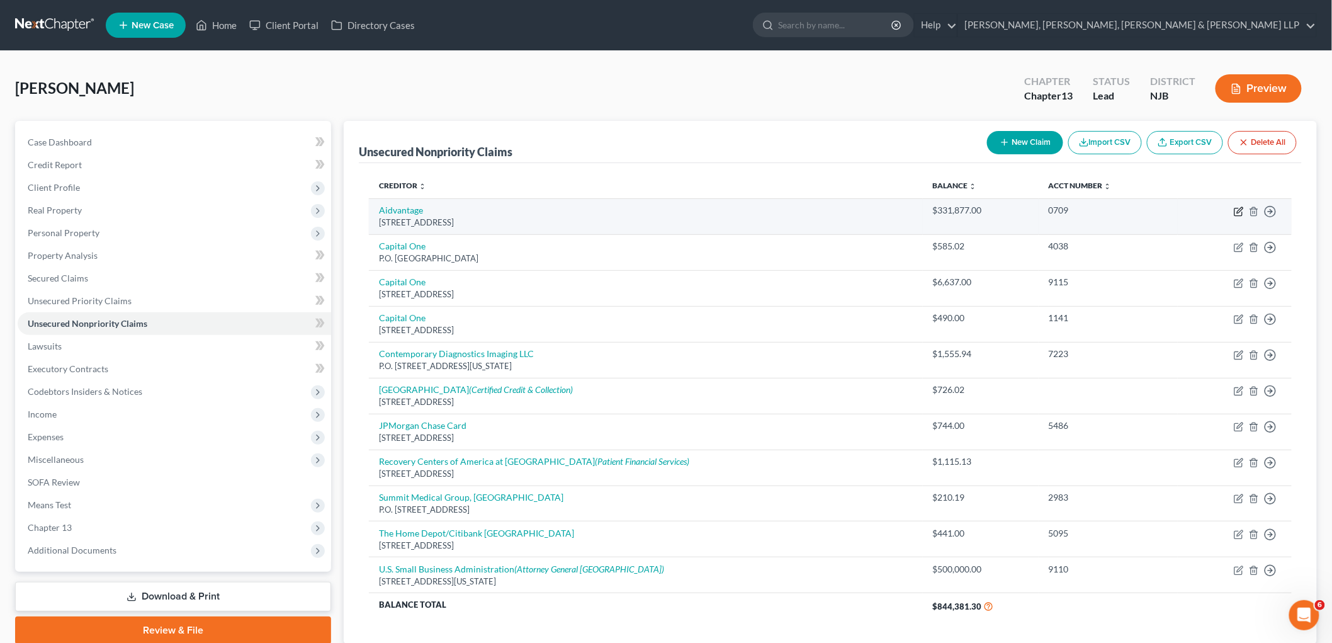
click at [714, 207] on icon "button" at bounding box center [1240, 210] width 6 height 6
select select "45"
select select "17"
select select "0"
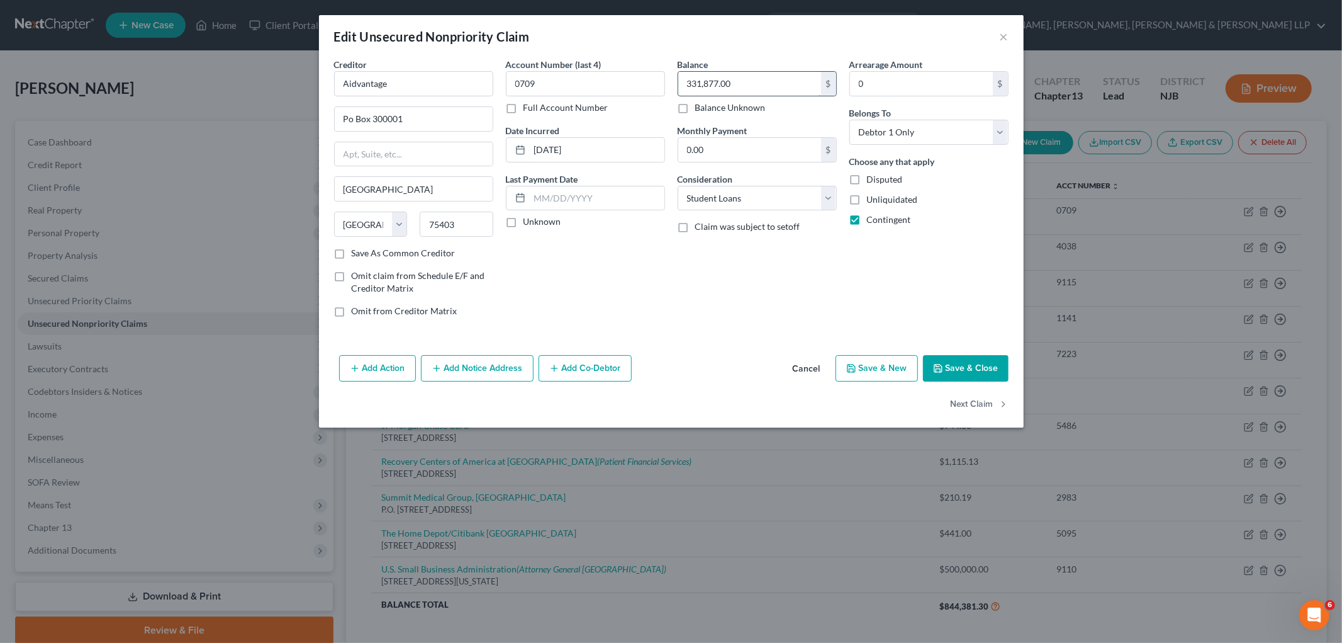
click at [714, 77] on input "331,877.00" at bounding box center [749, 84] width 143 height 24
type input "251,877"
click at [714, 359] on button "Save & Close" at bounding box center [966, 368] width 86 height 26
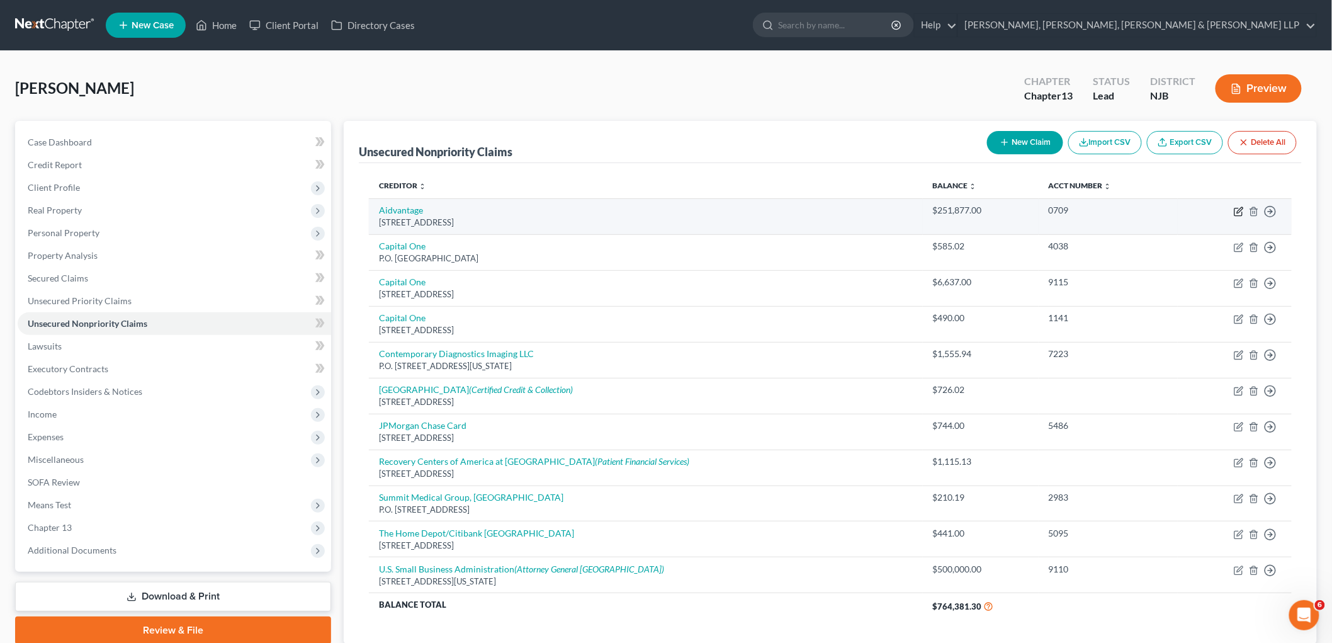
click at [714, 210] on icon "button" at bounding box center [1238, 211] width 10 height 10
select select "45"
select select "17"
select select "0"
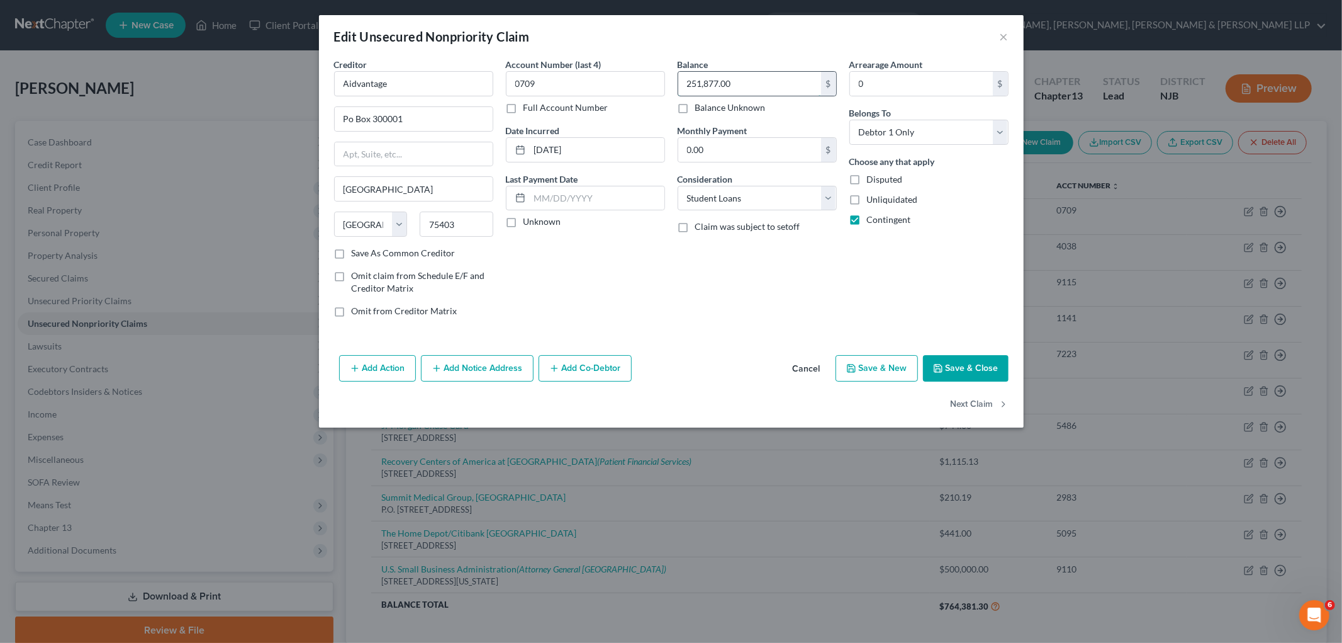
click at [714, 77] on input "251,877.00" at bounding box center [749, 84] width 143 height 24
type input "331,877"
click at [714, 366] on button "Save & Close" at bounding box center [966, 368] width 86 height 26
